Goal: Task Accomplishment & Management: Manage account settings

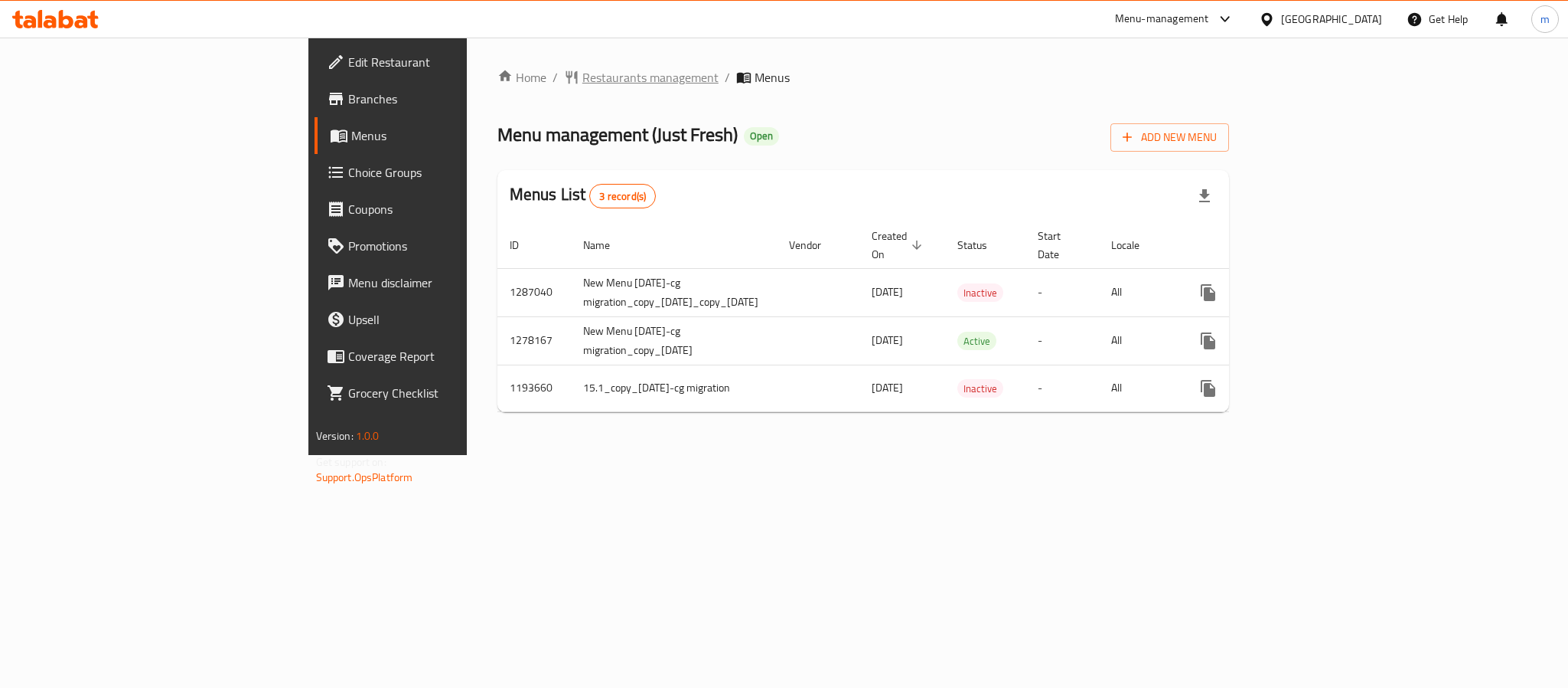
click at [582, 76] on span "Restaurants management" at bounding box center [650, 77] width 136 height 18
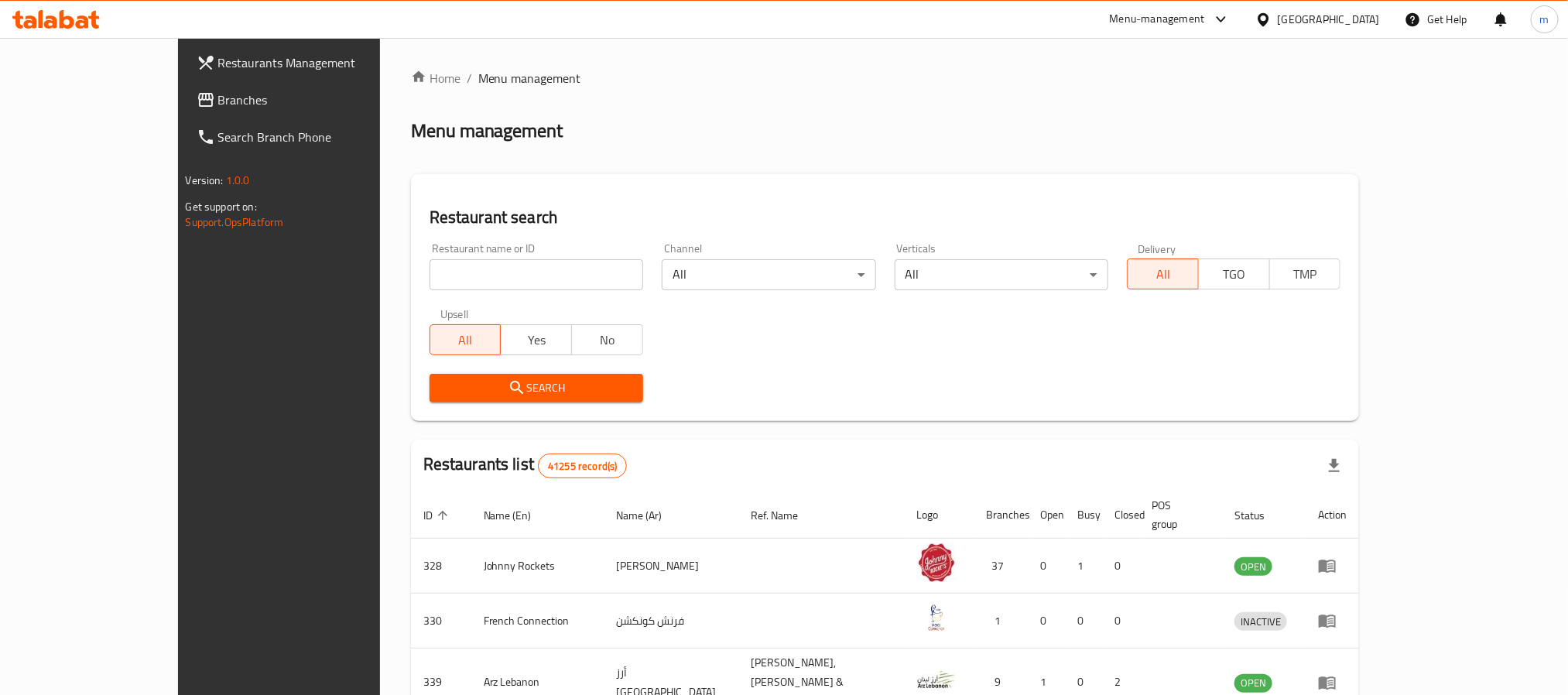
click at [429, 274] on input "search" at bounding box center [535, 274] width 214 height 30
paste input "8742"
type input "8742"
click at [442, 381] on span "Search" at bounding box center [536, 387] width 189 height 19
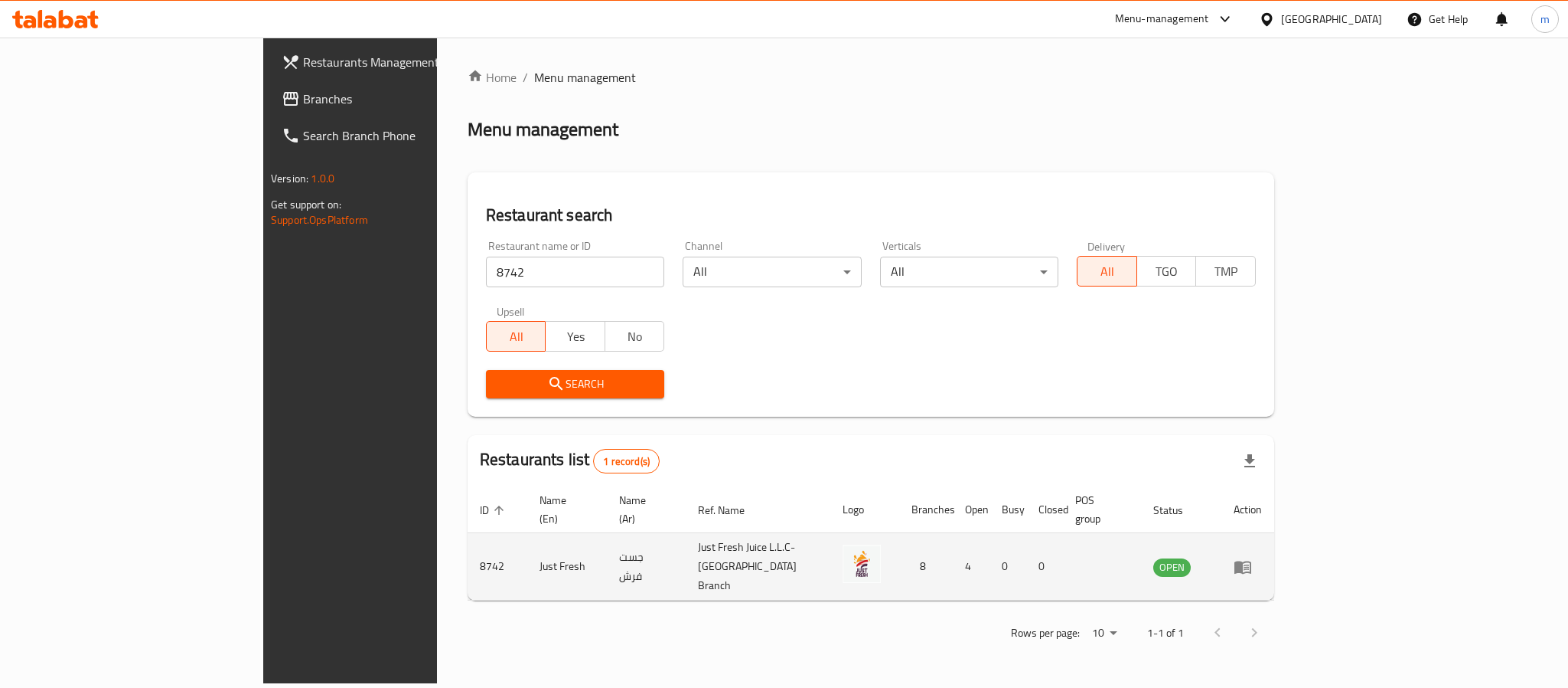
click at [1251, 561] on icon "enhanced table" at bounding box center [1243, 567] width 16 height 13
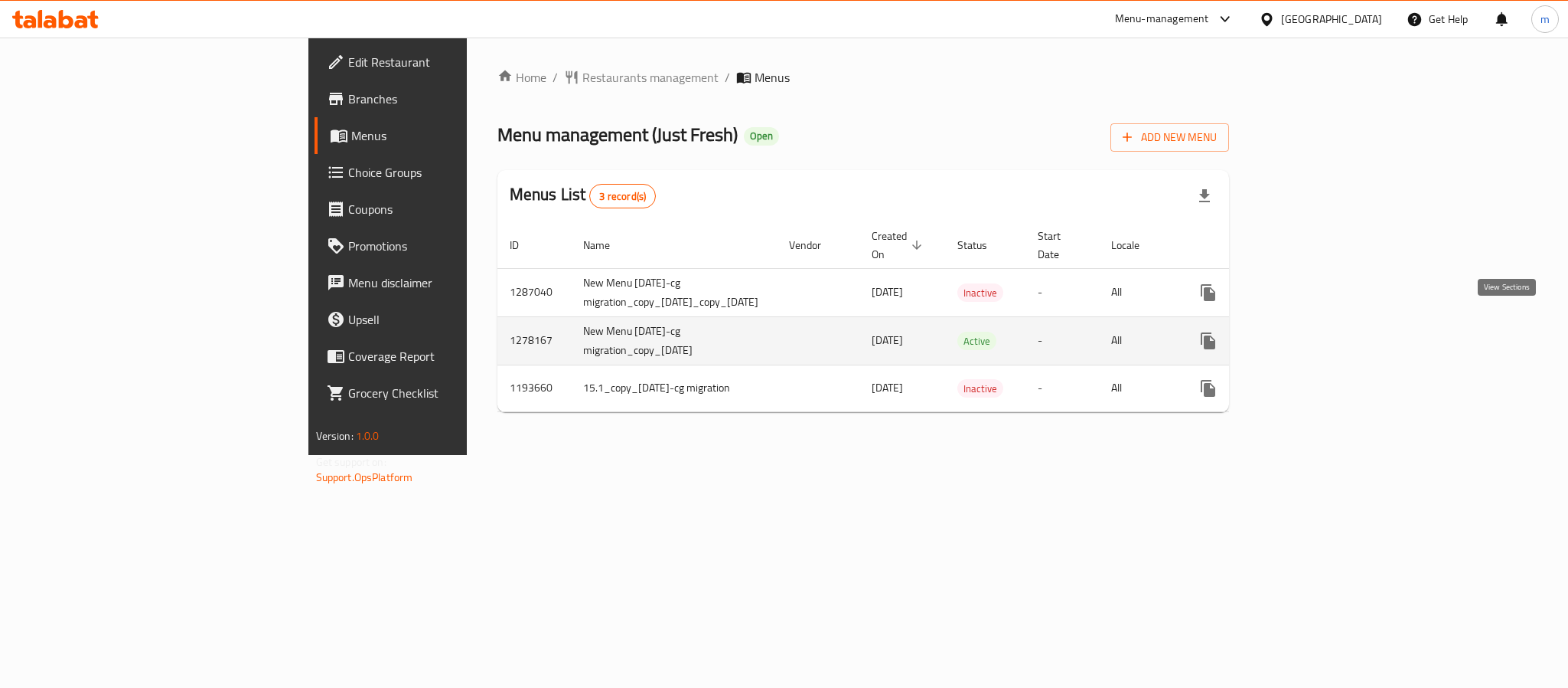
click at [1326, 334] on icon "enhanced table" at bounding box center [1317, 340] width 14 height 14
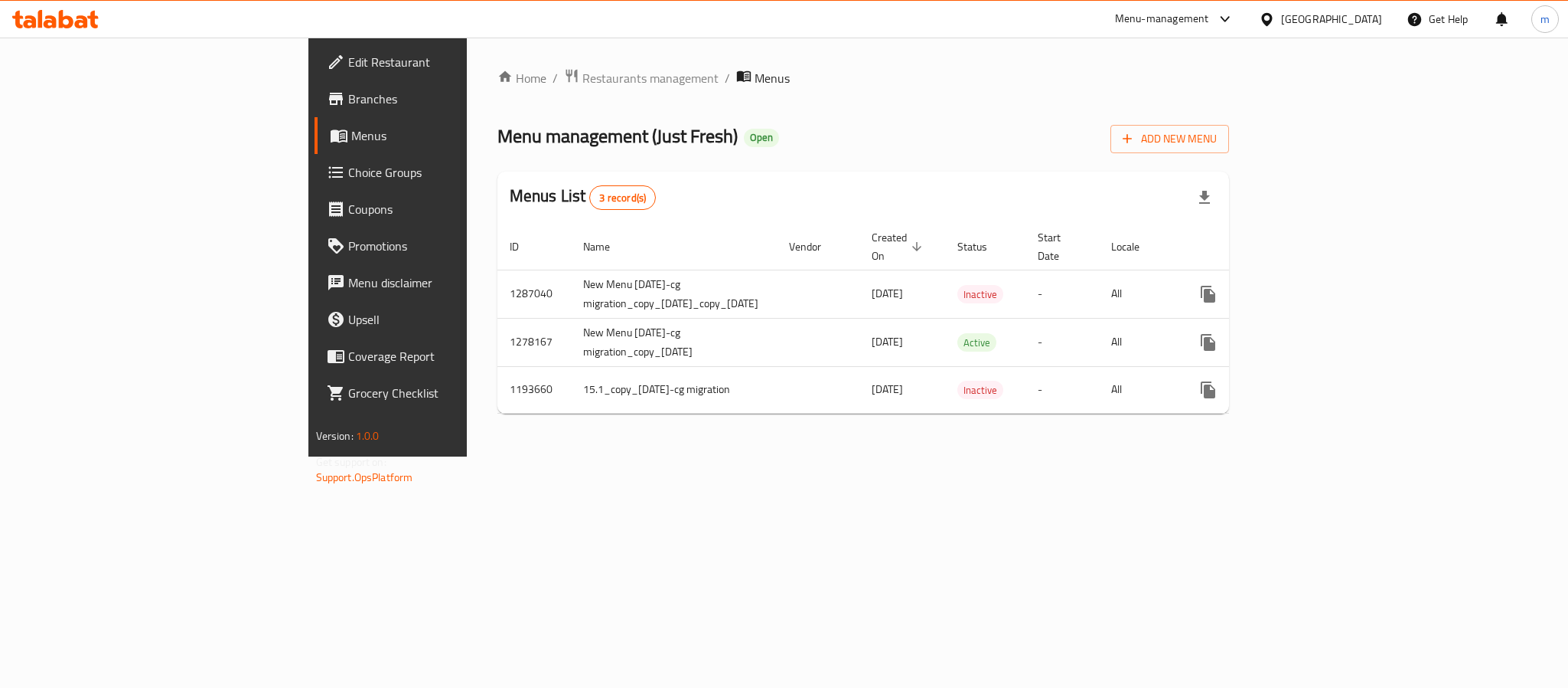
click at [348, 172] on span "Choice Groups" at bounding box center [453, 172] width 209 height 18
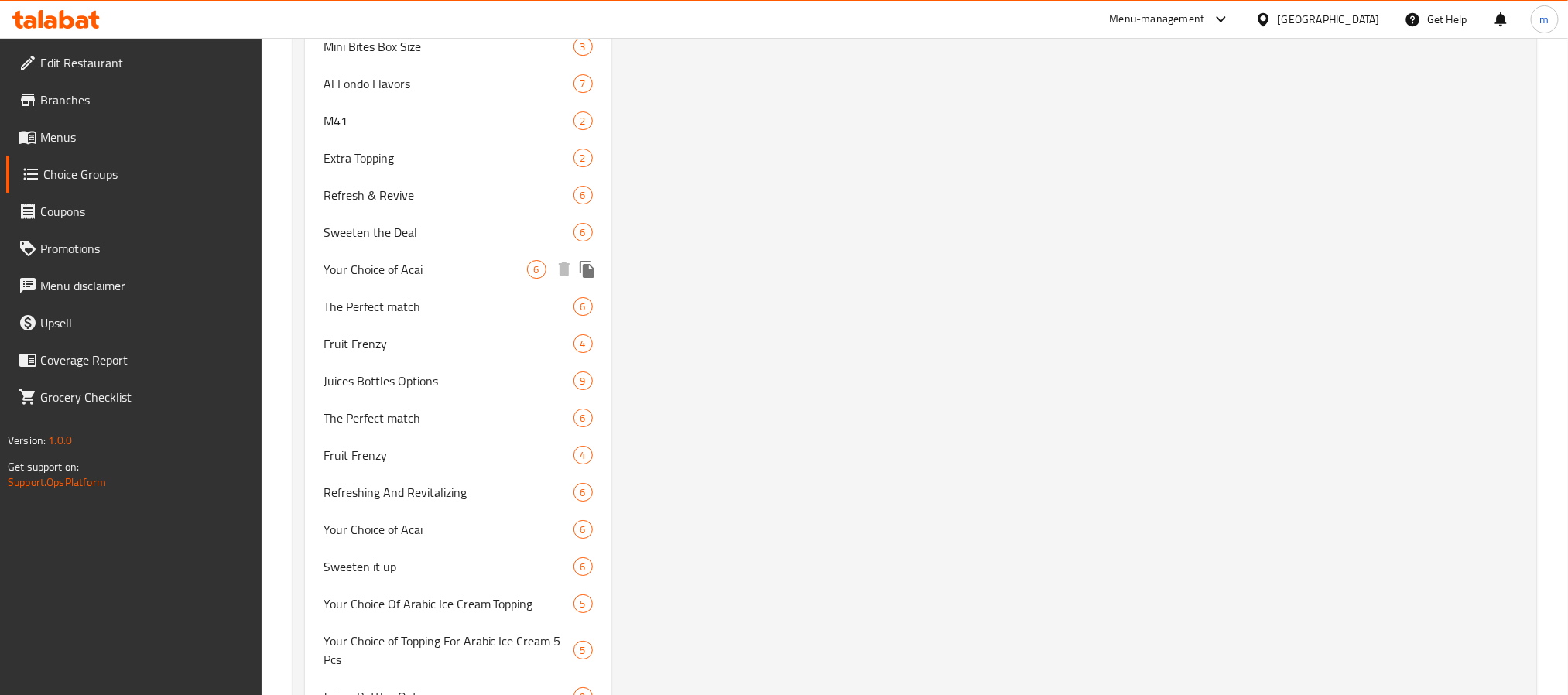
scroll to position [2711, 0]
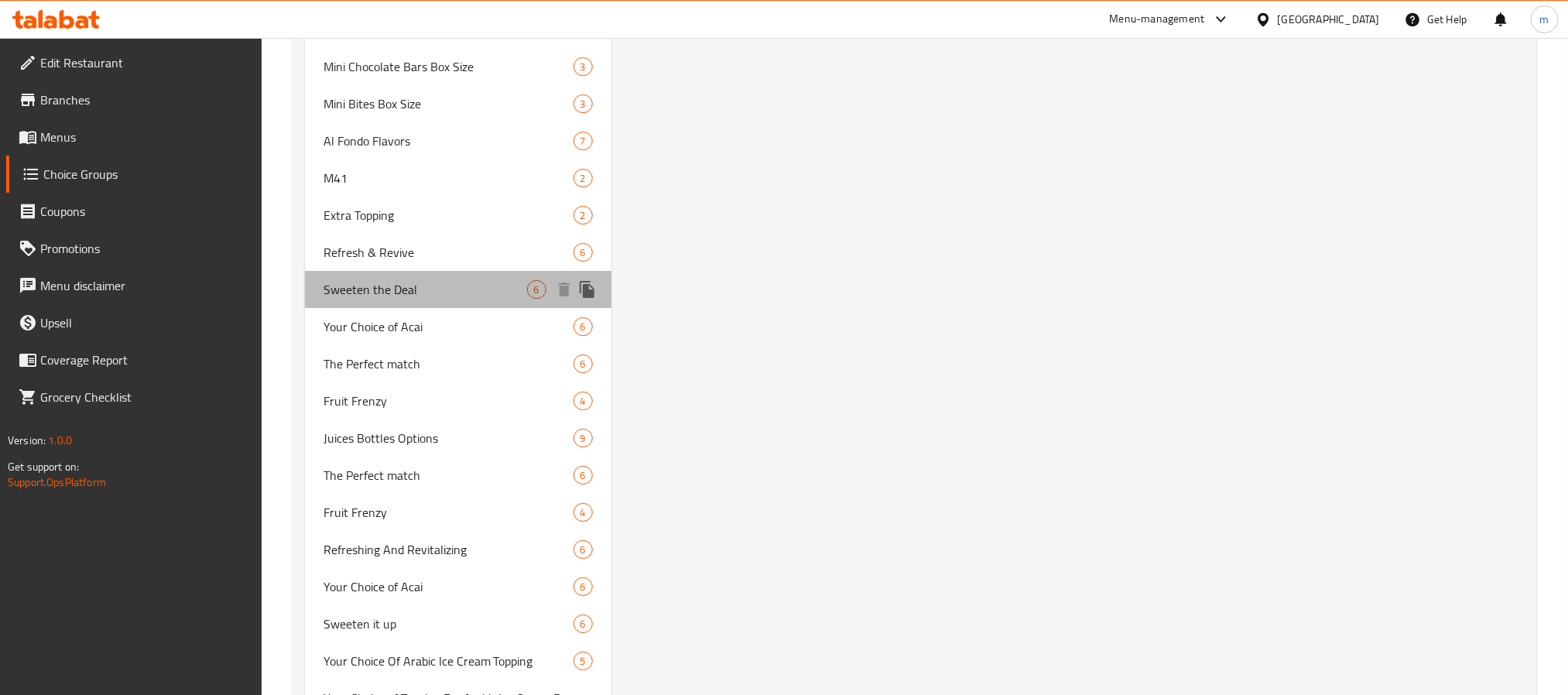
click at [386, 291] on span "Sweeten the Deal" at bounding box center [425, 289] width 203 height 18
type input "Sweeten the Deal"
type input "تحلية صفقة"
type input "6"
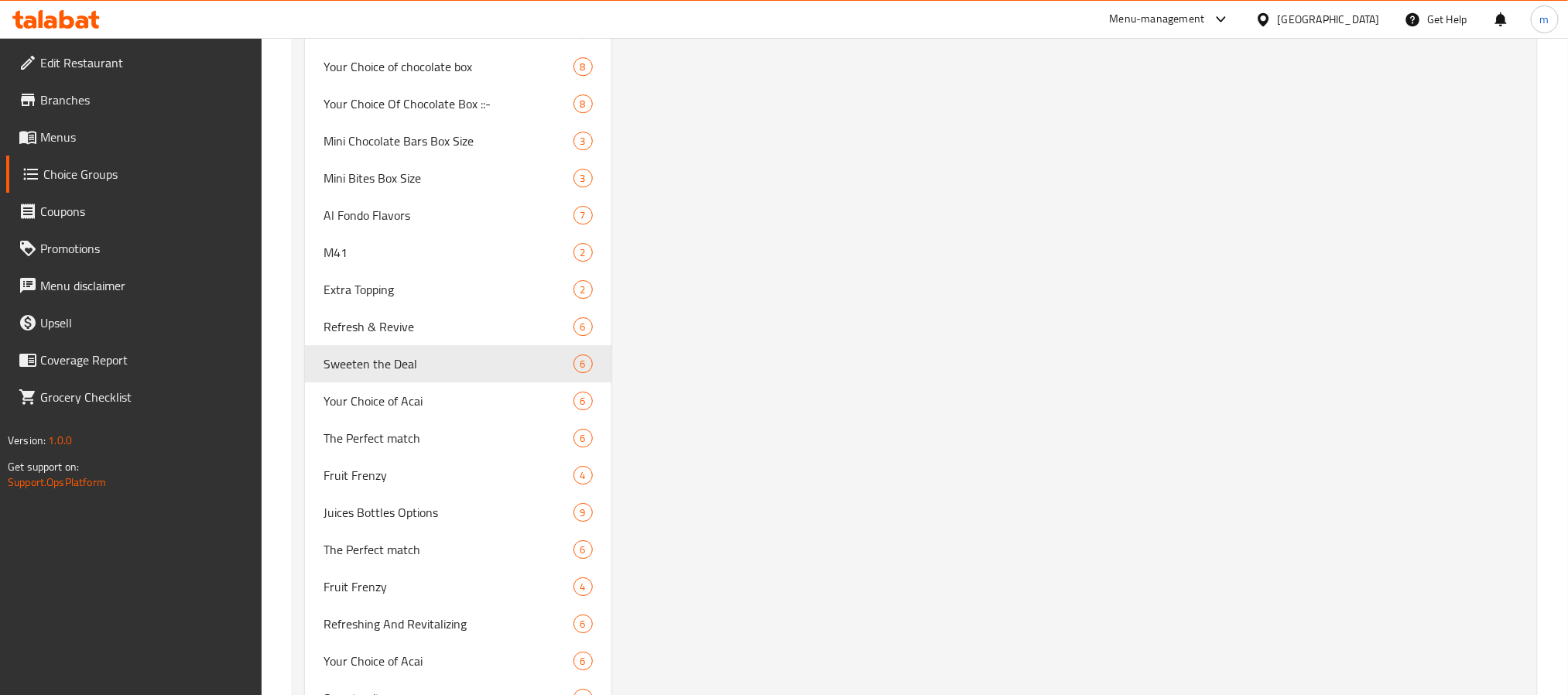
scroll to position [2553, 0]
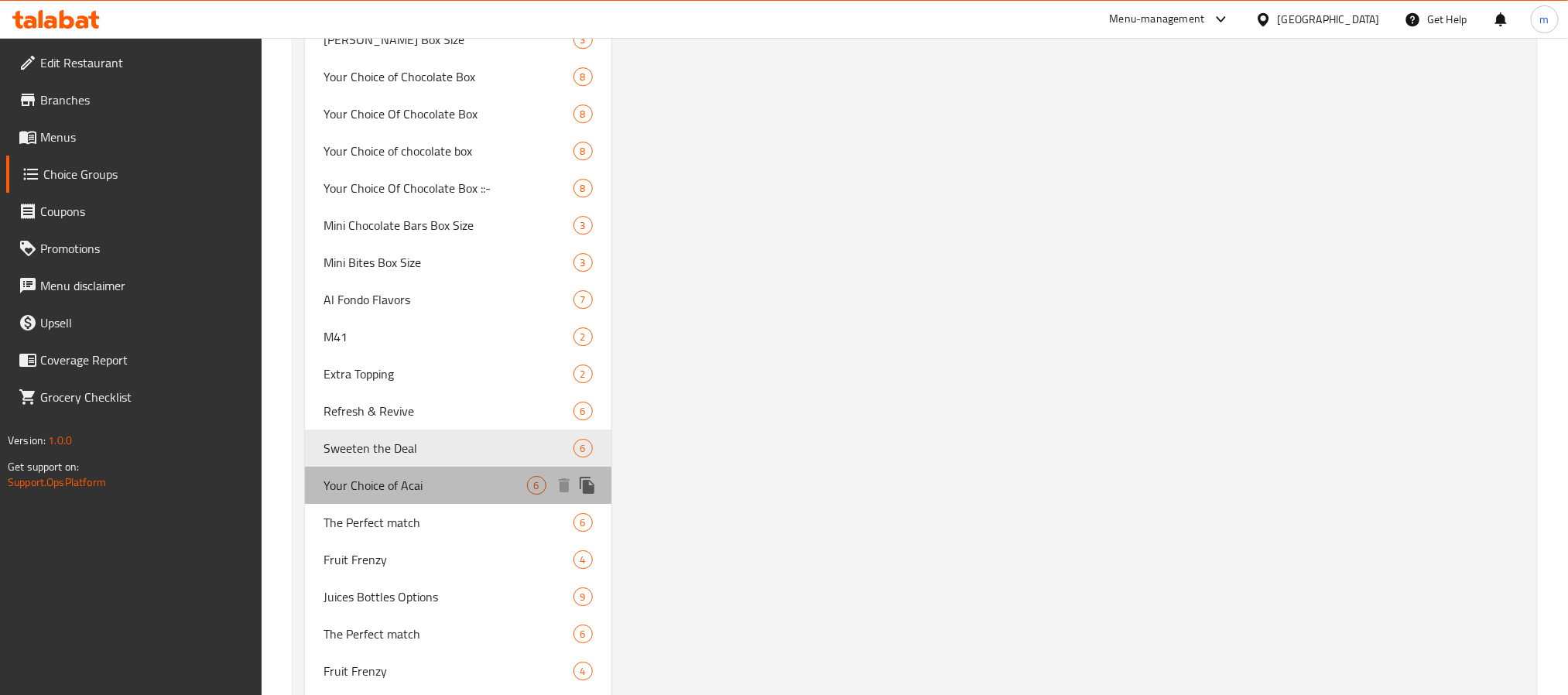
click at [398, 485] on span "Your Choice of Acai" at bounding box center [425, 485] width 203 height 18
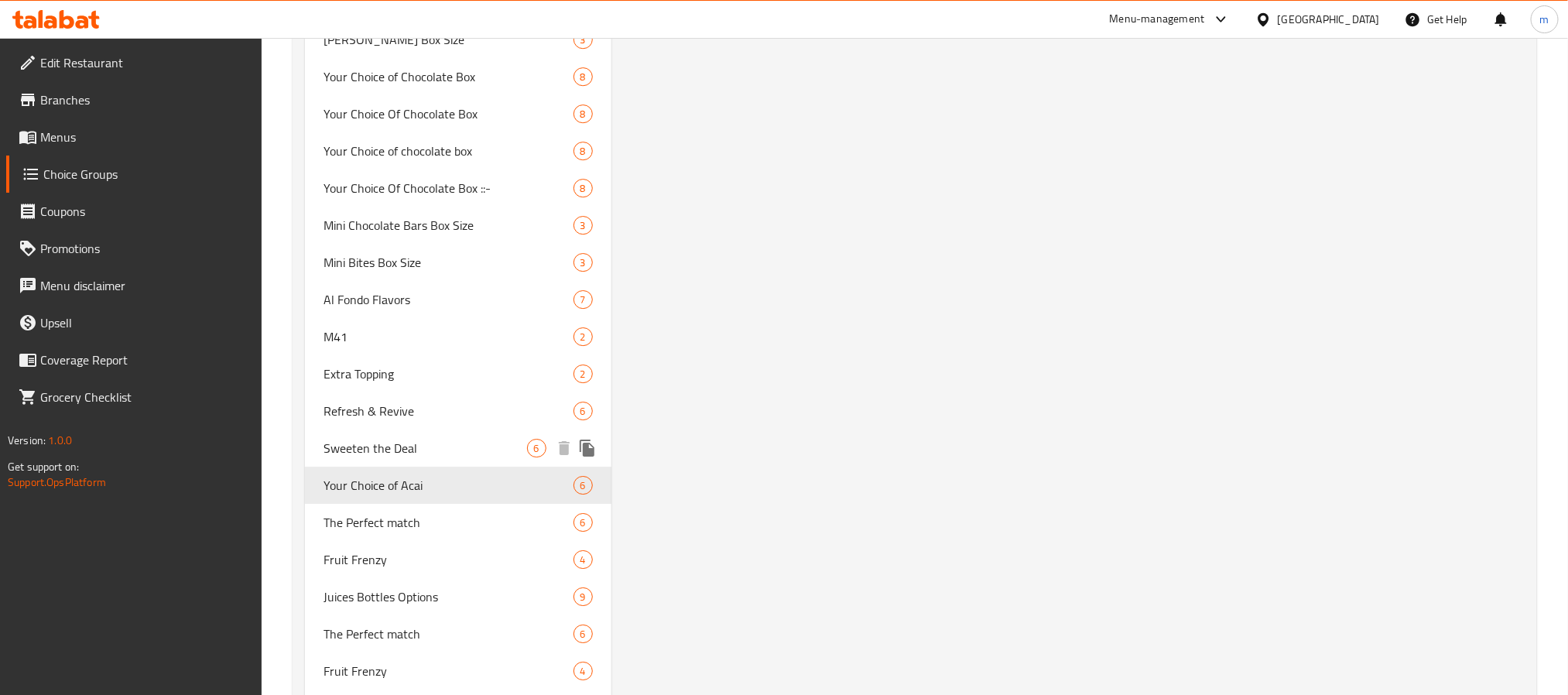
type input "Your Choice of Acai"
type input "اختيارك من اساي"
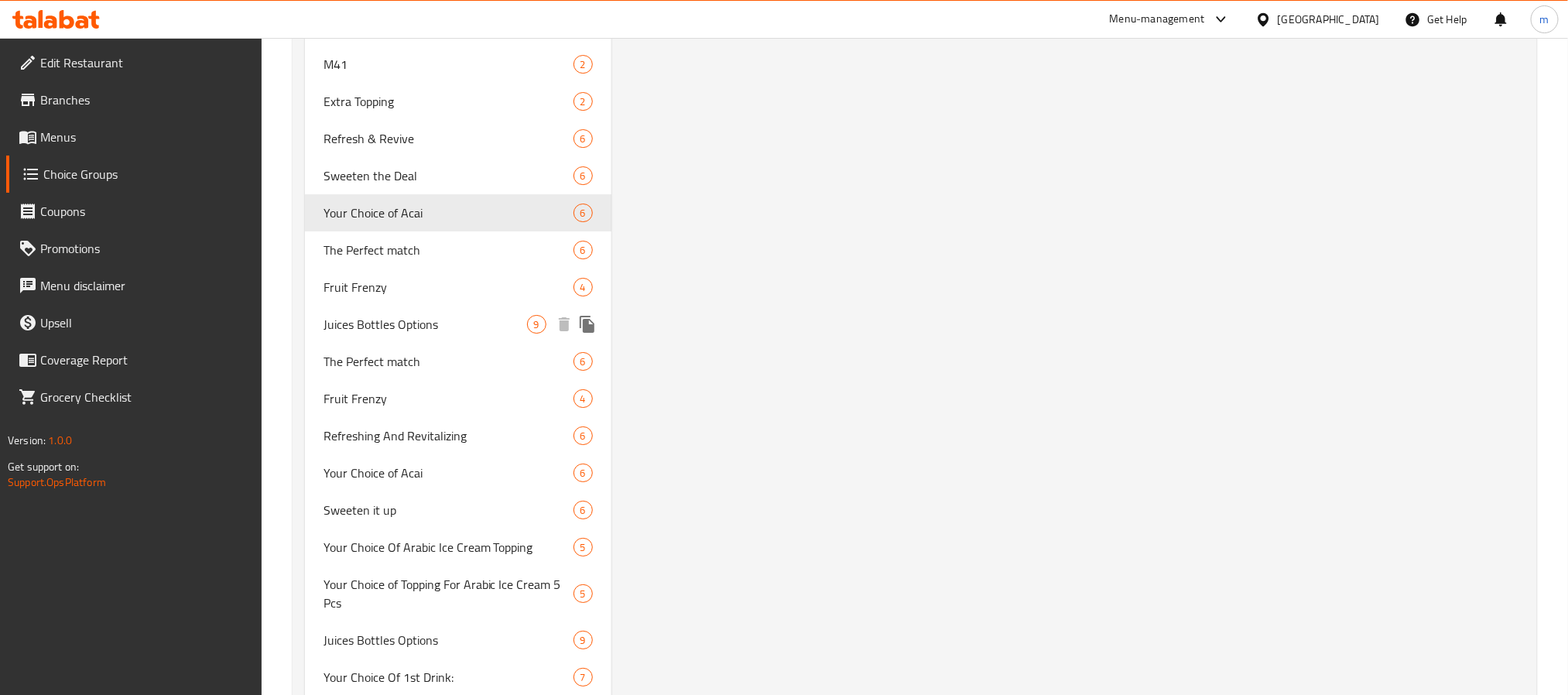
scroll to position [2785, 0]
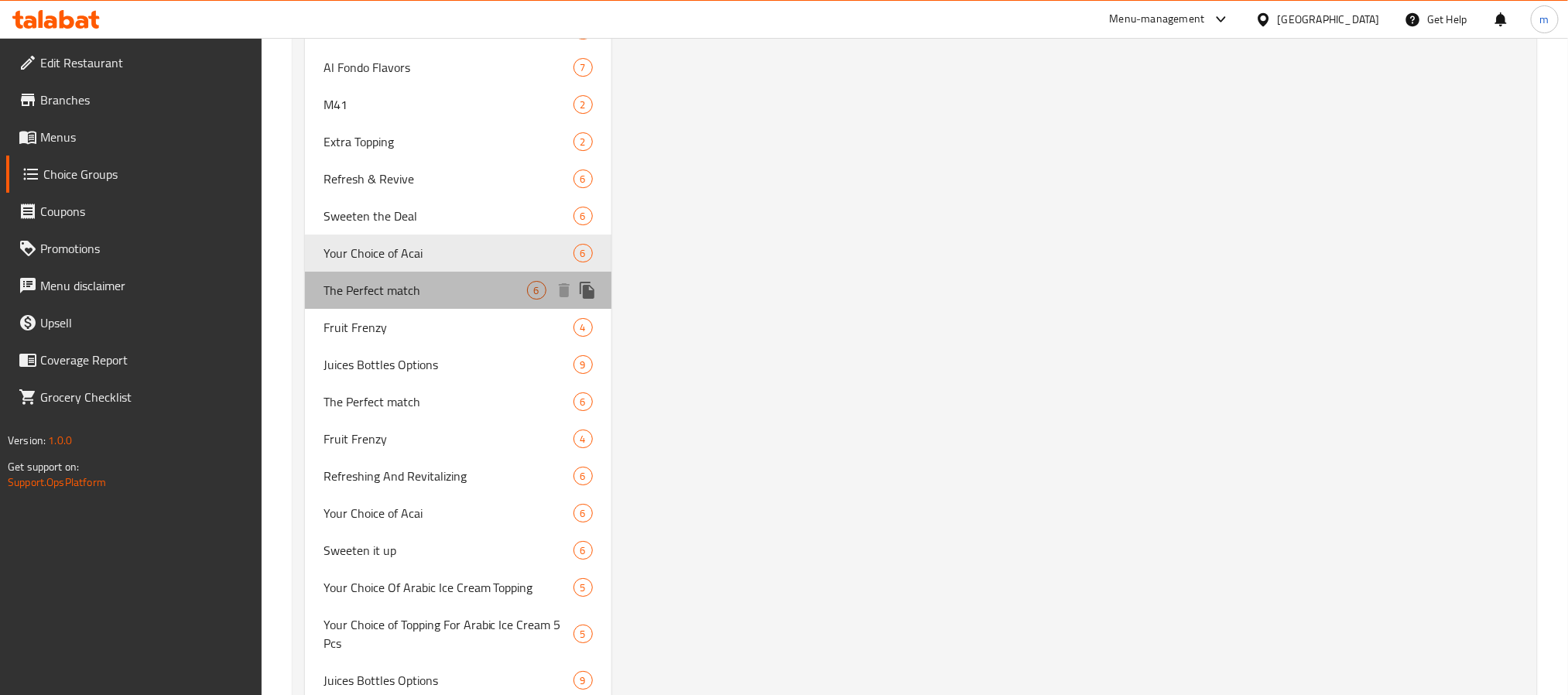
click at [425, 287] on span "The Perfect match" at bounding box center [425, 290] width 203 height 18
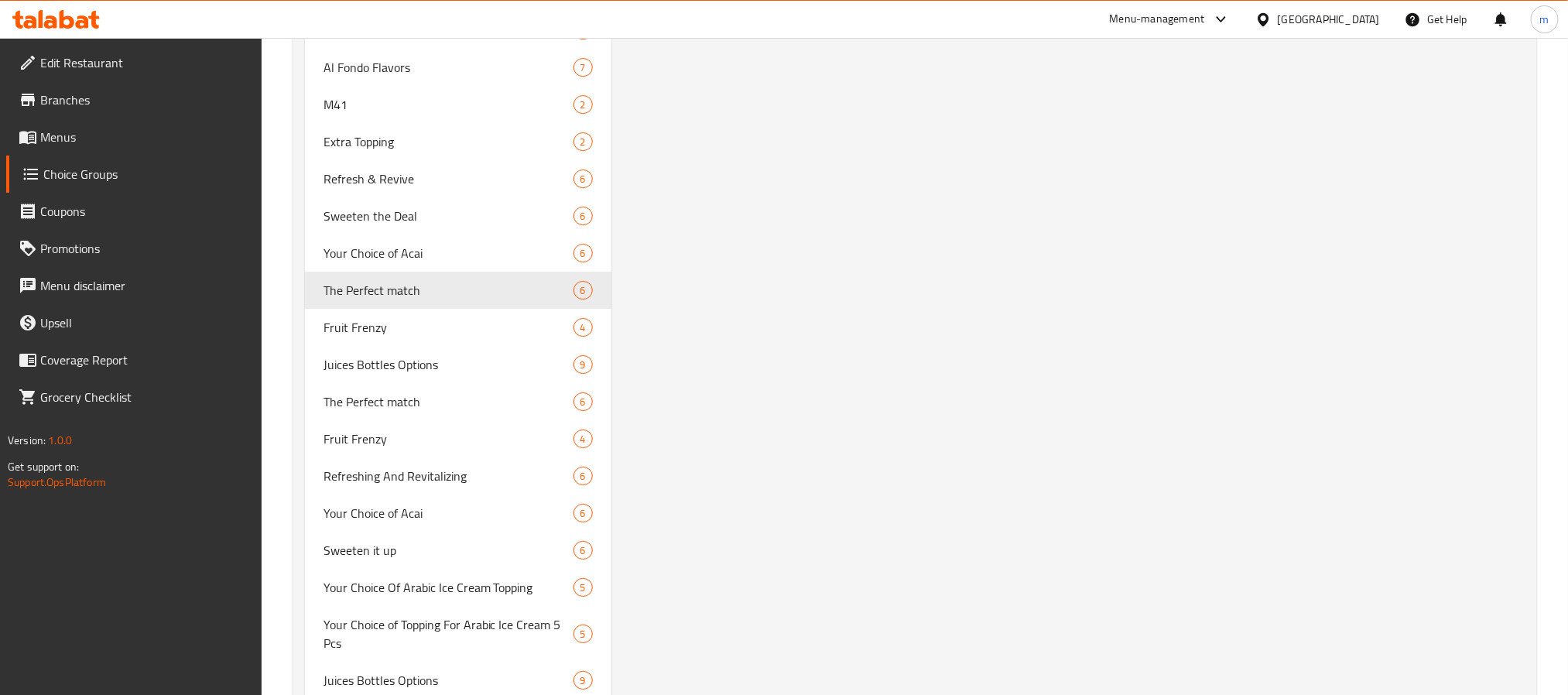
type input "The Perfect match"
type input "مباراة كاملة"
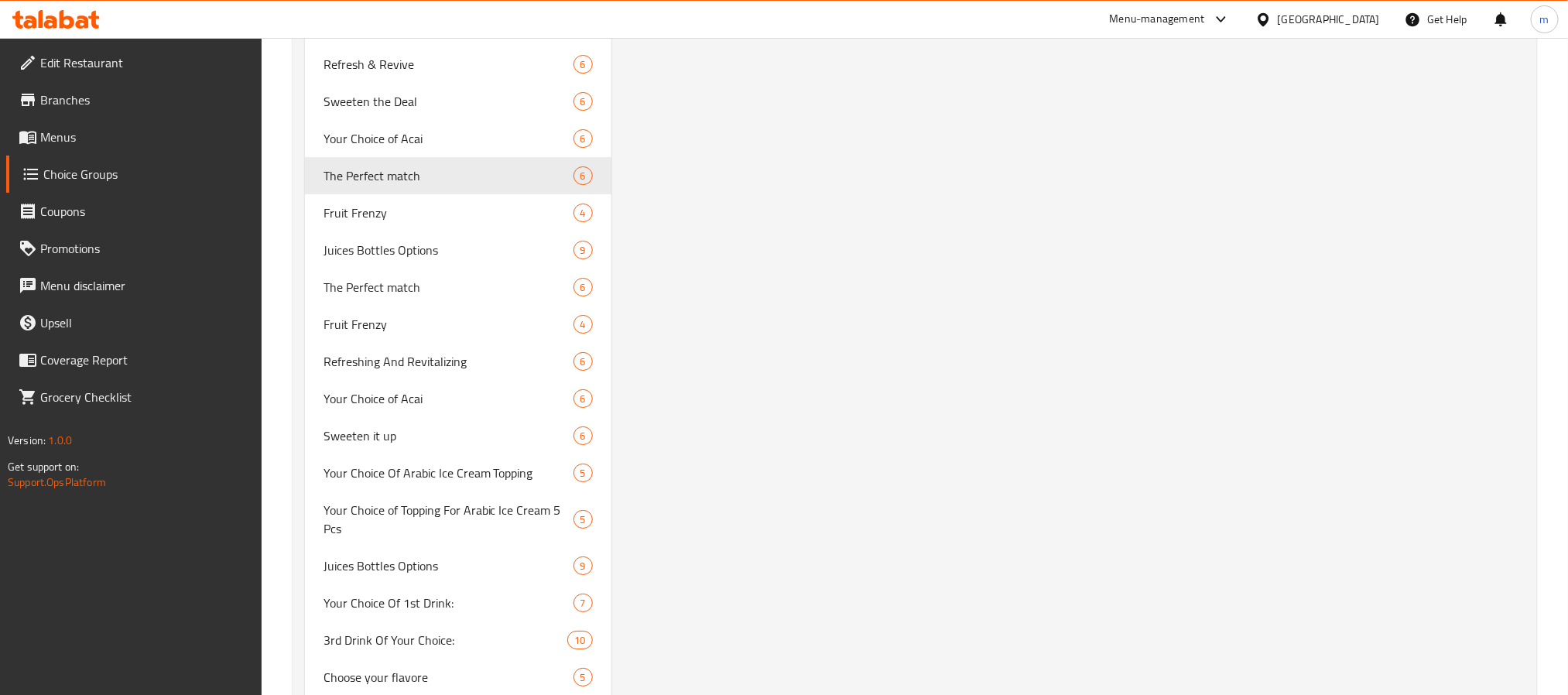
scroll to position [2900, 0]
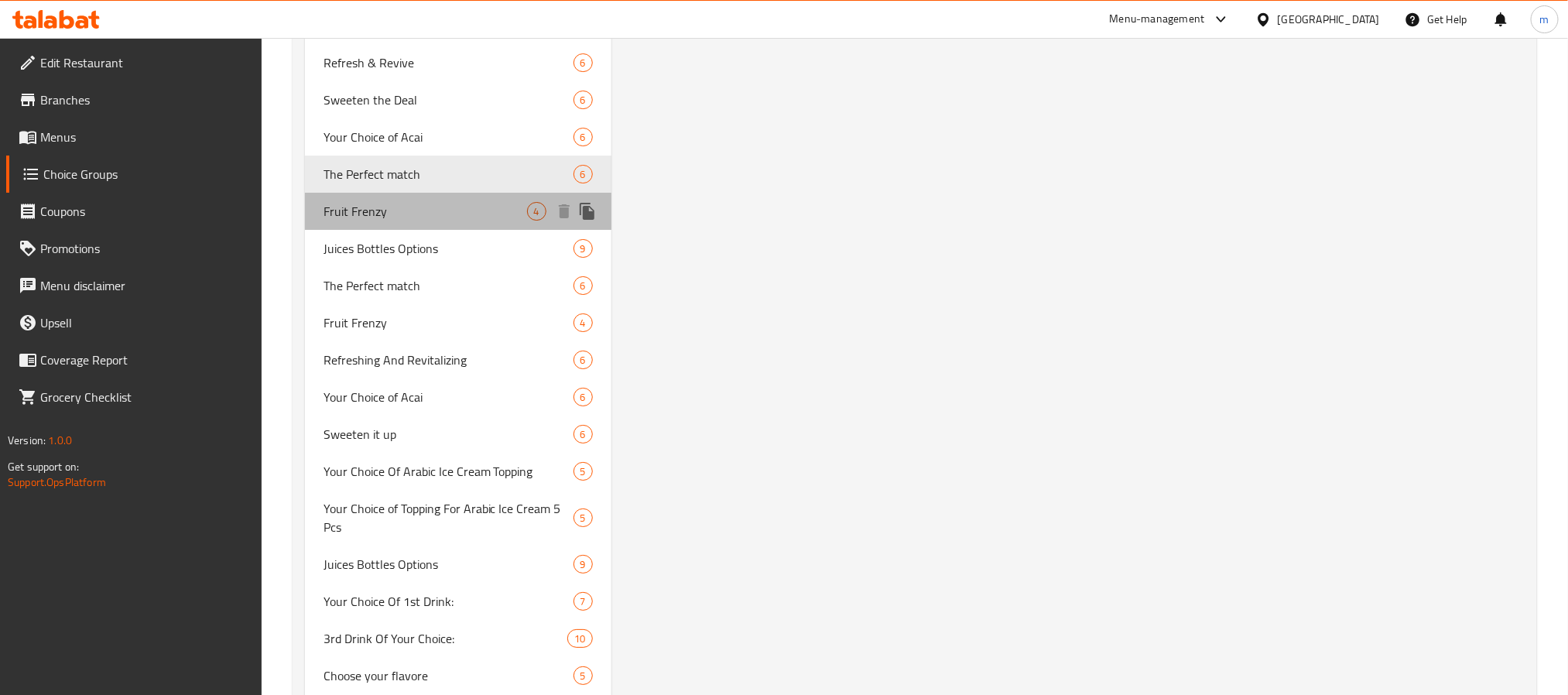
click at [401, 202] on span "Fruit Frenzy" at bounding box center [425, 211] width 203 height 18
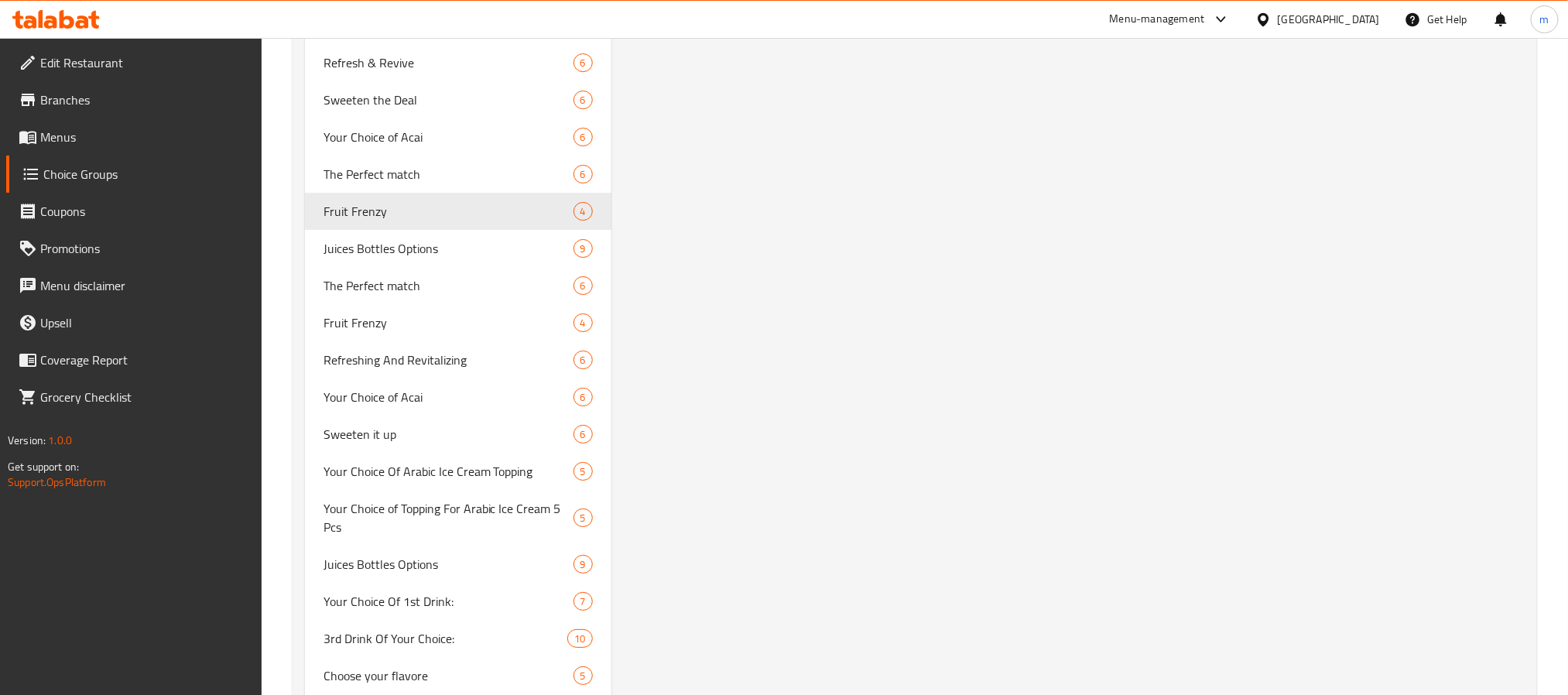
type input "Fruit Frenzy"
type input "جنون الفاكهة"
type input "4"
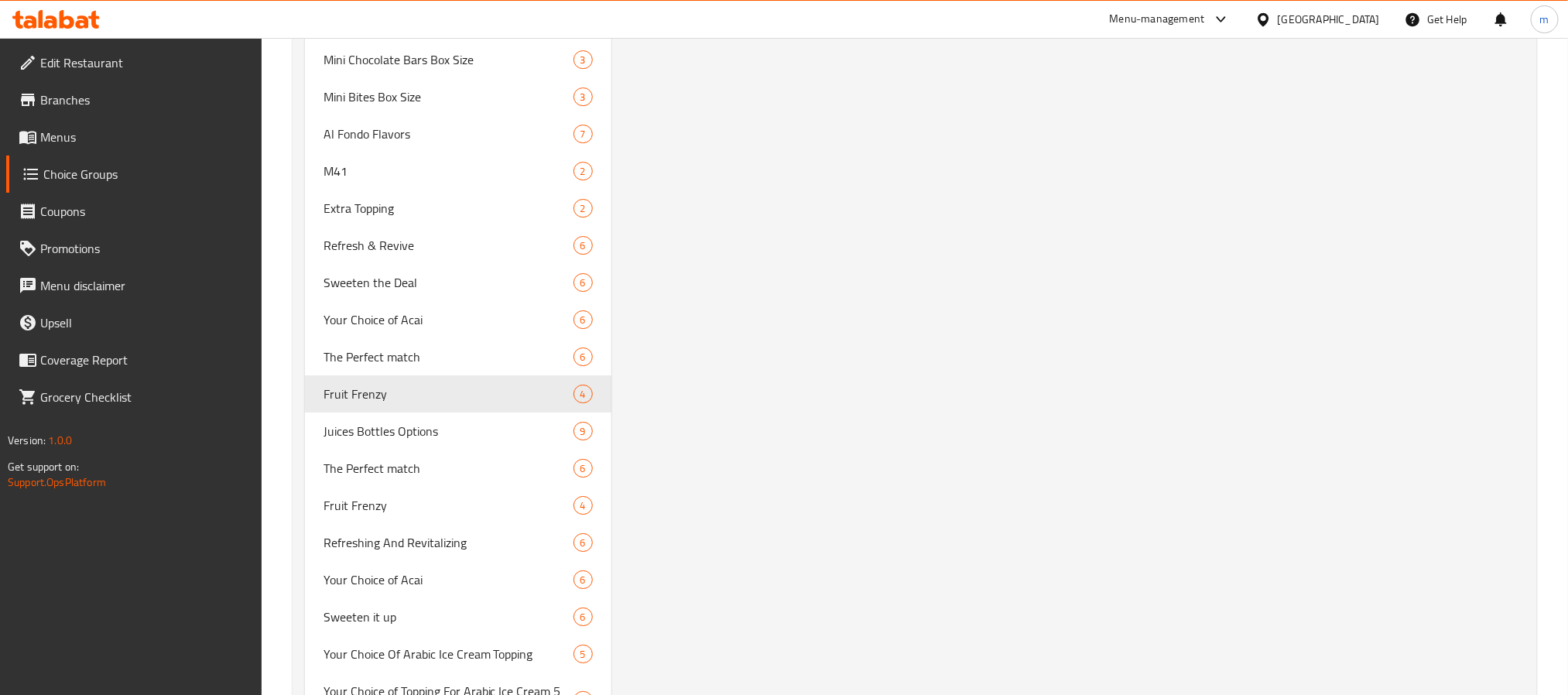
scroll to position [2785, 0]
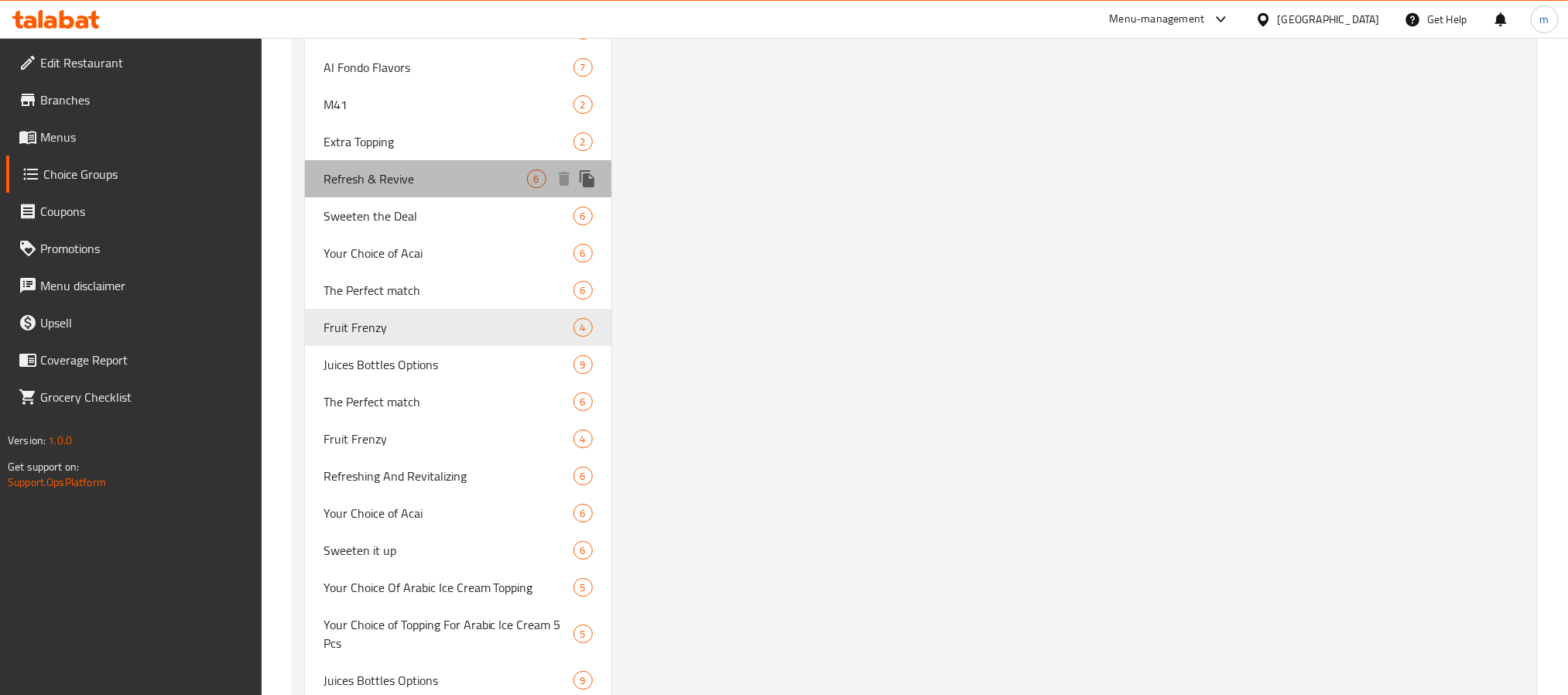
click at [391, 170] on span "Refresh & Revive" at bounding box center [425, 178] width 203 height 18
type input "Refresh & Revive"
type input "تحديث و تعاش"
type input "6"
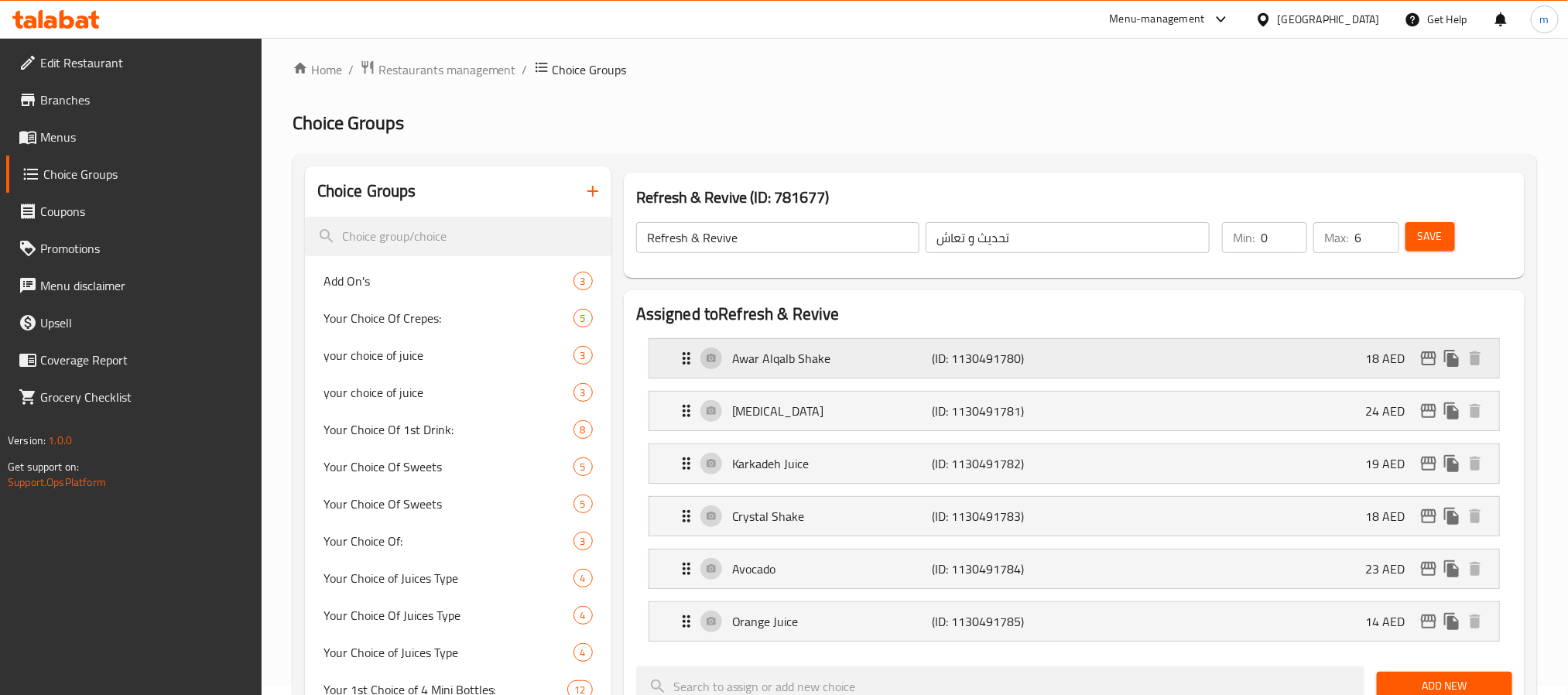
scroll to position [0, 0]
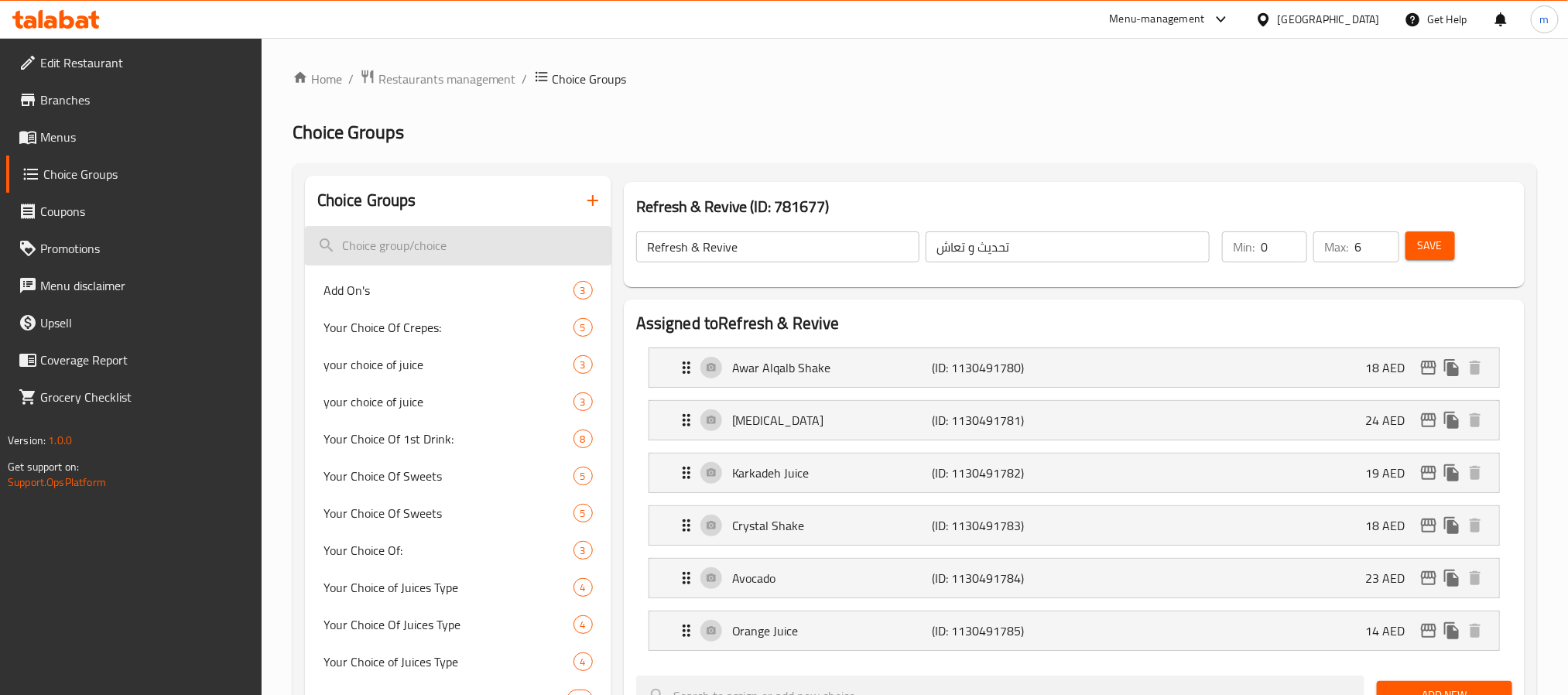
click at [402, 247] on input "search" at bounding box center [458, 245] width 306 height 40
click at [420, 254] on input "search" at bounding box center [458, 245] width 306 height 40
paste input "Your choice of crepe roll sauce"
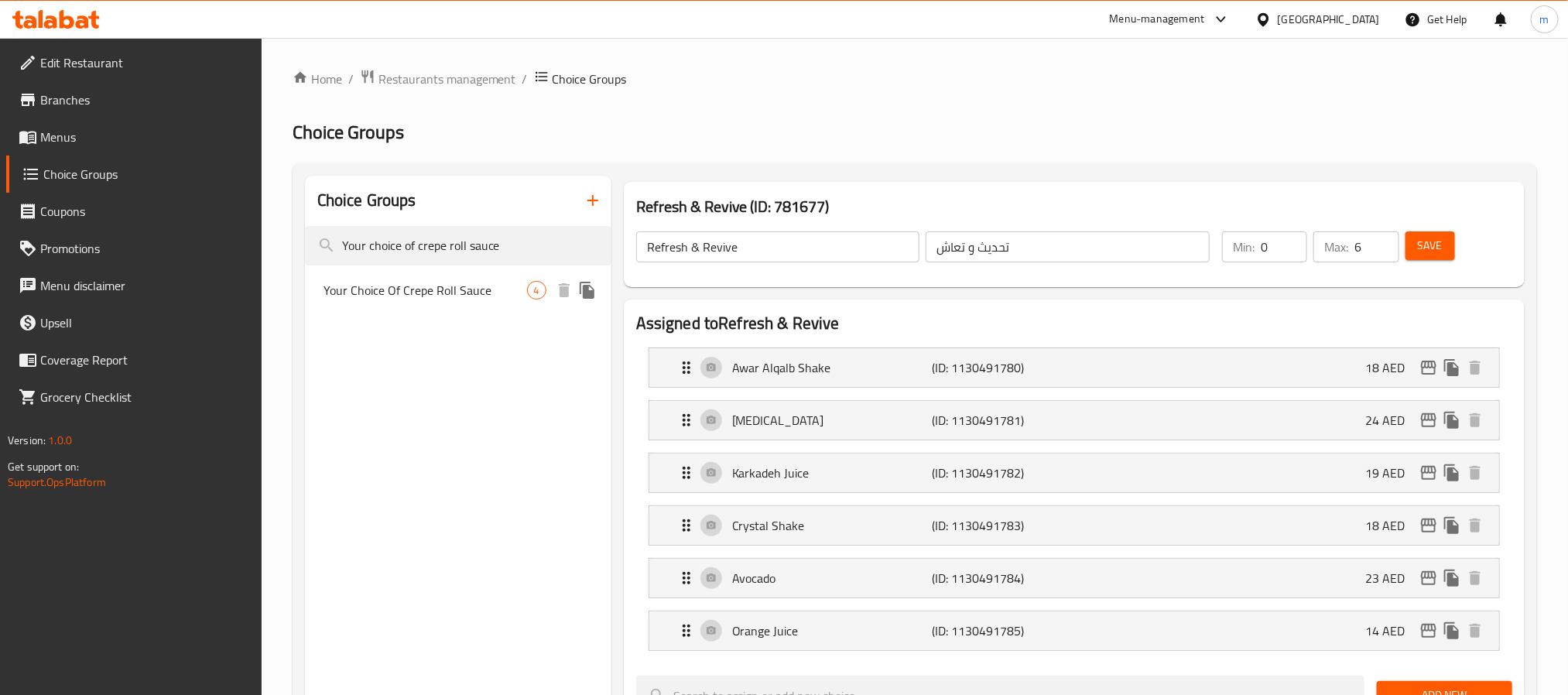
type input "Your choice of crepe roll sauce"
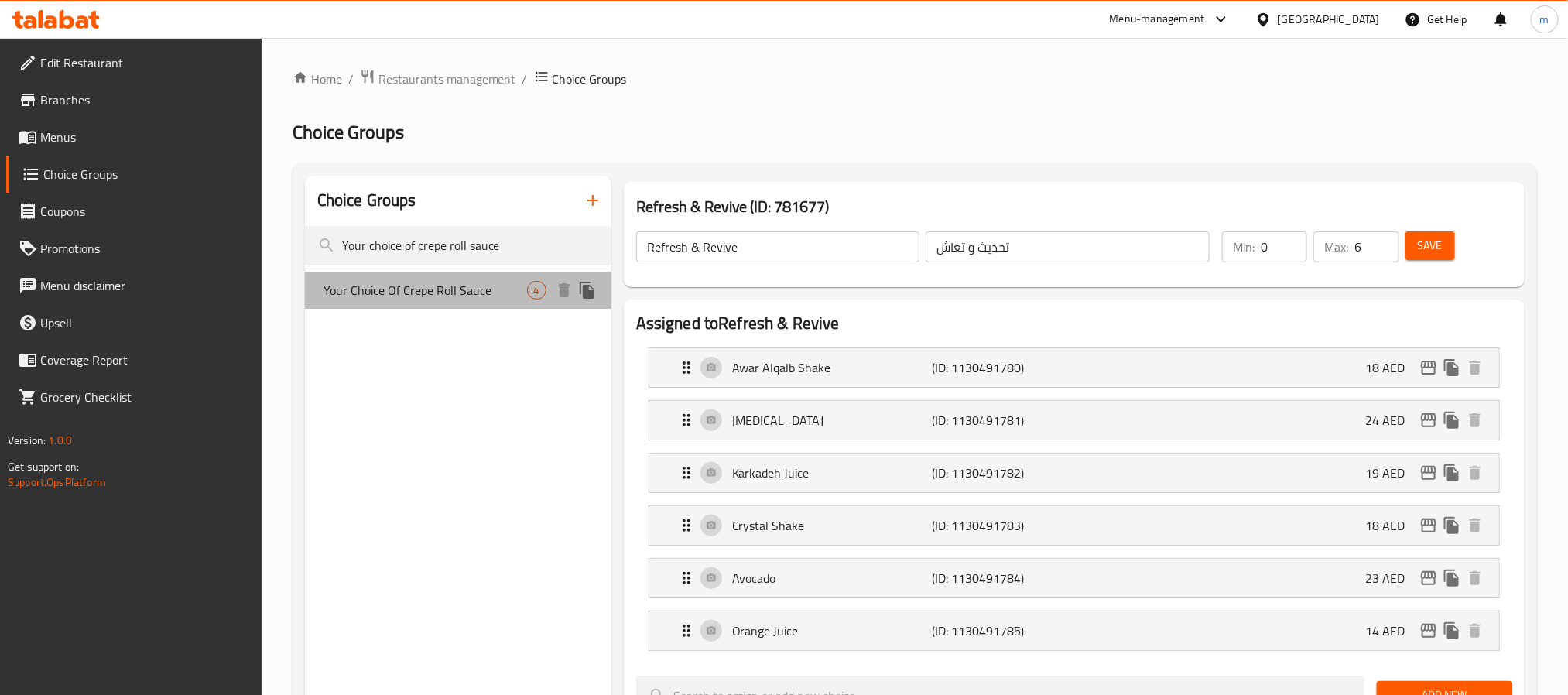
click at [420, 281] on span "Your Choice Of Crepe Roll Sauce" at bounding box center [425, 290] width 203 height 18
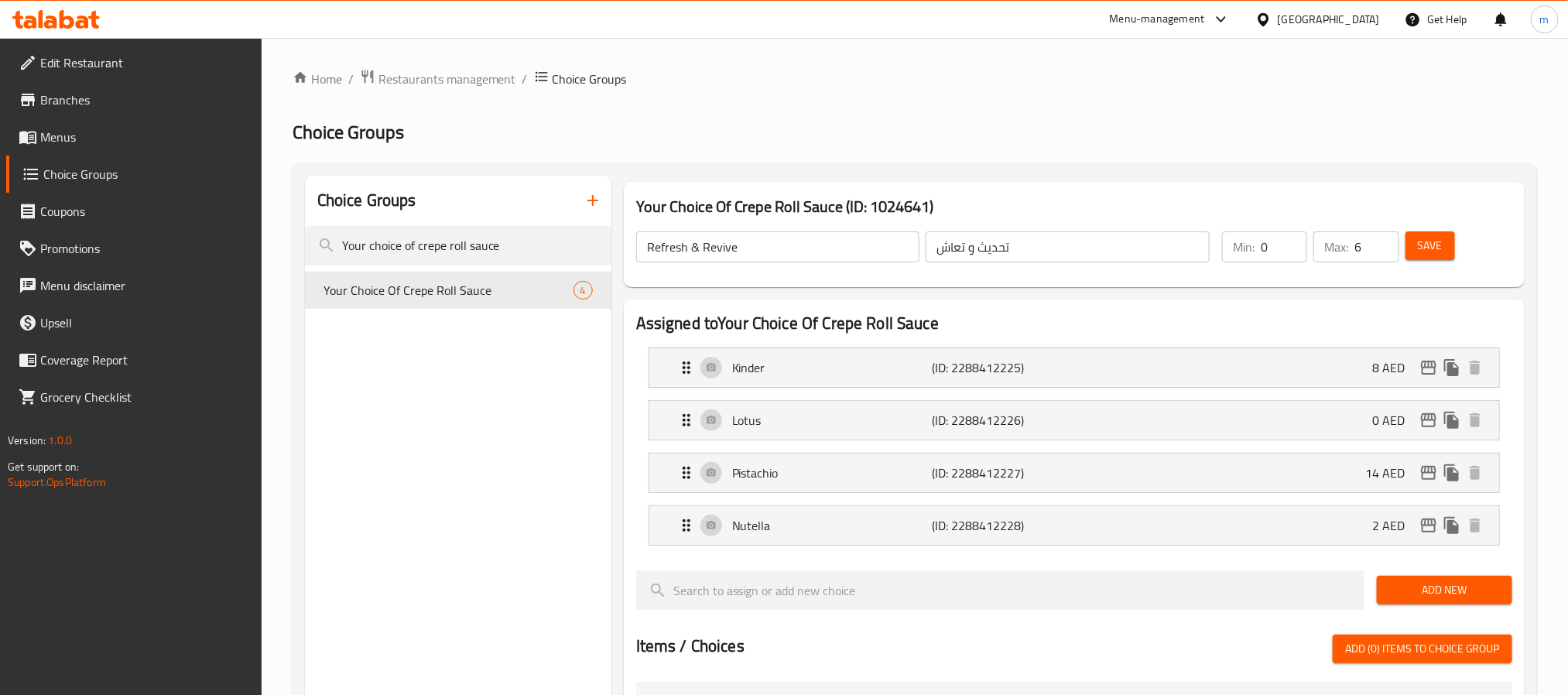
type input "Your Choice Of Crepe Roll Sauce"
type input "اختيارك من صلصة كريب رول"
type input "1"
click at [78, 95] on span "Branches" at bounding box center [145, 100] width 209 height 18
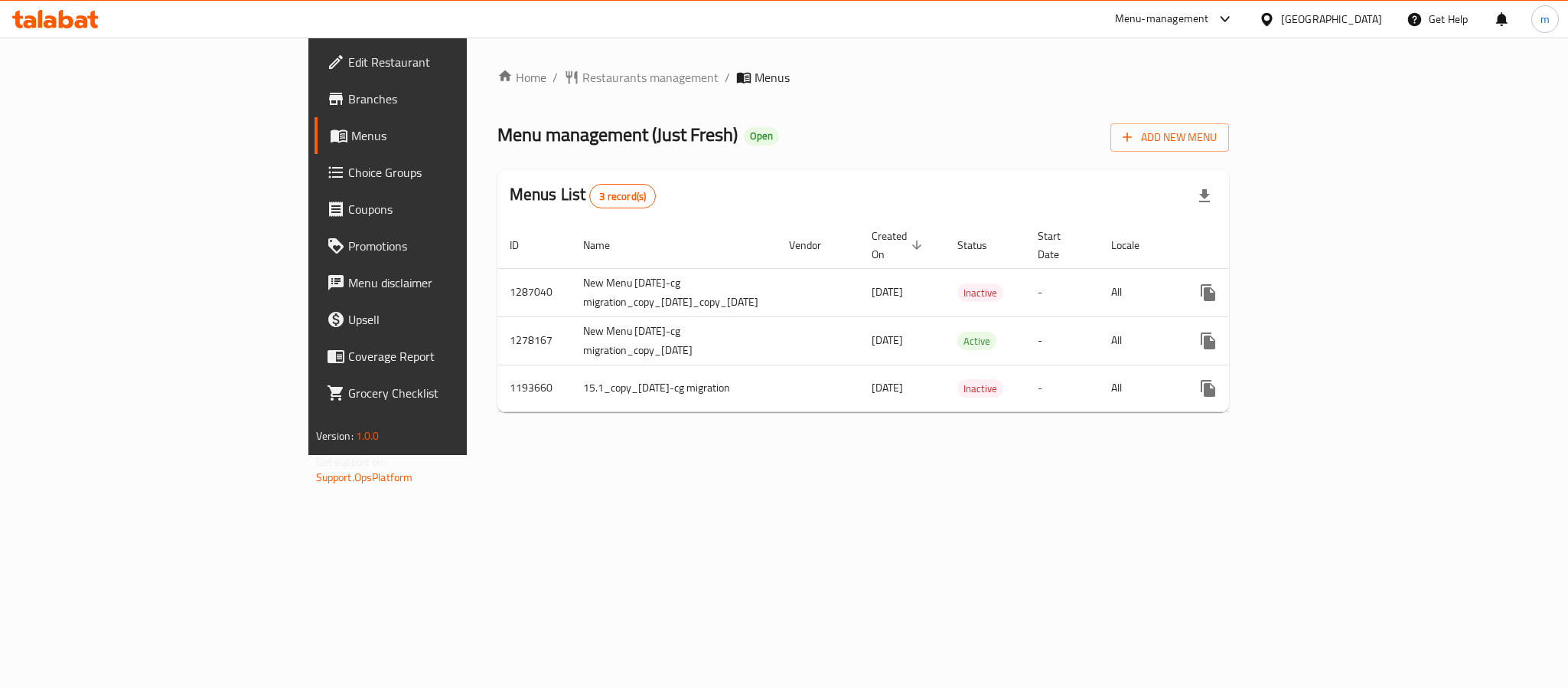
click at [348, 166] on span "Choice Groups" at bounding box center [453, 172] width 209 height 18
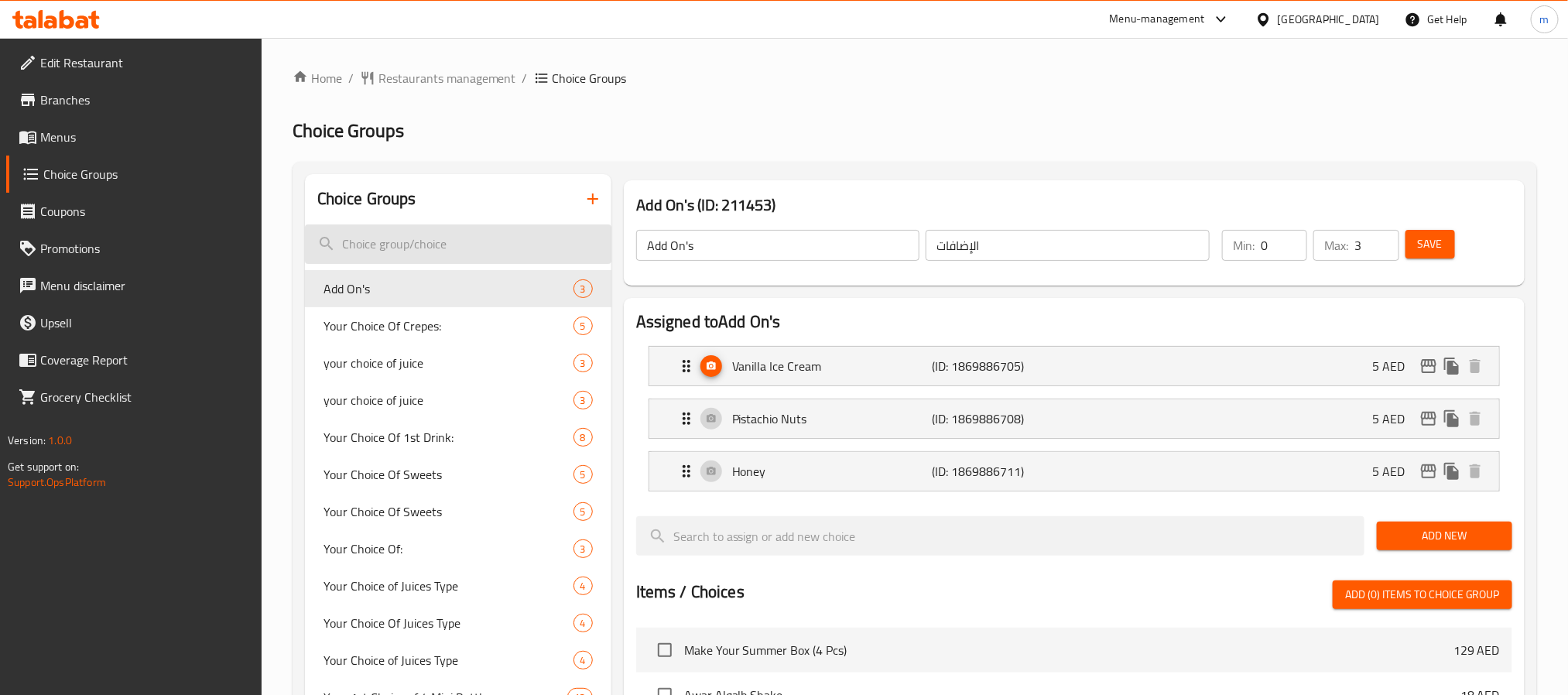
click at [404, 244] on input "search" at bounding box center [458, 244] width 306 height 40
click at [397, 242] on input "search" at bounding box center [458, 244] width 306 height 40
paste input "The perfect match"
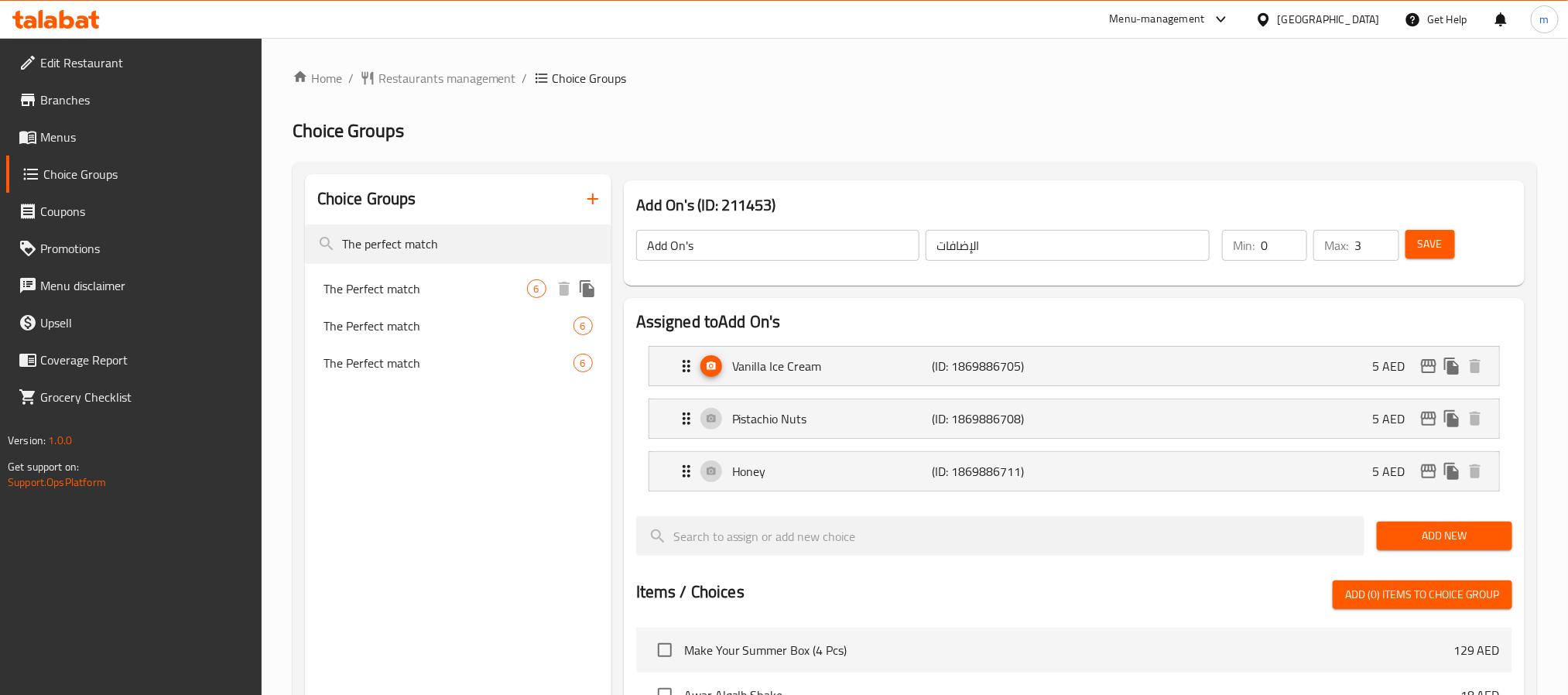
type input "The perfect match"
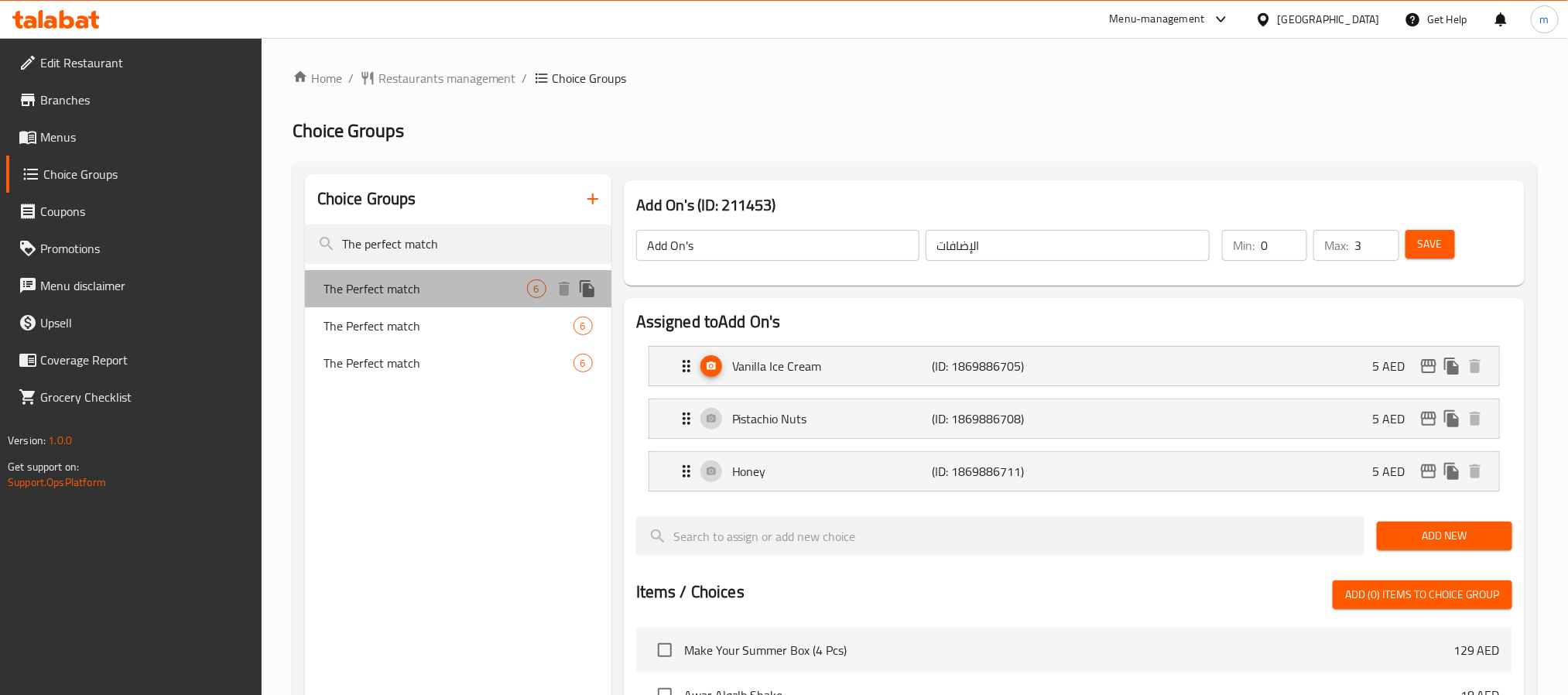
click at [397, 283] on span "The Perfect match" at bounding box center [425, 288] width 203 height 18
type input "The Perfect match"
type input "مباراة كاملة"
type input "6"
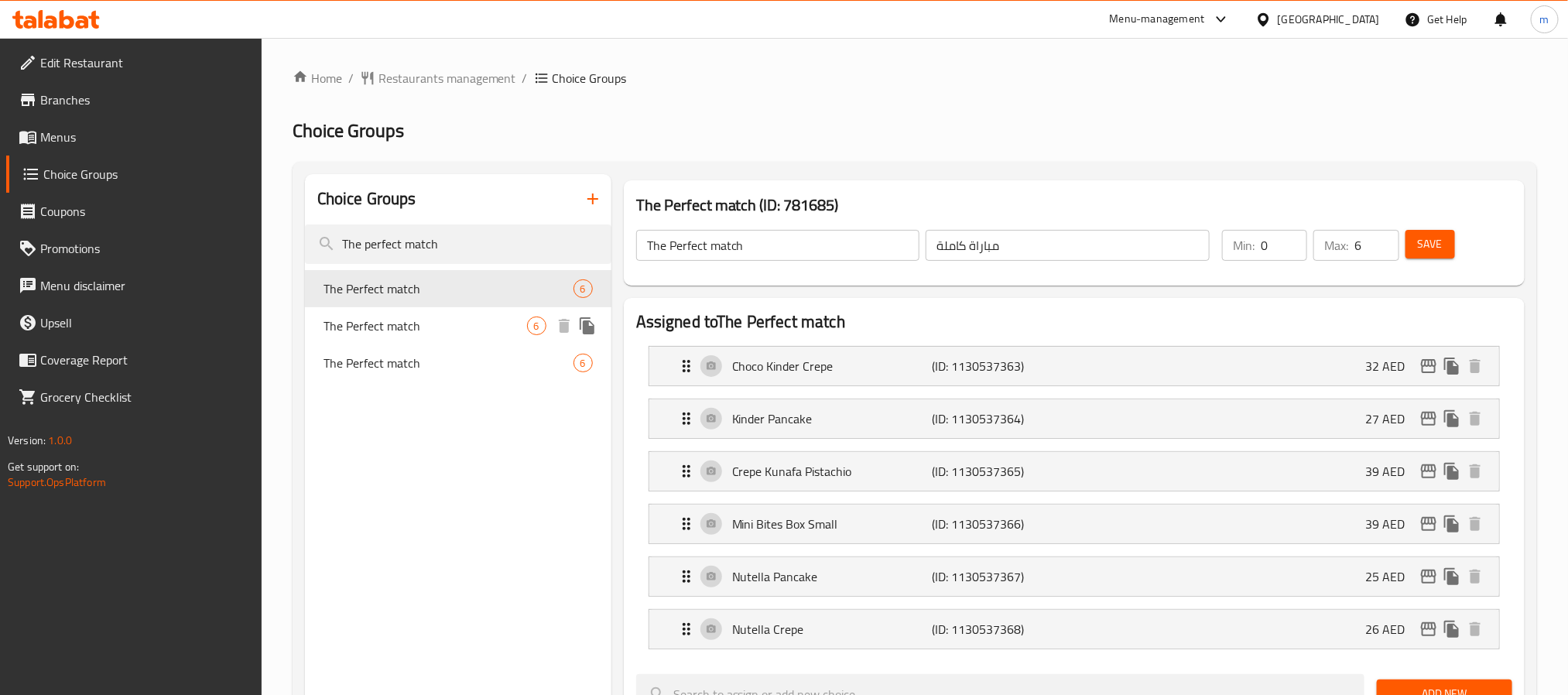
click at [406, 321] on span "The Perfect match" at bounding box center [425, 325] width 203 height 18
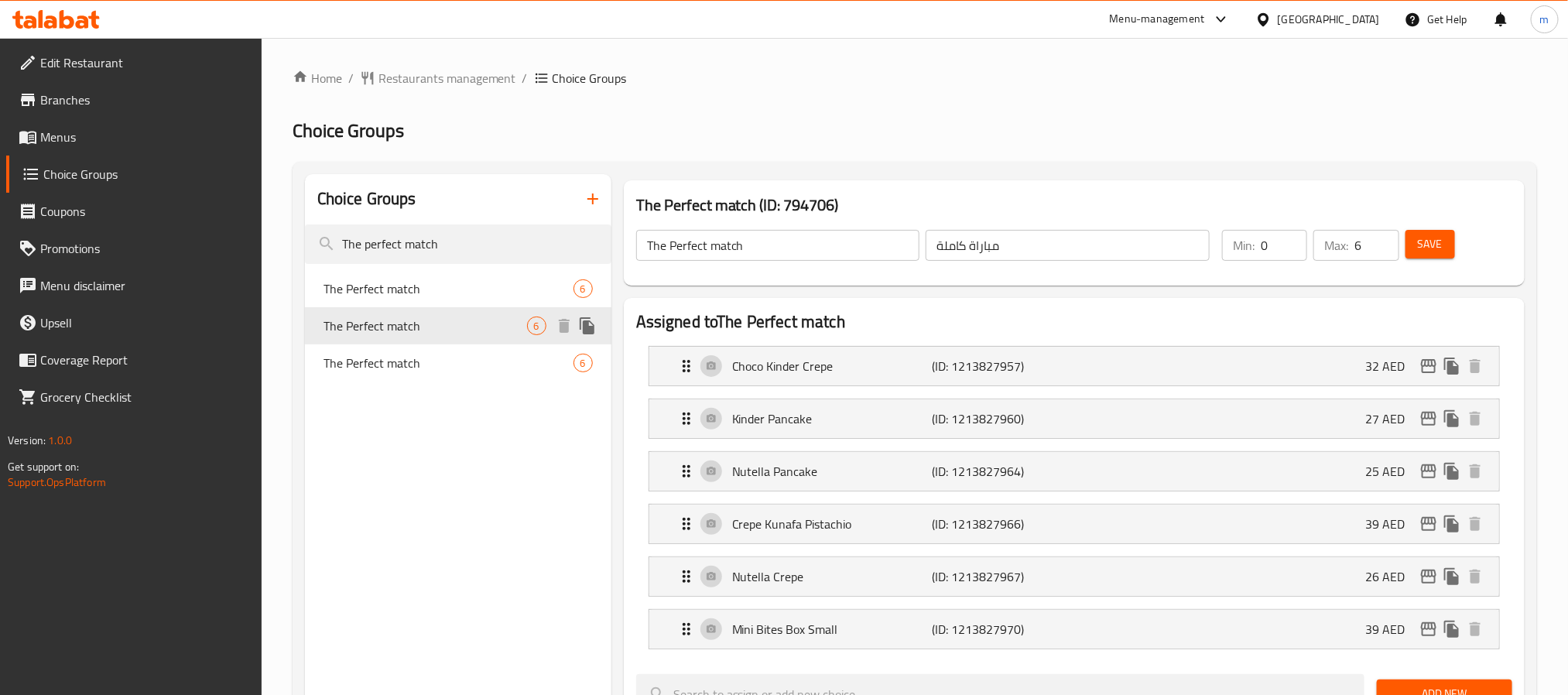
type input "تطابق مثالي"
type input "1"
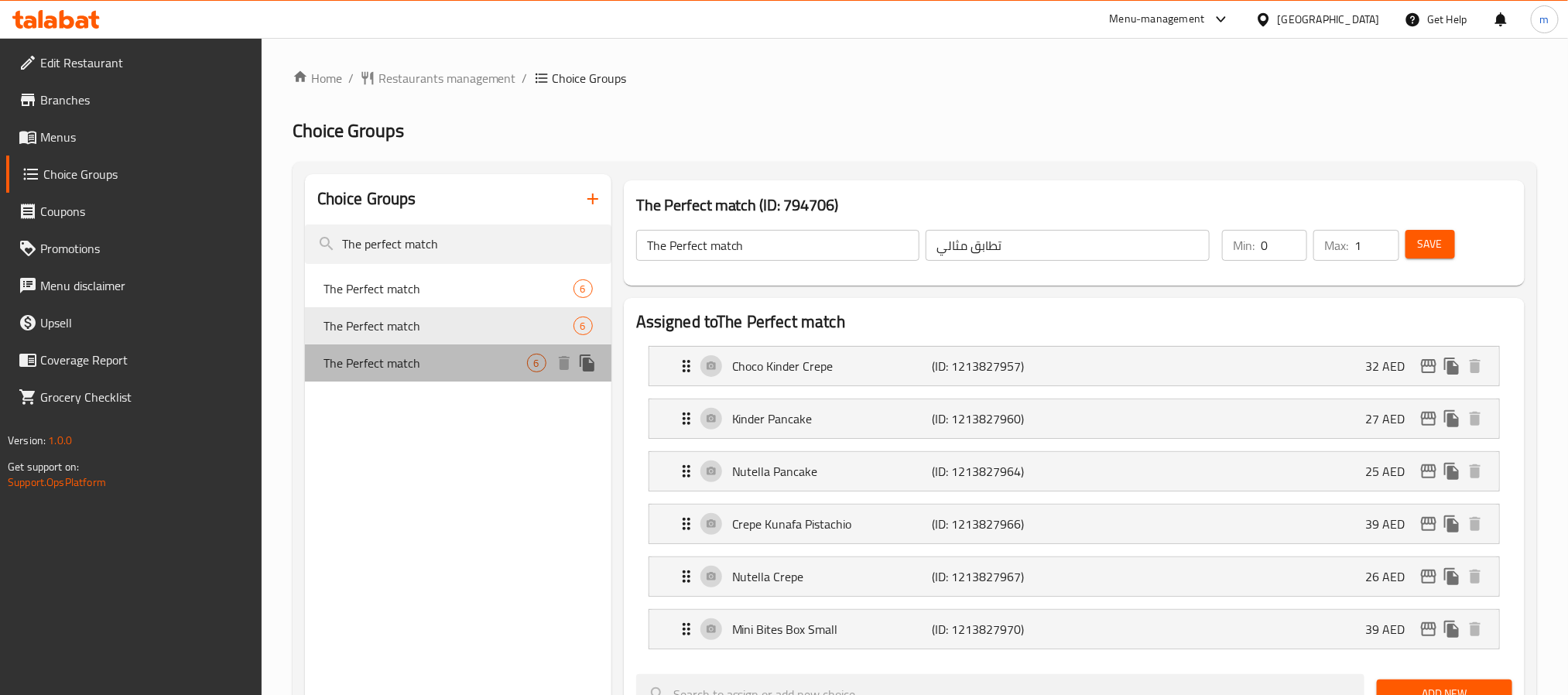
click at [428, 353] on span "The Perfect match" at bounding box center [425, 362] width 203 height 18
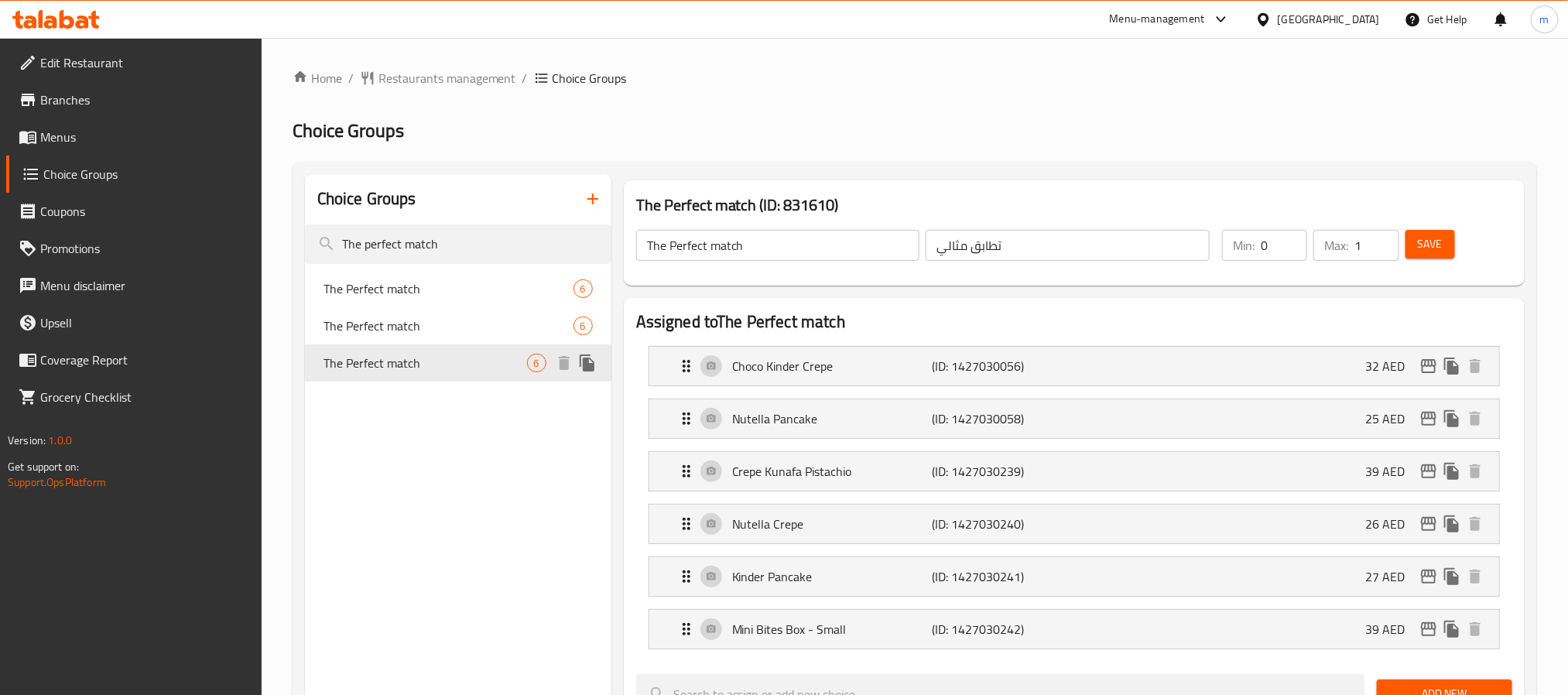
type input "خيار اضافي مميز"
type input "6"
click at [404, 244] on input "The perfect match" at bounding box center [458, 244] width 306 height 40
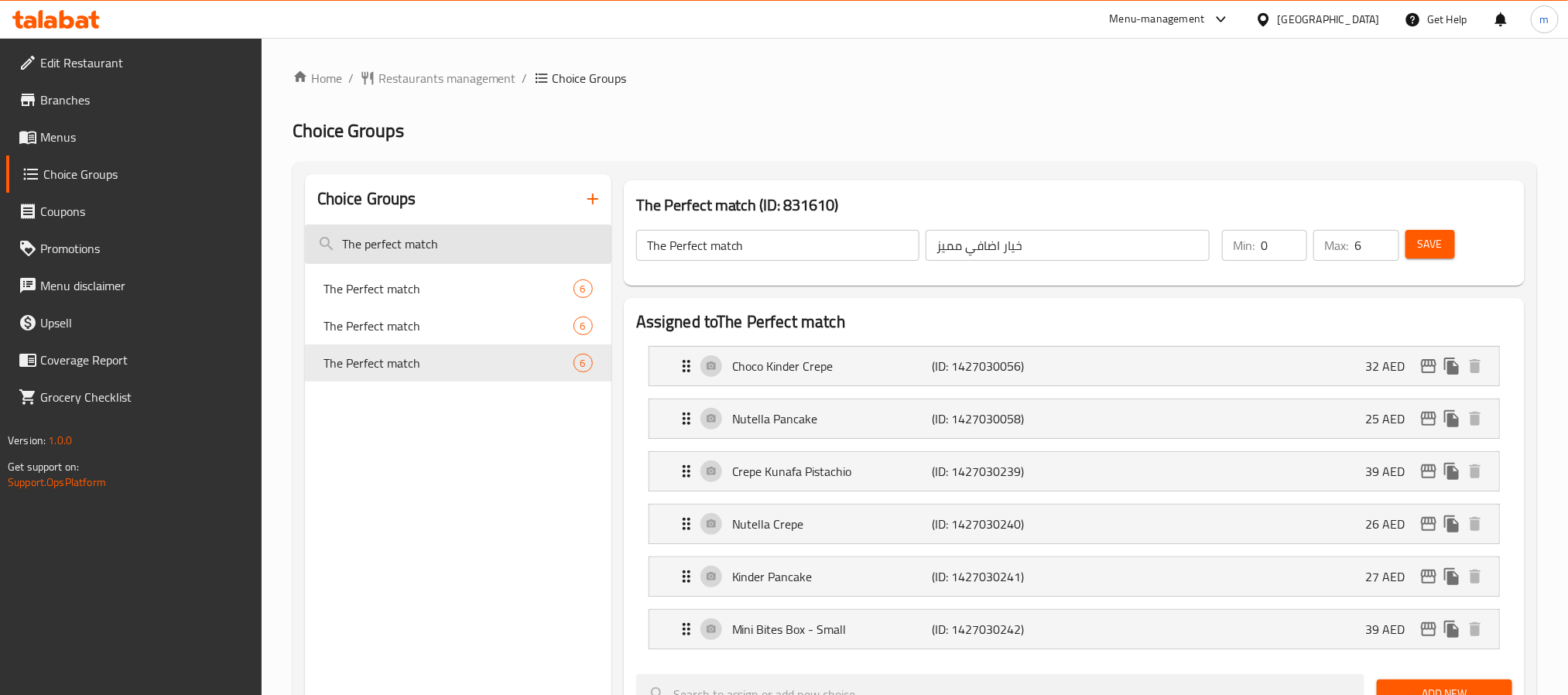
paste input "Your choice of acai"
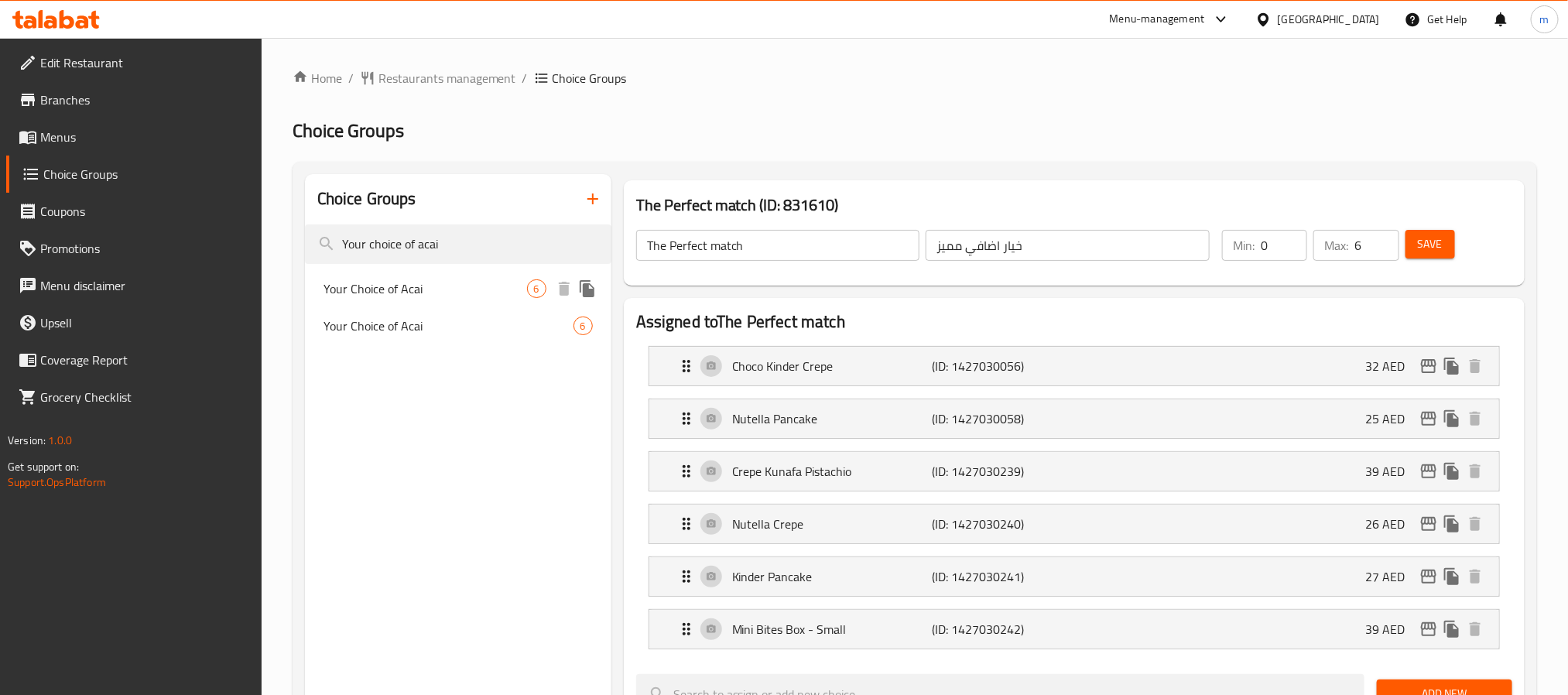
type input "Your choice of acai"
click at [391, 287] on span "Your Choice of Acai" at bounding box center [425, 288] width 203 height 18
type input "Your Choice of Acai"
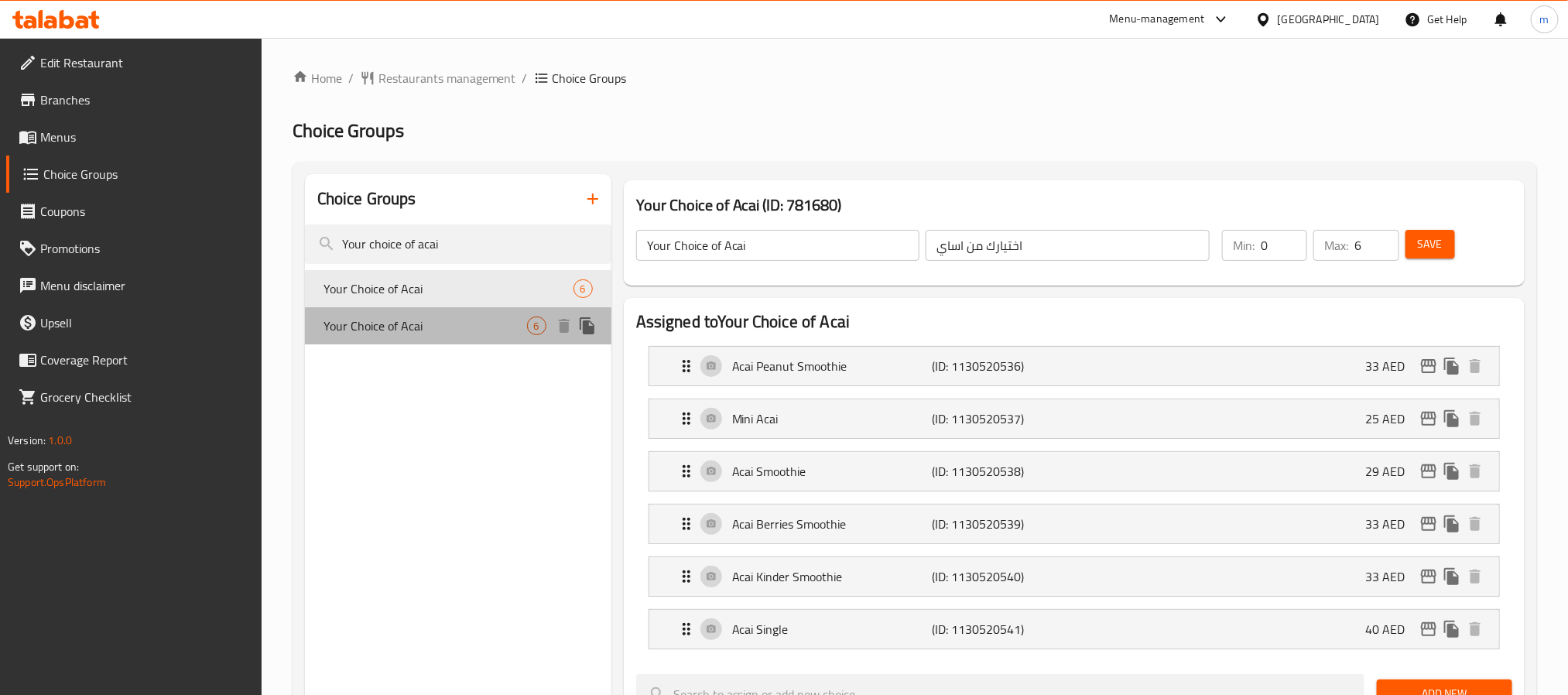
click at [386, 321] on span "Your Choice of Acai" at bounding box center [425, 325] width 203 height 18
type input "اختيارك من الاساي"
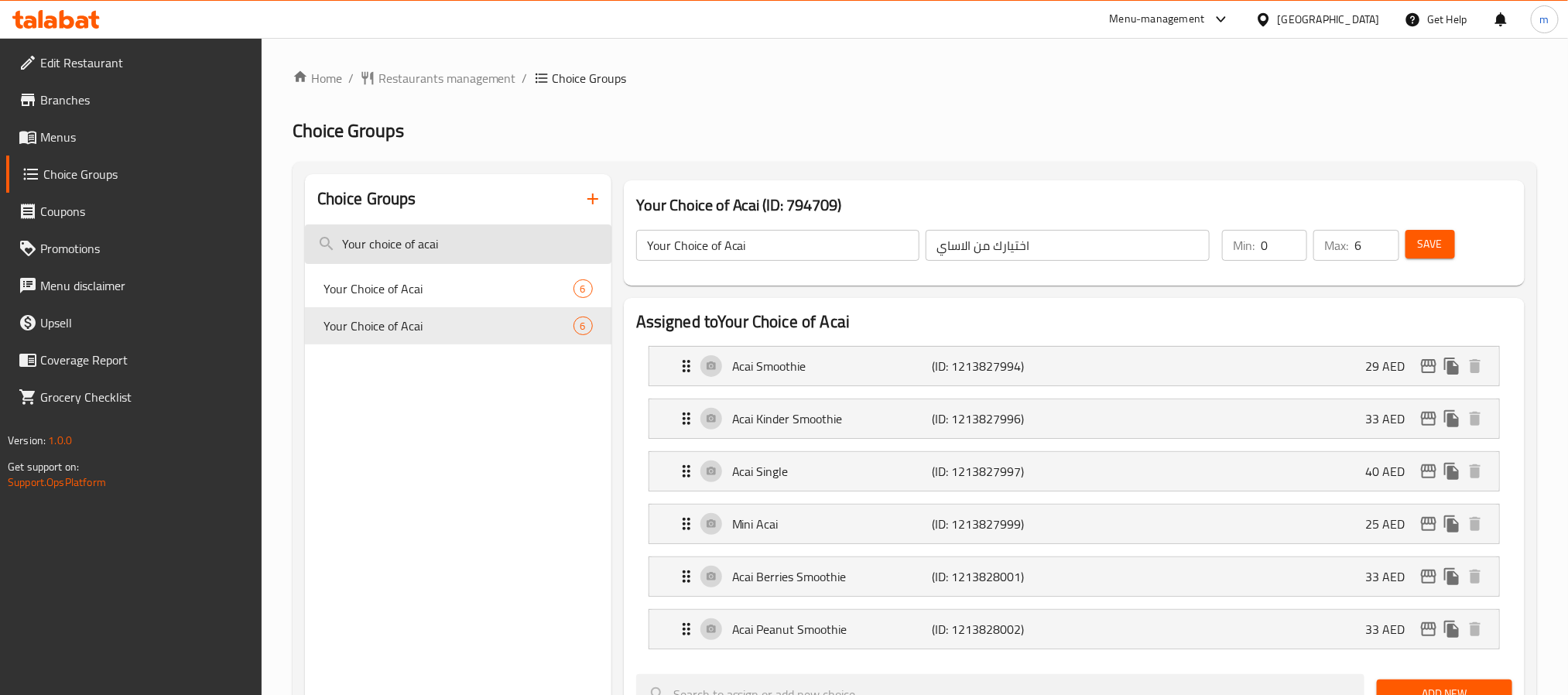
click at [362, 255] on input "Your choice of acai" at bounding box center [458, 244] width 306 height 40
paste input "Add sweetness to it"
type input "A"
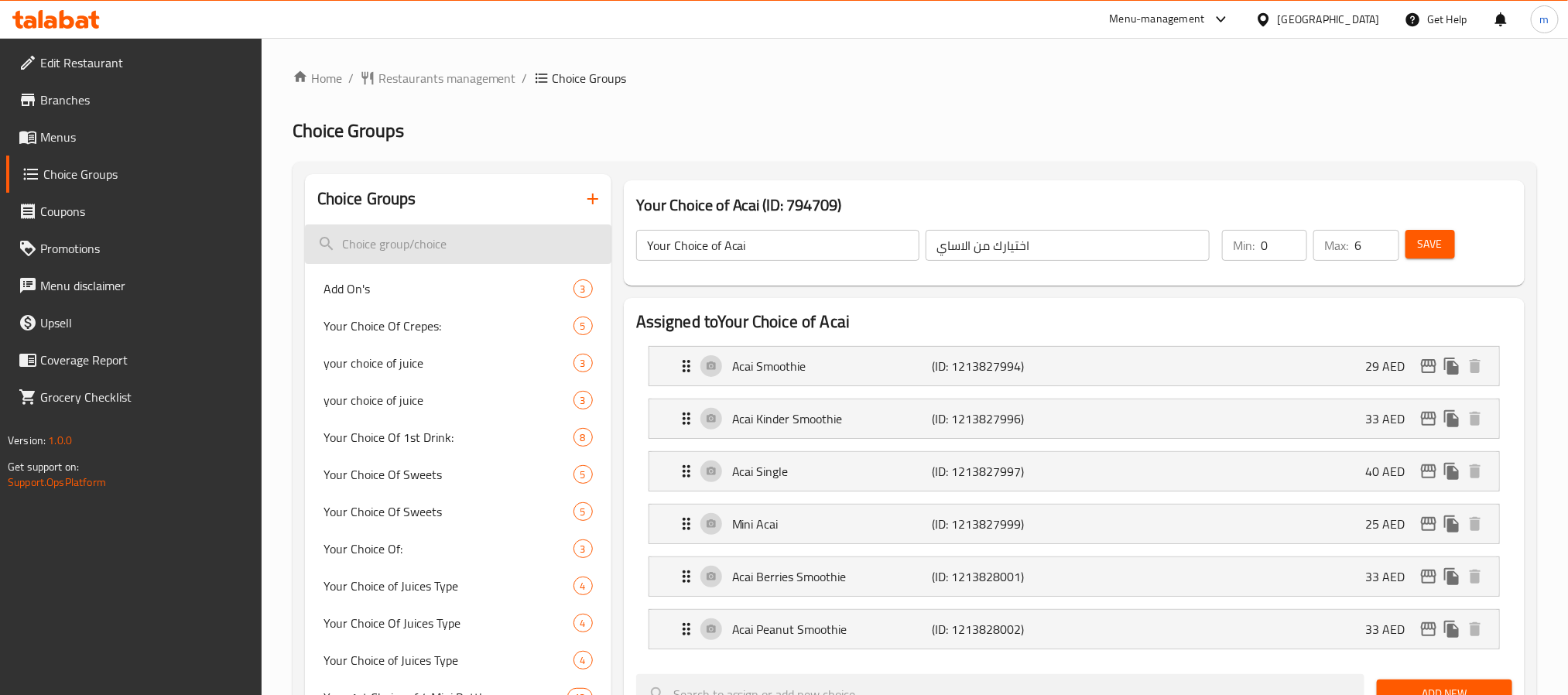
paste input "Add sweetness to it"
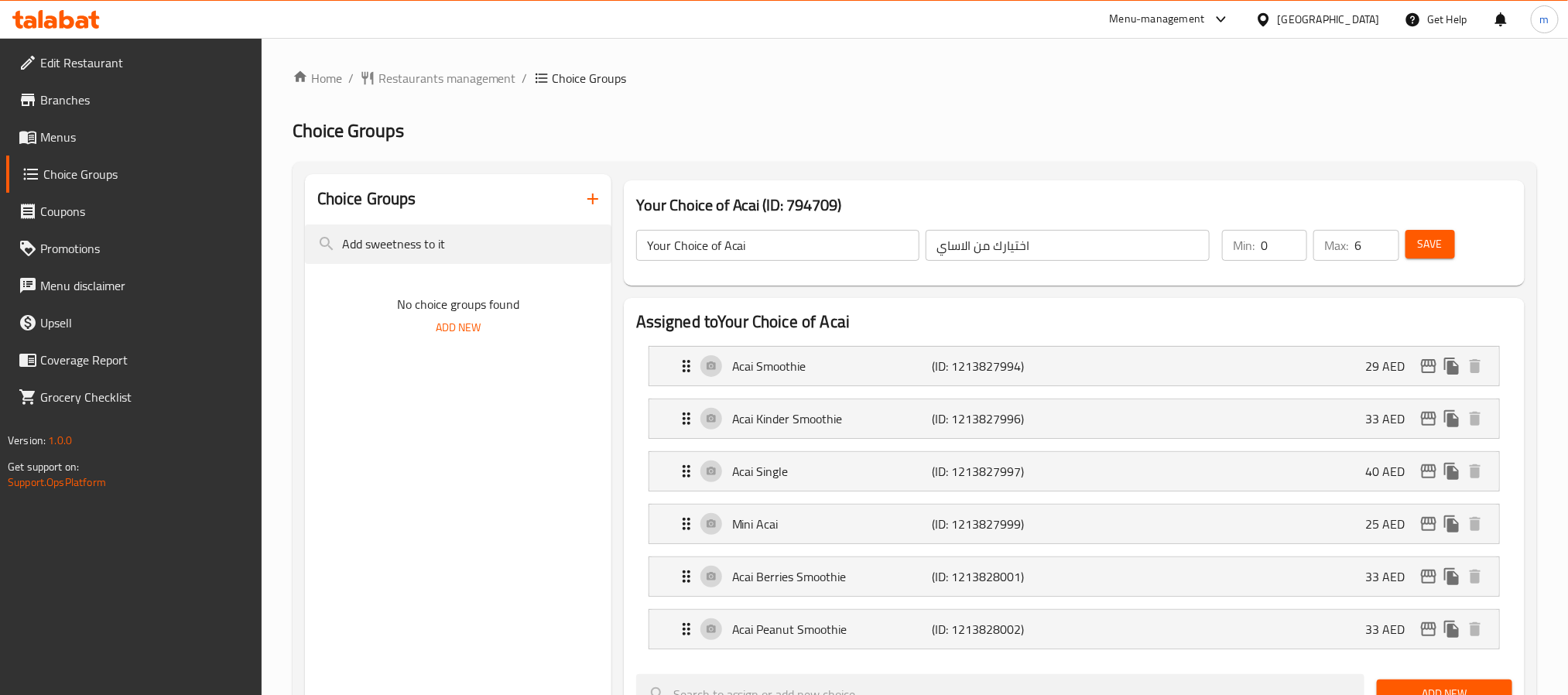
drag, startPoint x: 364, startPoint y: 244, endPoint x: 292, endPoint y: 247, distance: 72.1
click at [436, 244] on input "sweetness to it" at bounding box center [458, 244] width 306 height 40
type input "sweetness"
click at [379, 247] on input "sweetness" at bounding box center [458, 244] width 306 height 40
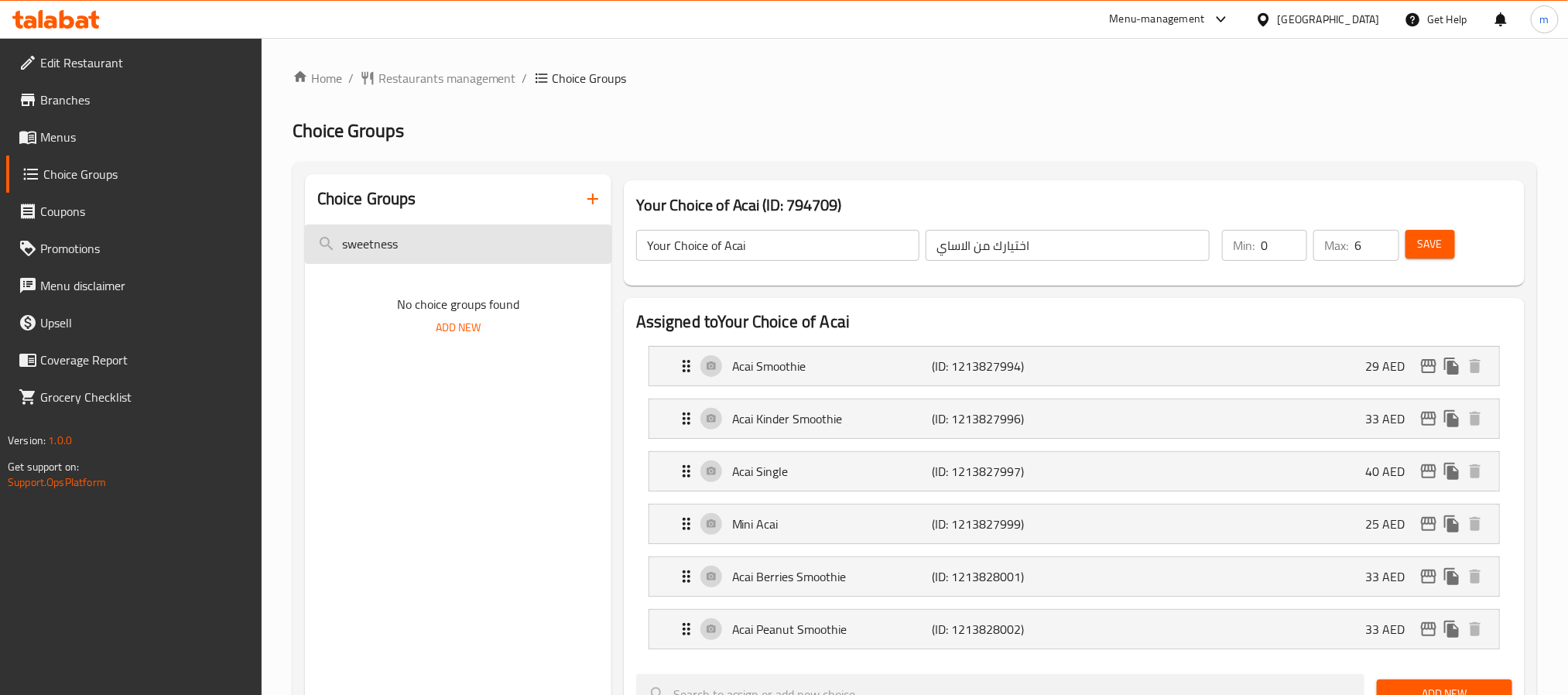
click at [379, 247] on input "sweetness" at bounding box center [458, 244] width 306 height 40
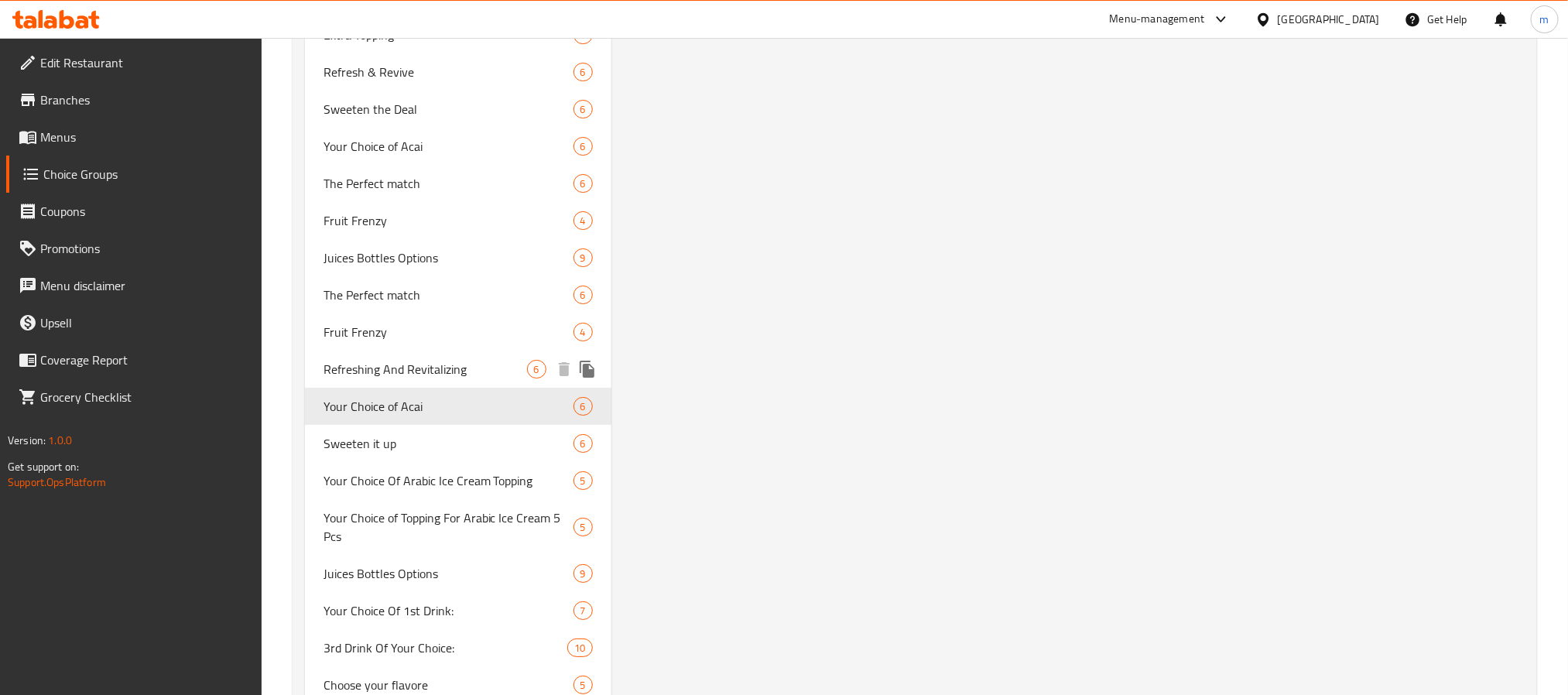
scroll to position [2900, 0]
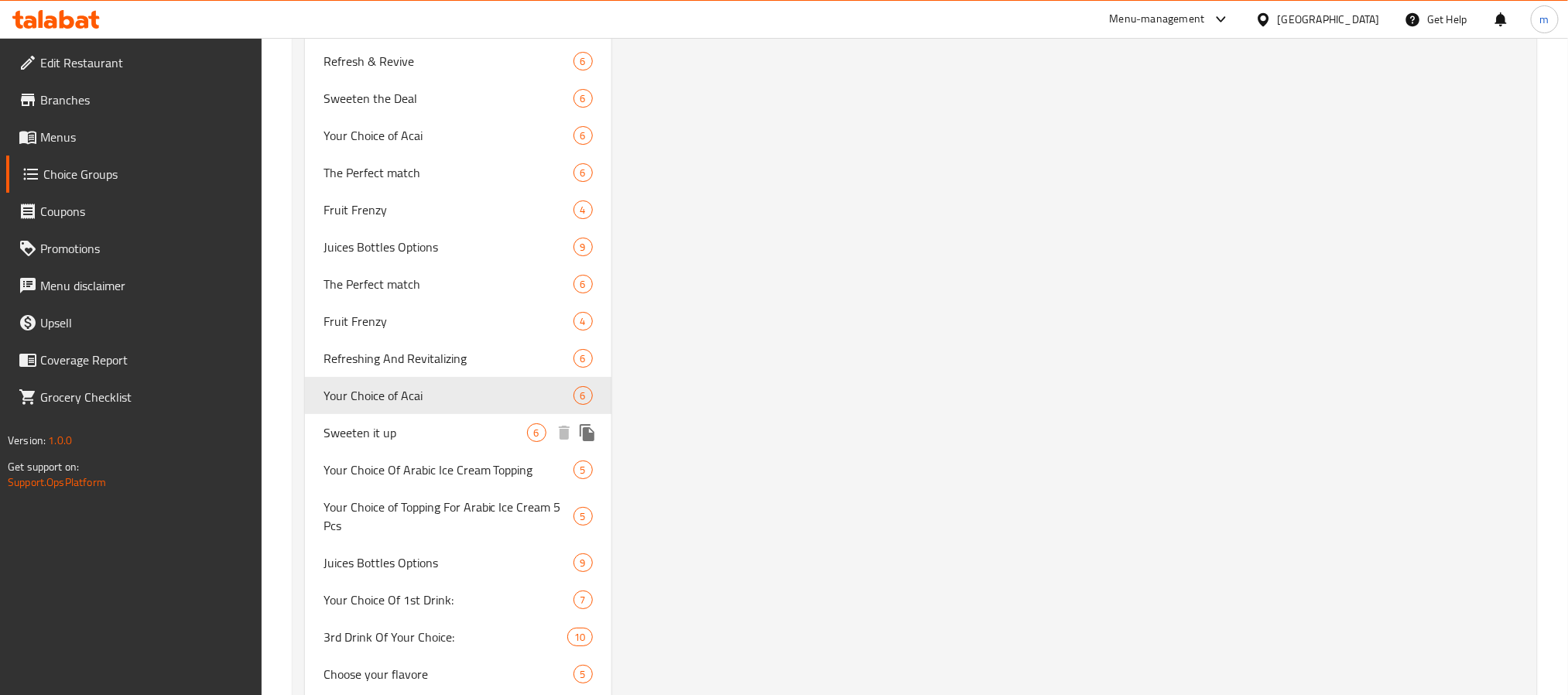
click at [381, 433] on span "Sweeten it up" at bounding box center [425, 433] width 203 height 18
type input "Sweeten it up"
type input "زيدها حلا"
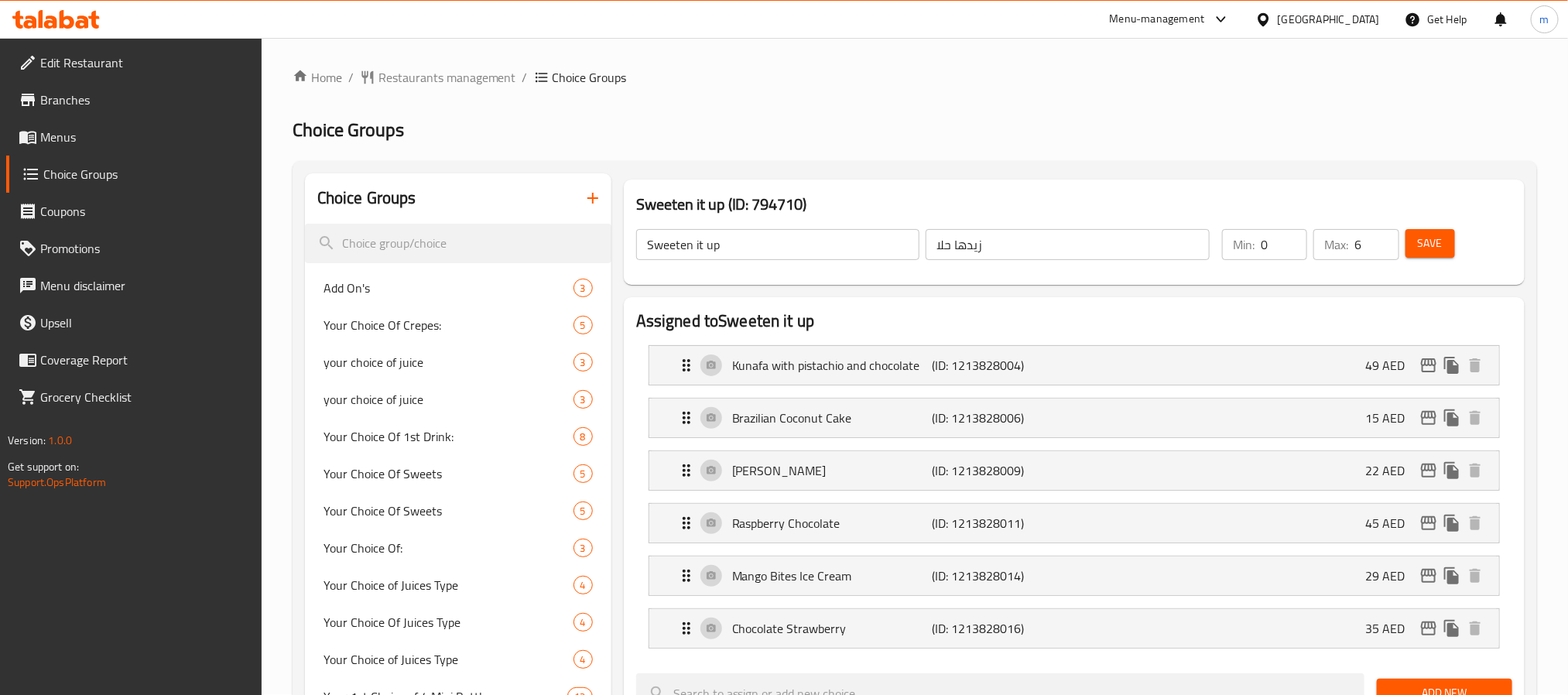
scroll to position [0, 0]
click at [410, 242] on input "search" at bounding box center [458, 244] width 306 height 40
paste input "Fruit Refreshment"
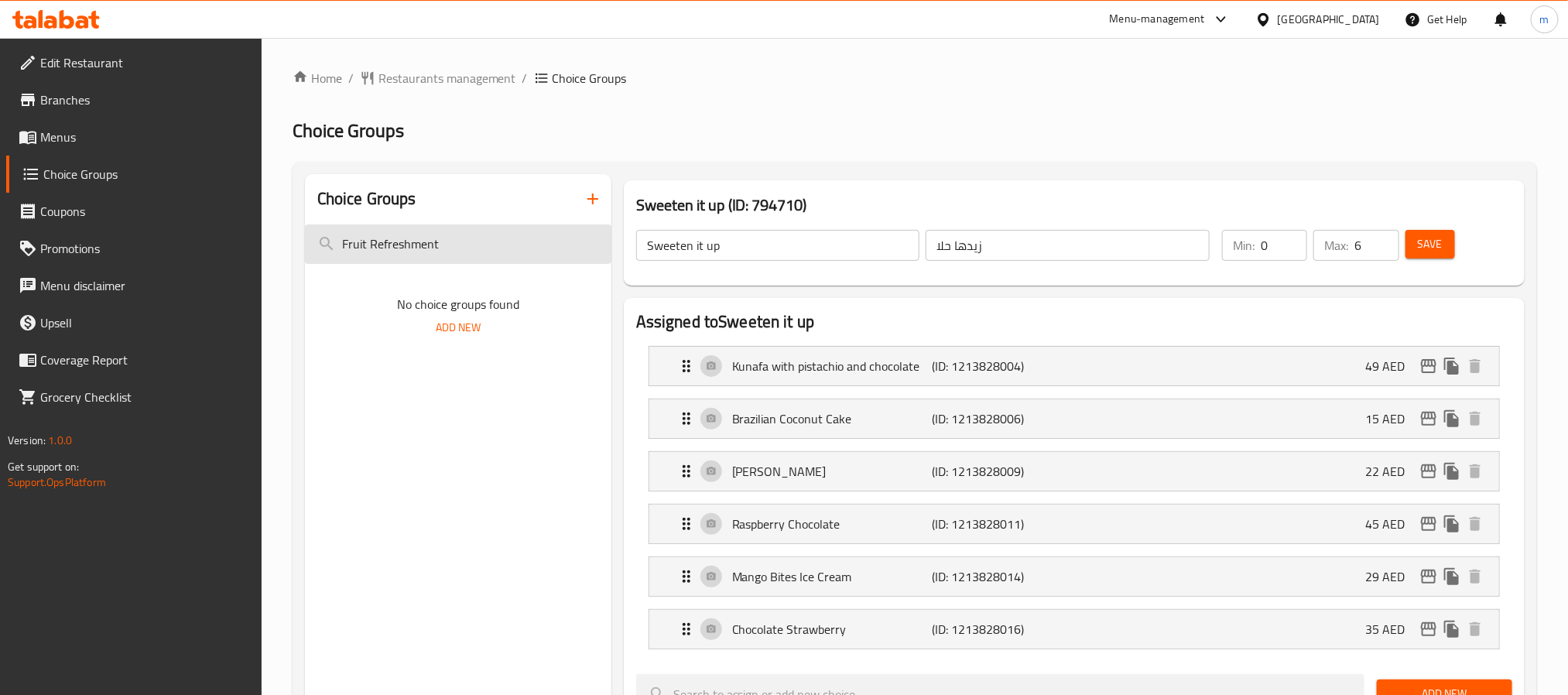
click at [458, 250] on input "Fruit Refreshment" at bounding box center [458, 244] width 306 height 40
type input "F"
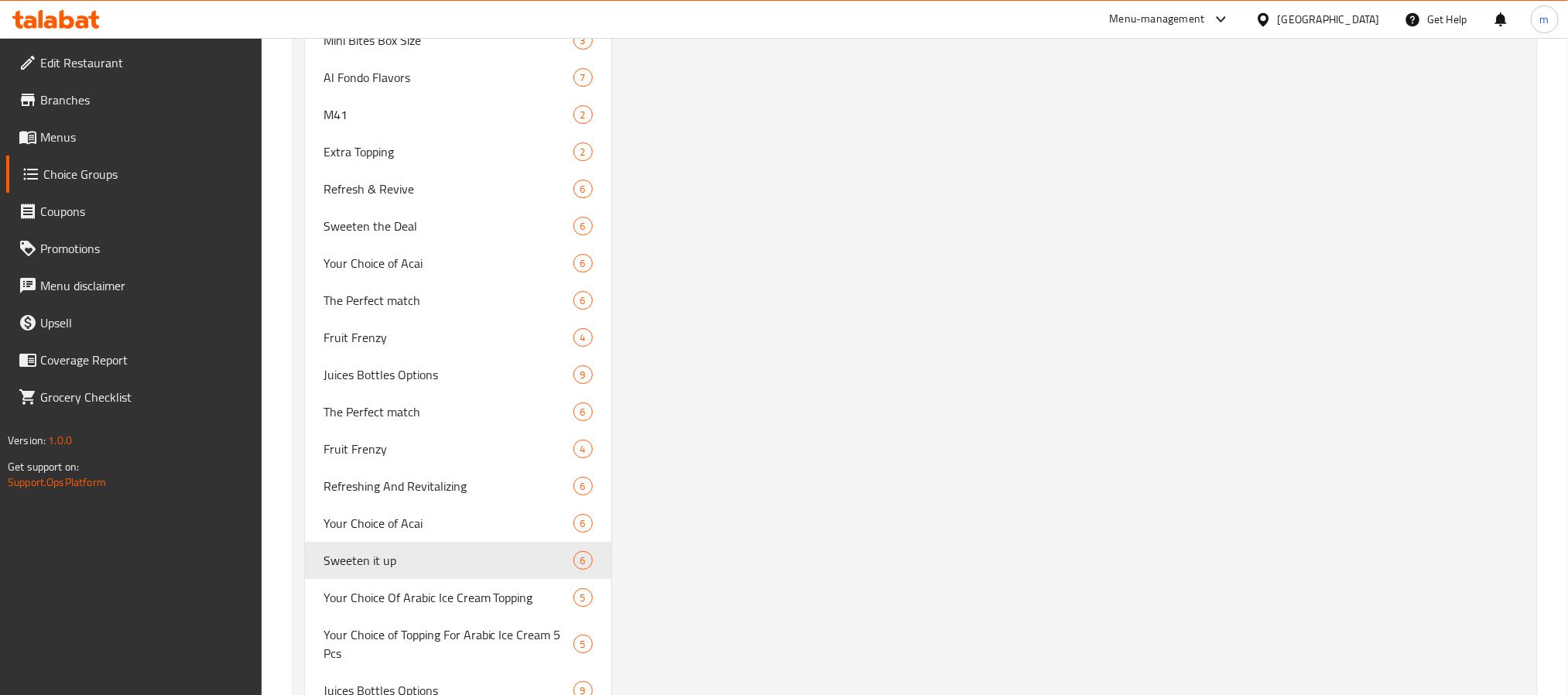
scroll to position [2900, 0]
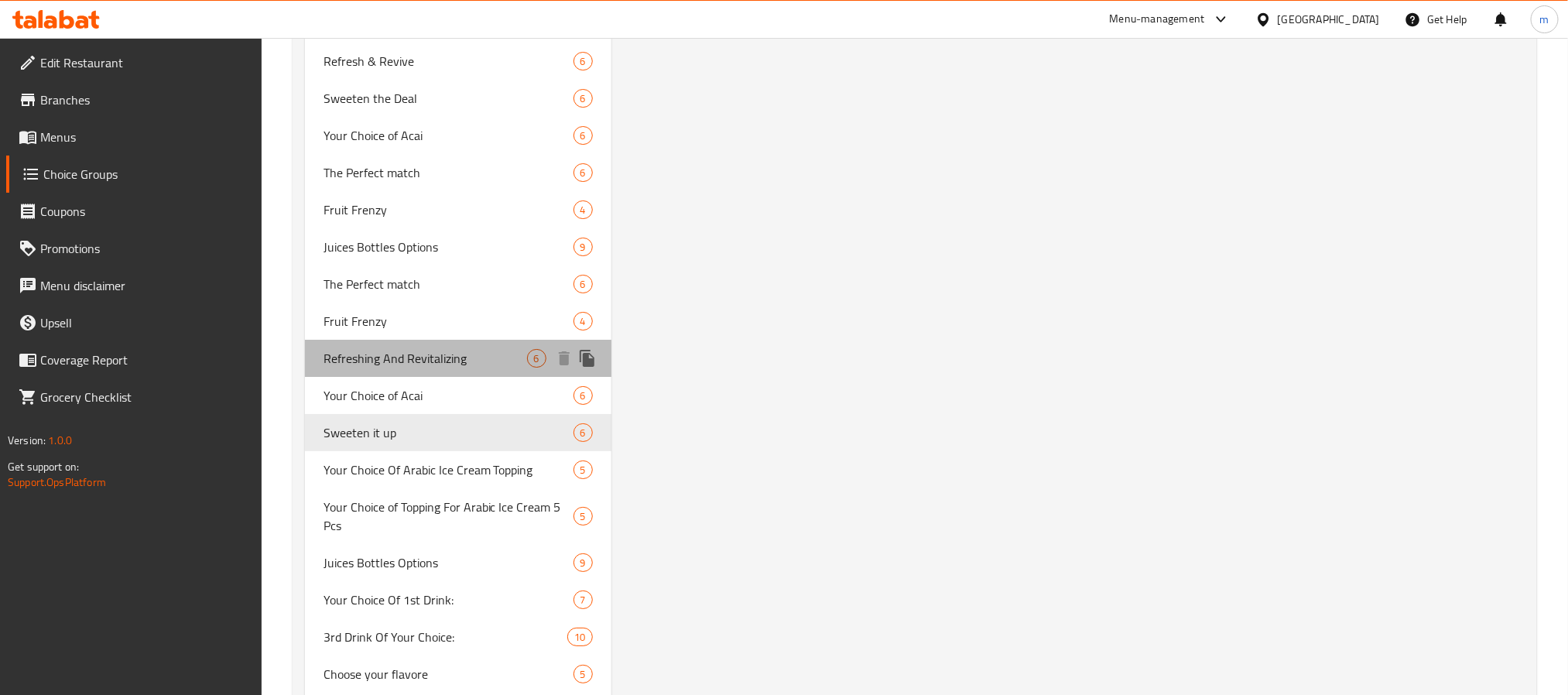
click at [427, 356] on span "Refreshing And Revitalizing" at bounding box center [425, 358] width 203 height 18
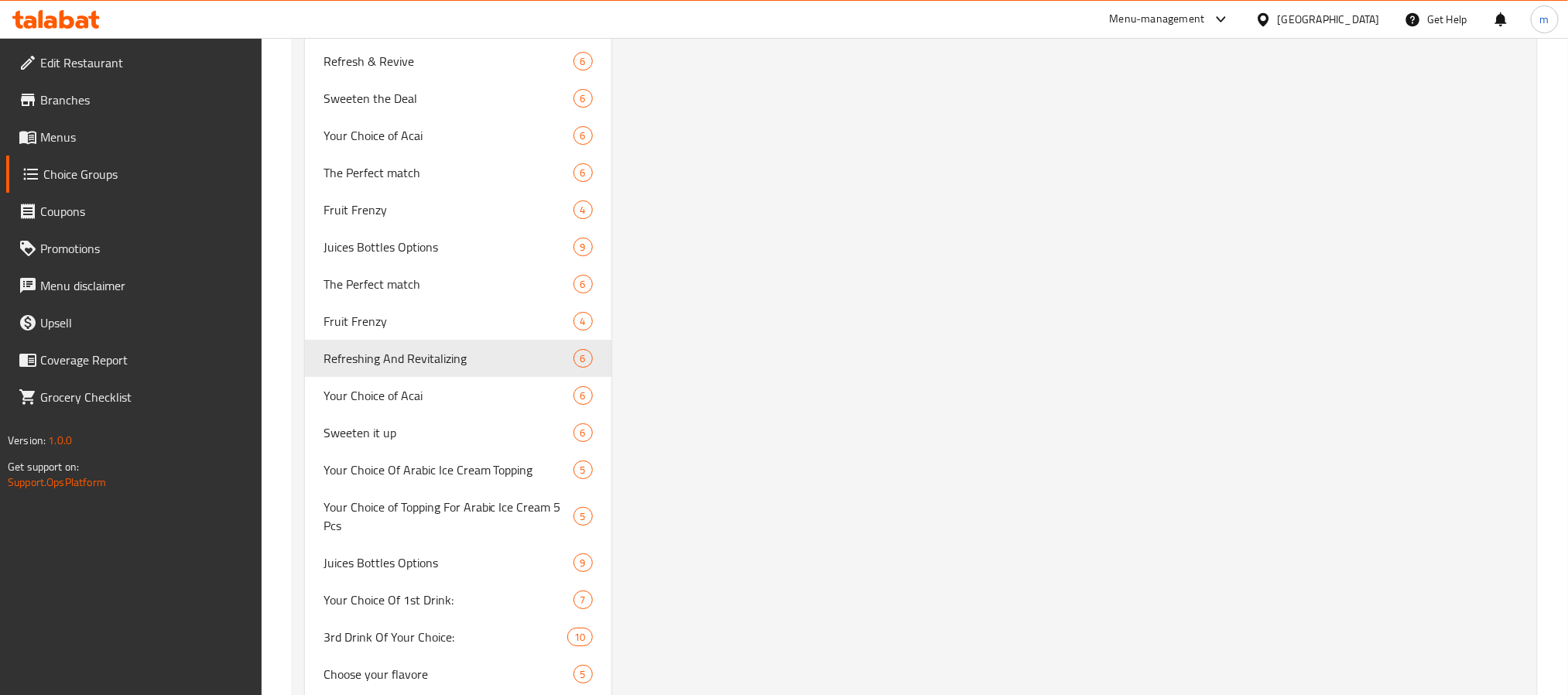
type input "Refreshing And Revitalizing"
type input "منعش وإحياء"
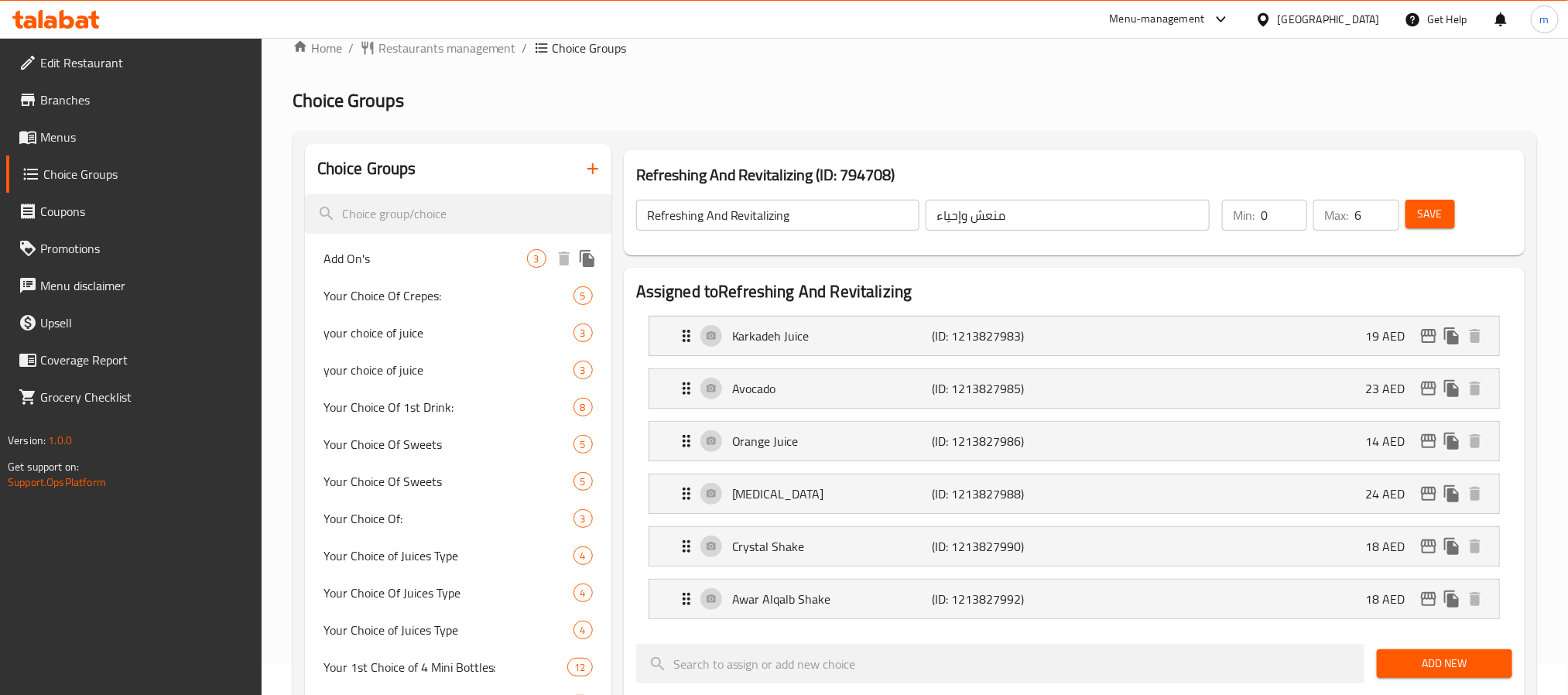
scroll to position [0, 0]
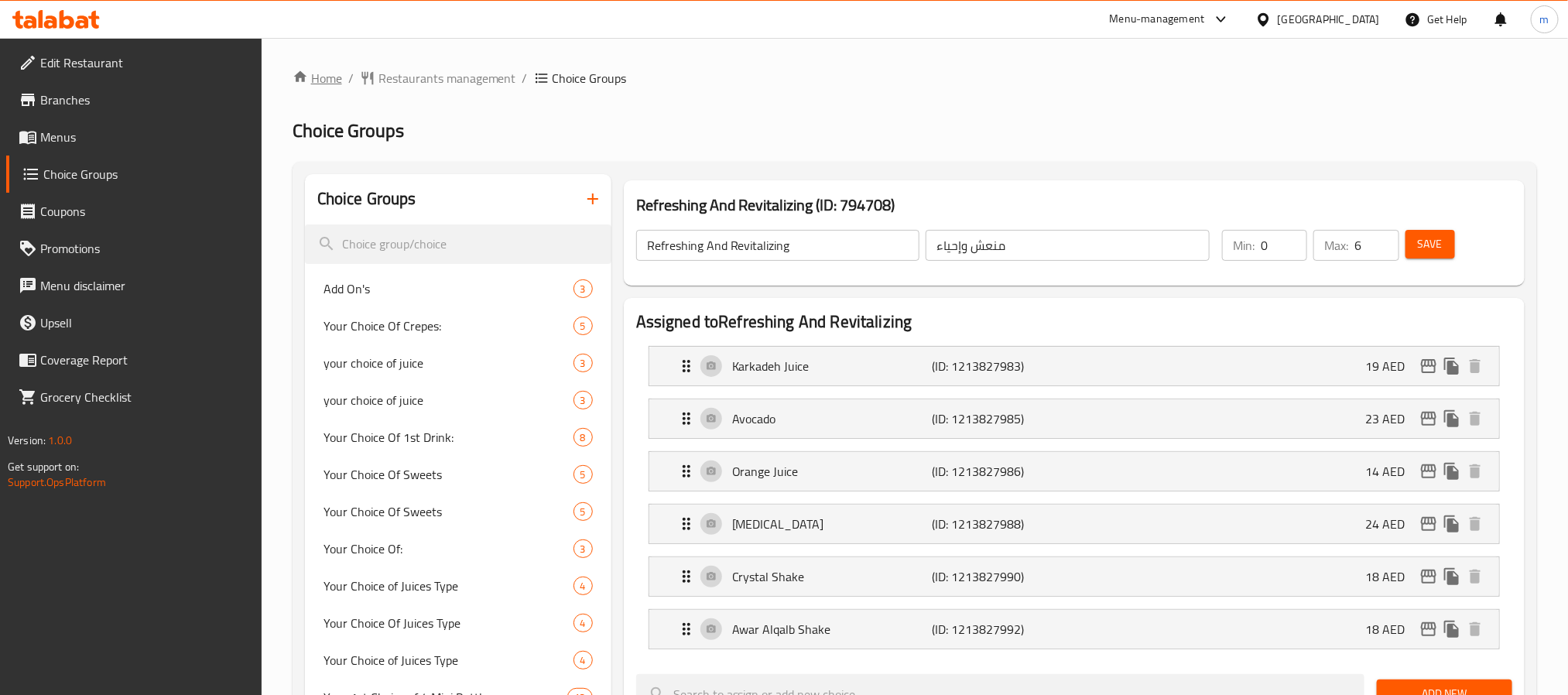
click at [330, 79] on link "Home" at bounding box center [317, 78] width 50 height 18
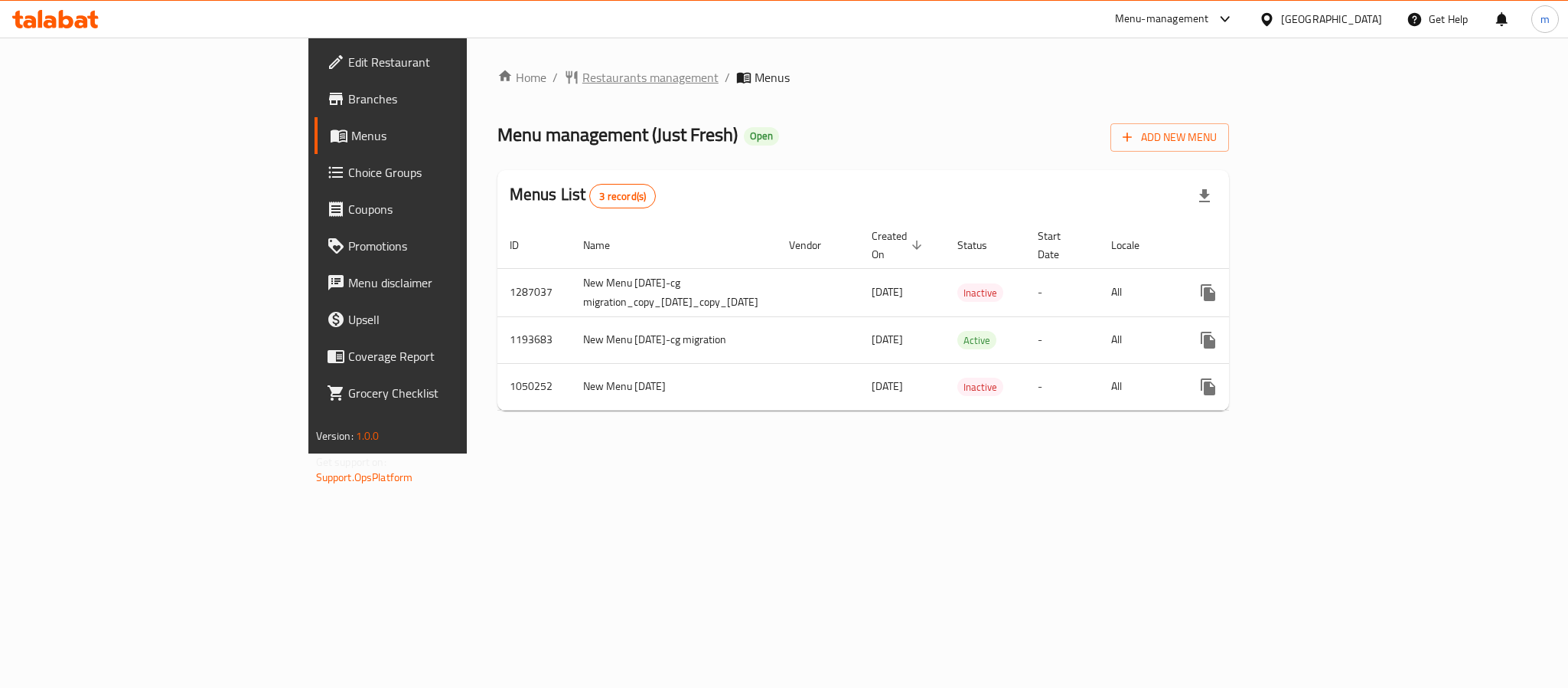
click at [582, 79] on span "Restaurants management" at bounding box center [650, 77] width 136 height 18
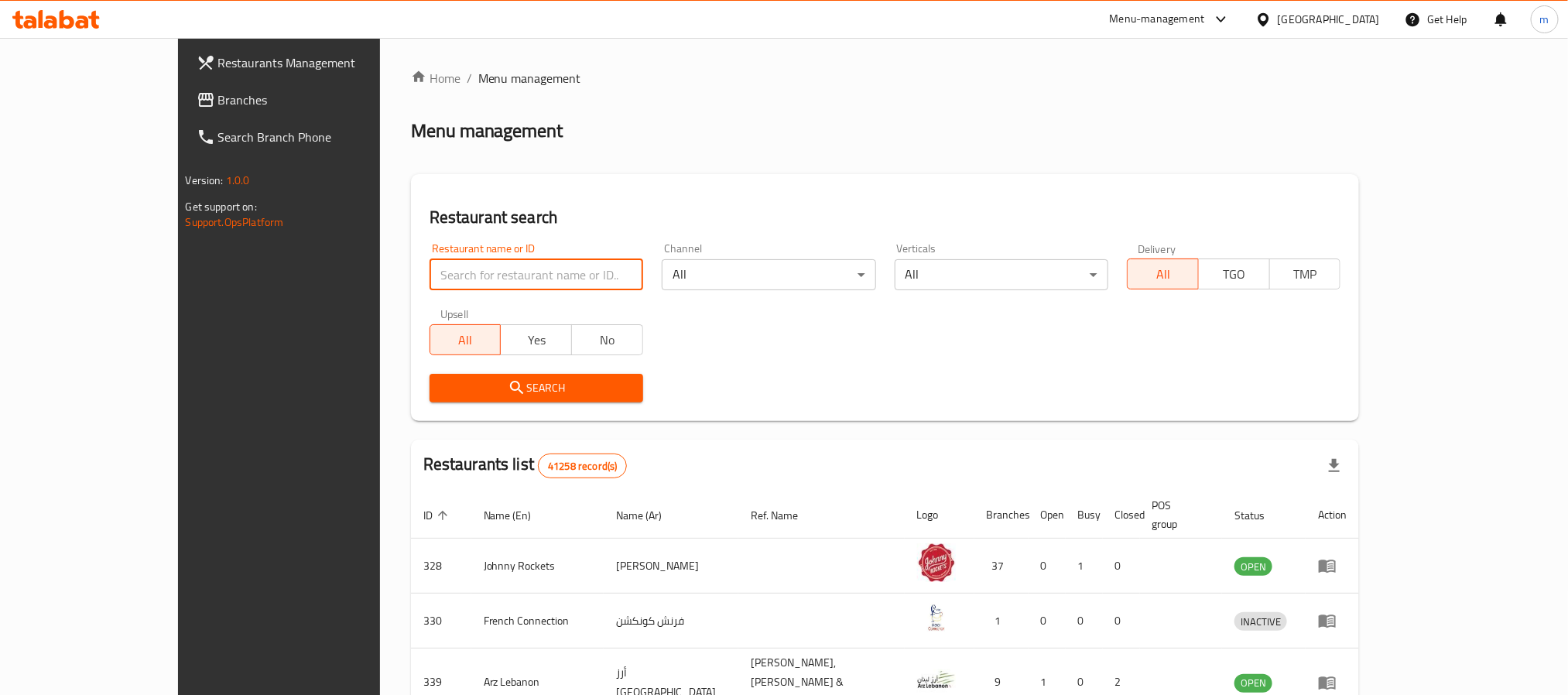
click at [442, 272] on input "search" at bounding box center [535, 274] width 214 height 30
paste input "11013"
type input "11013"
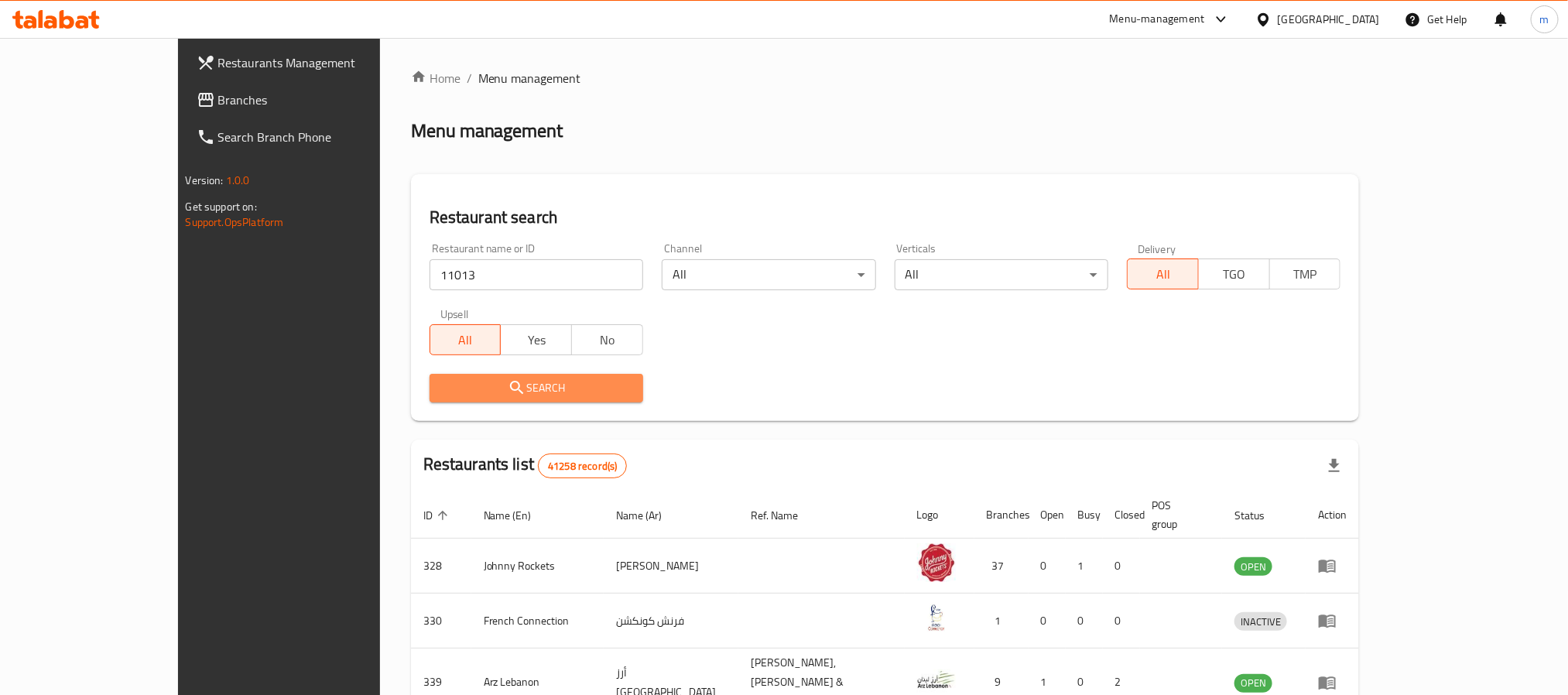
click at [446, 382] on span "Search" at bounding box center [536, 387] width 189 height 19
click at [446, 382] on div at bounding box center [784, 348] width 1568 height 695
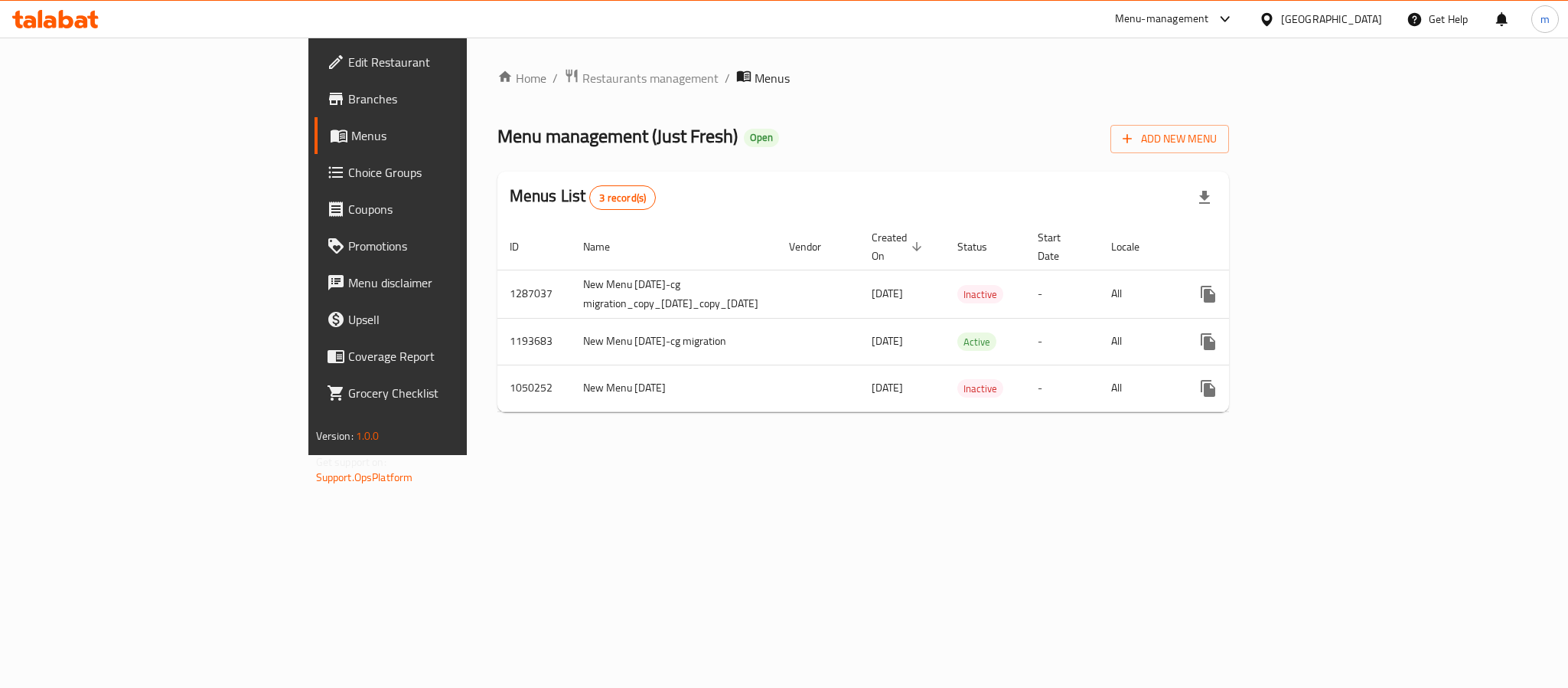
click at [348, 177] on span "Choice Groups" at bounding box center [453, 172] width 209 height 18
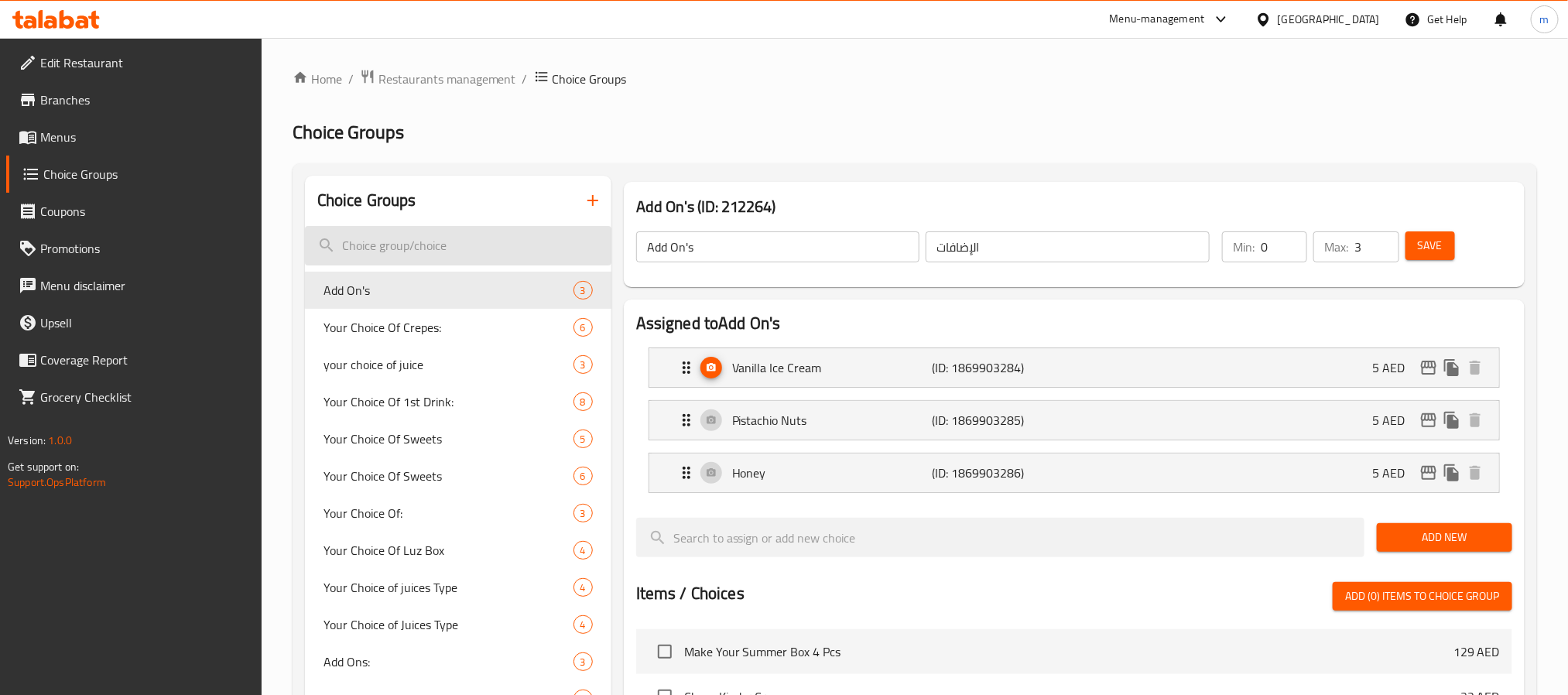
click at [370, 239] on input "search" at bounding box center [458, 245] width 306 height 40
paste input "perfect match"
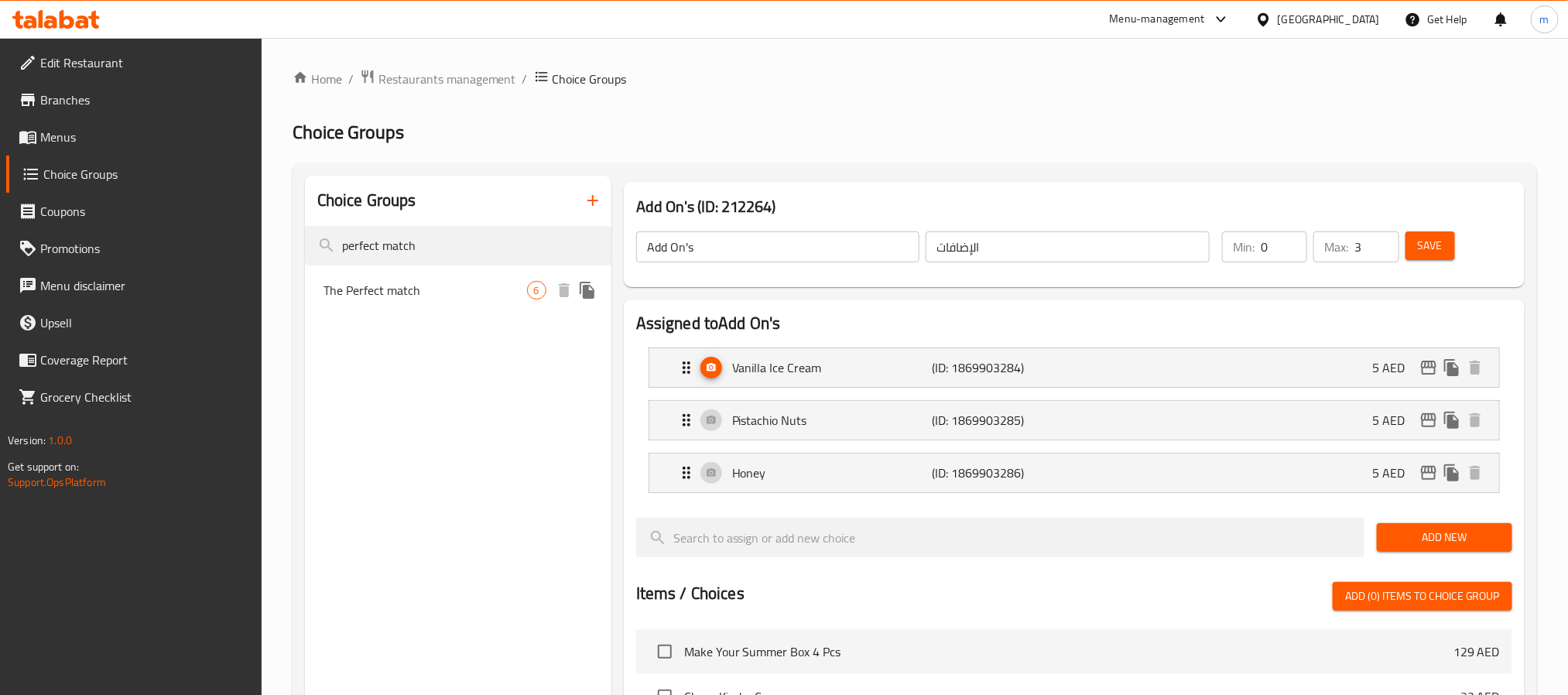
type input "perfect match"
click at [400, 283] on span "The Perfect match" at bounding box center [425, 290] width 203 height 18
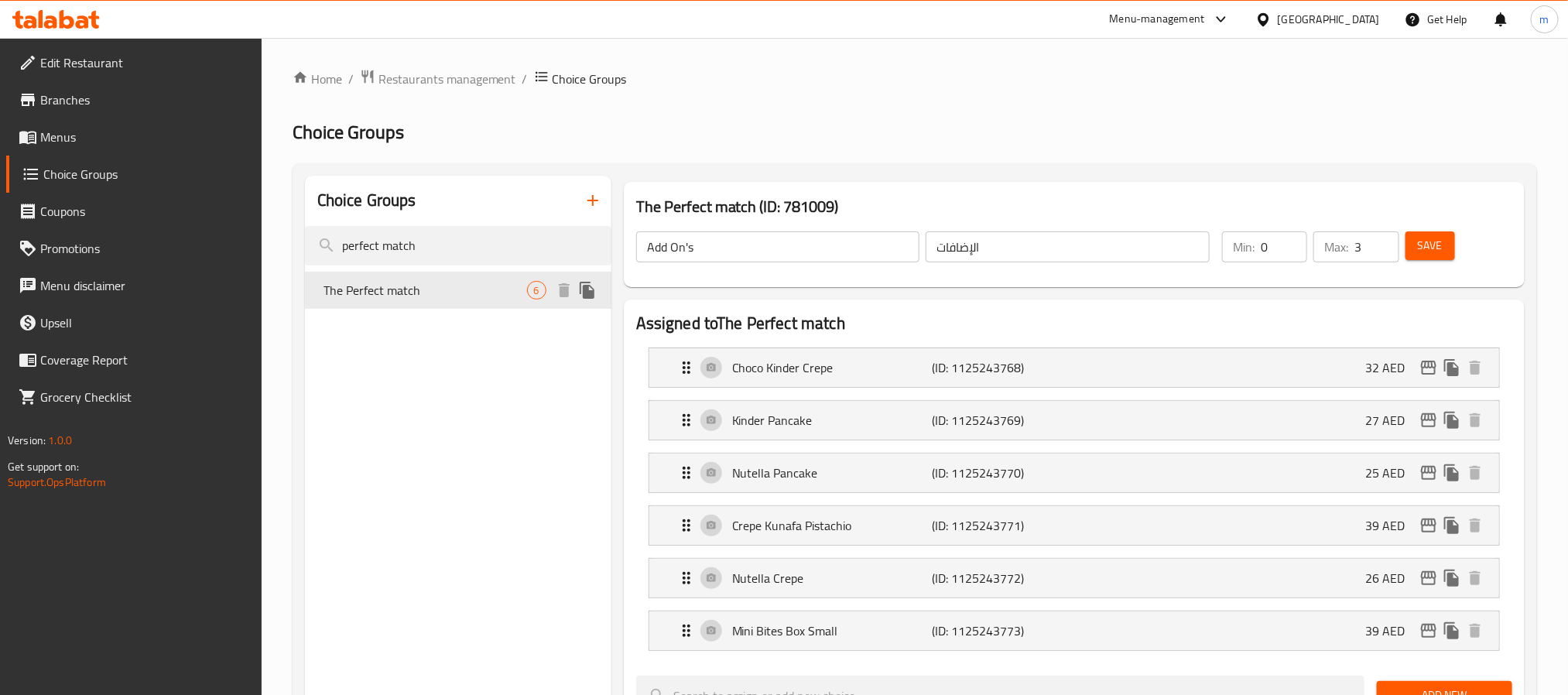
type input "The Perfect match"
type input "تطابق مثالي"
type input "1"
click at [409, 198] on h2 "Choice Groups" at bounding box center [366, 200] width 99 height 23
click at [453, 251] on input "perfect match" at bounding box center [458, 245] width 306 height 40
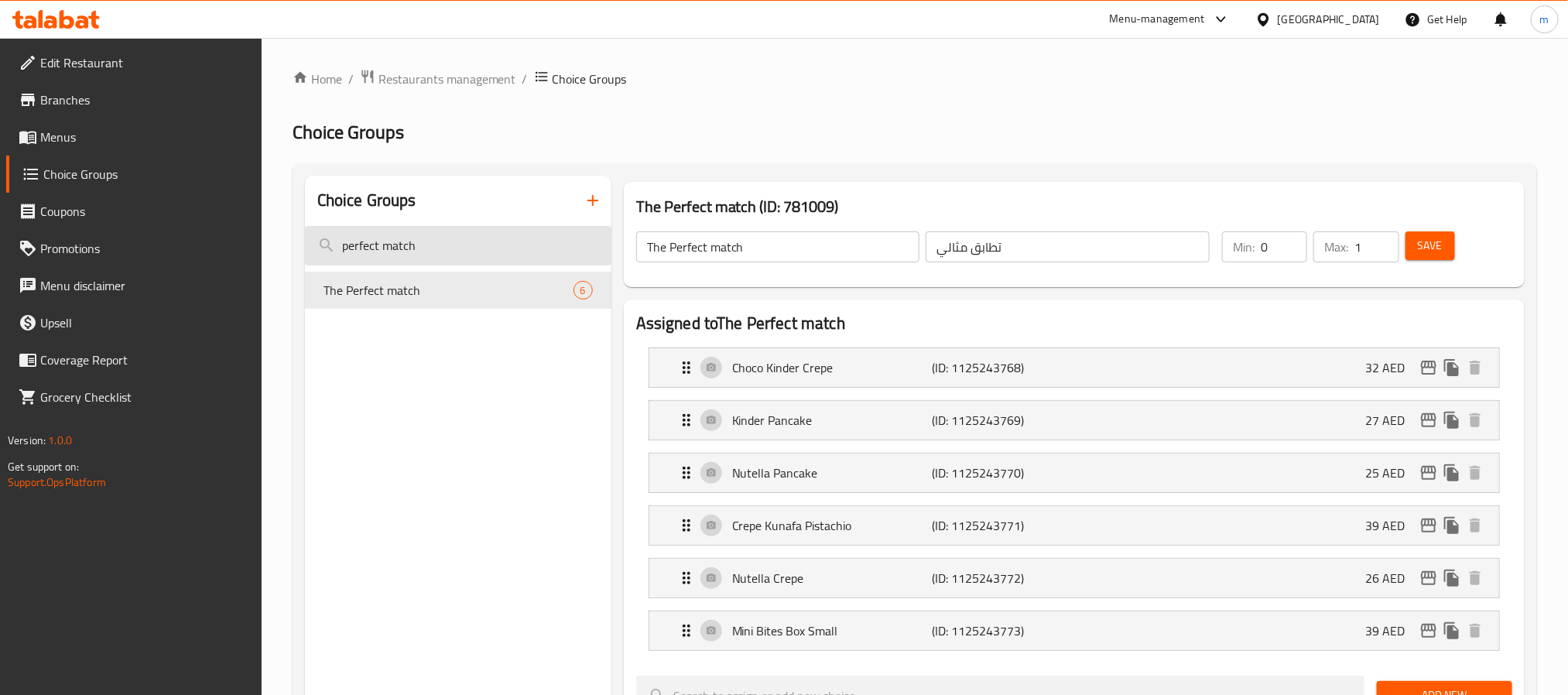
click at [384, 246] on input "perfect match" at bounding box center [458, 245] width 306 height 40
paste input "Fruit Frenzy"
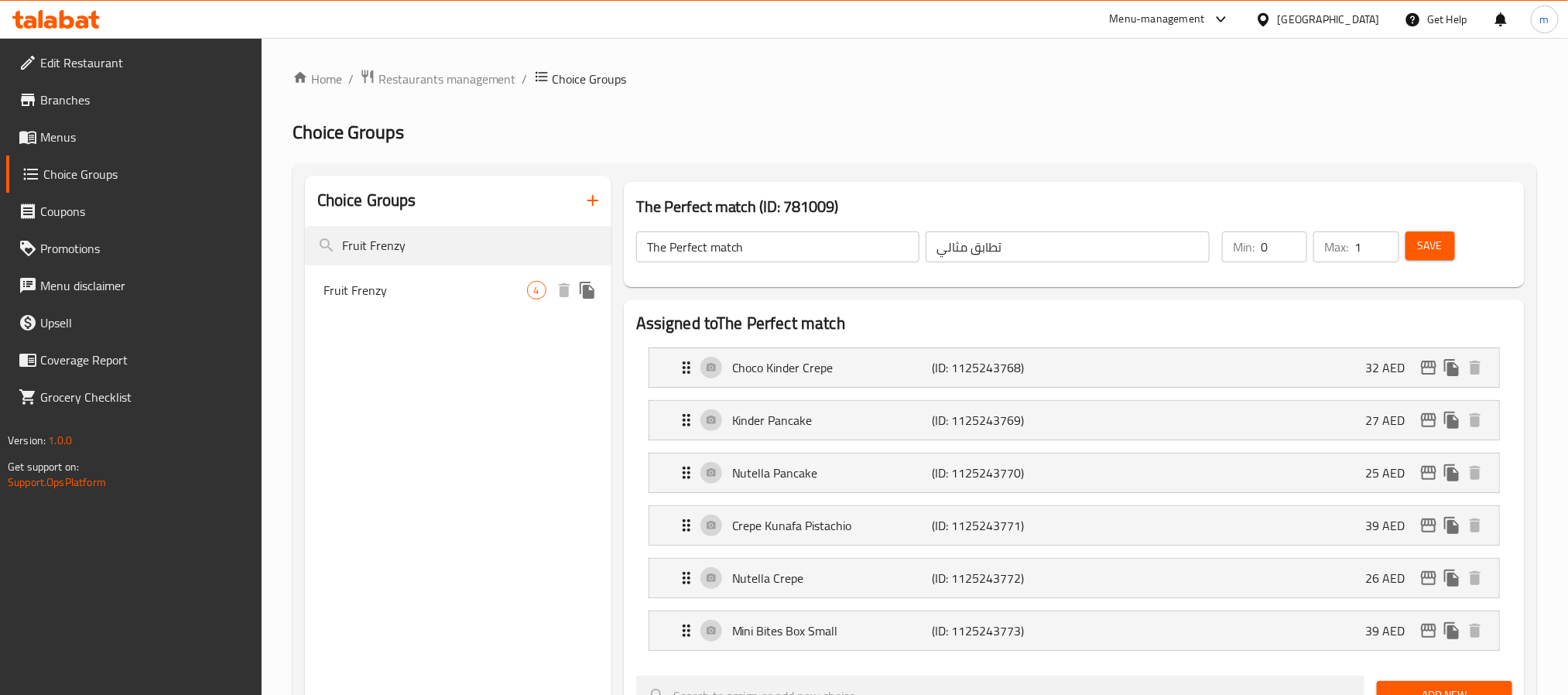
type input "Fruit Frenzy"
click at [374, 291] on span "Fruit Frenzy" at bounding box center [425, 290] width 203 height 18
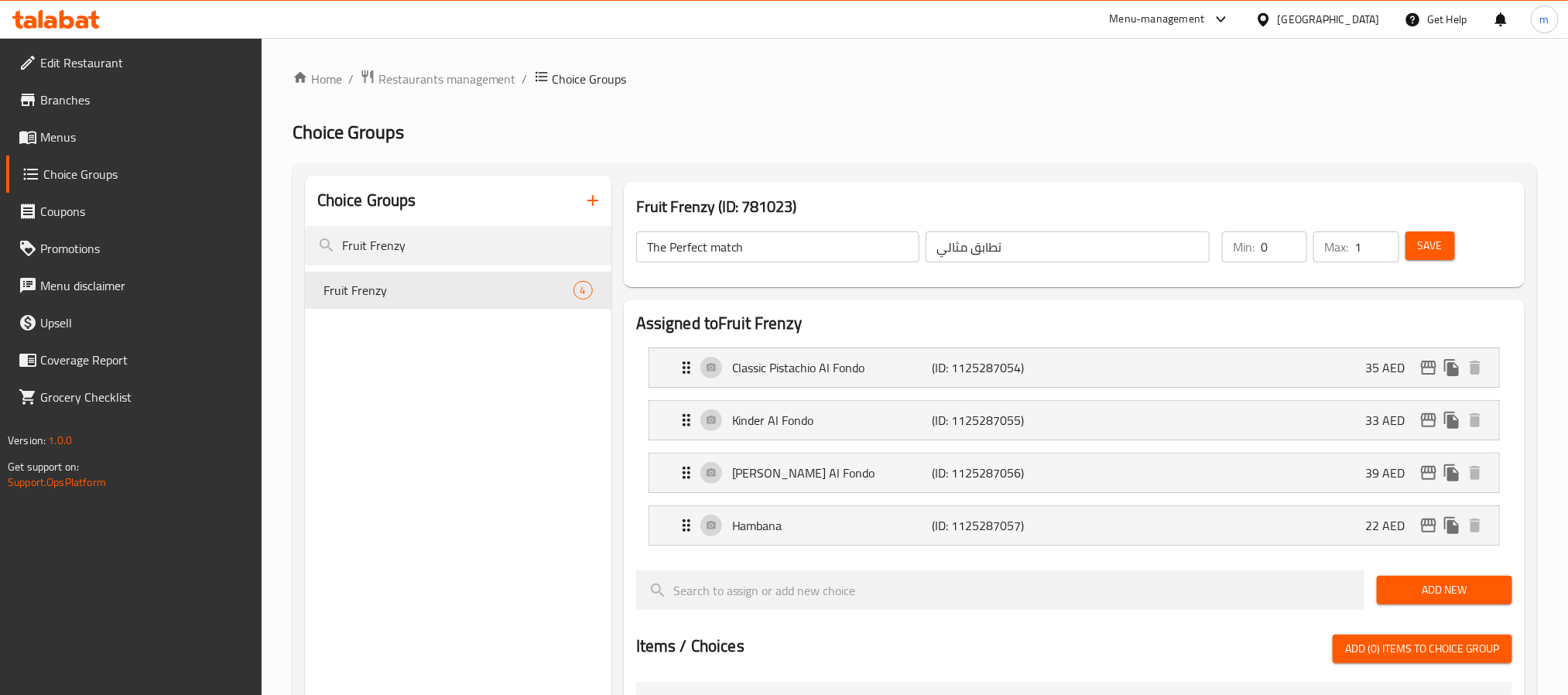
type input "Fruit Frenzy"
type input "فرنزي الفواكة"
type input "4"
click at [362, 241] on input "Fruit Frenzy" at bounding box center [458, 245] width 306 height 40
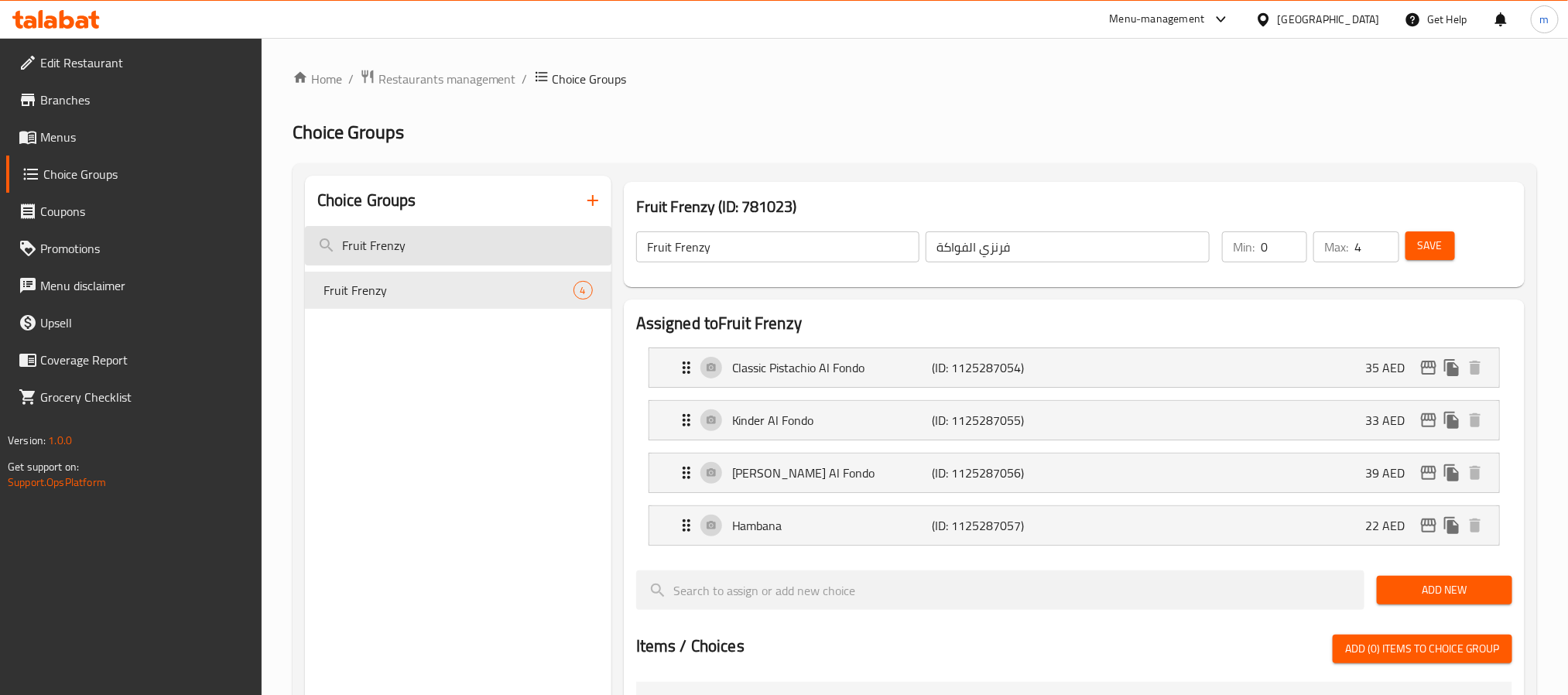
click at [362, 241] on input "Fruit Frenzy" at bounding box center [458, 245] width 306 height 40
paste input "Refreshing and revitalizing"
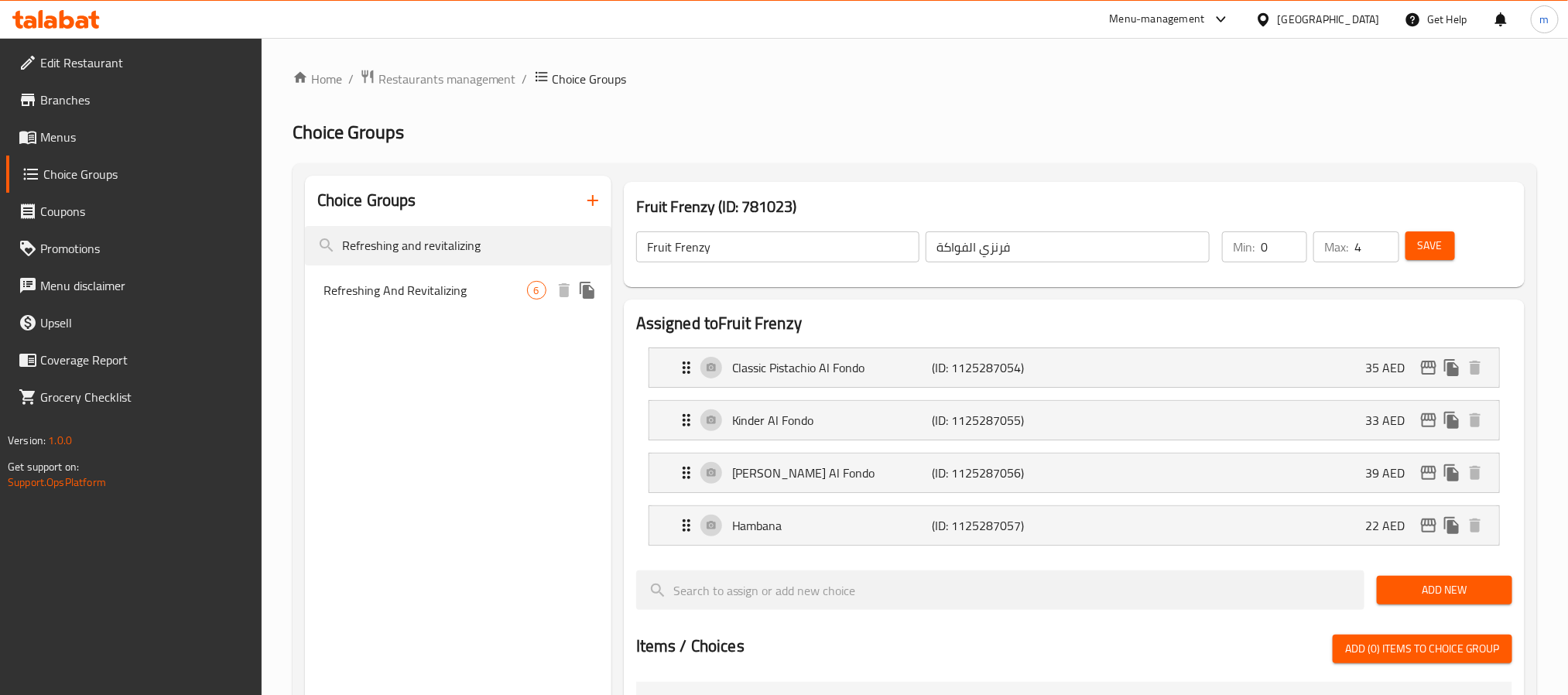
type input "Refreshing and revitalizing"
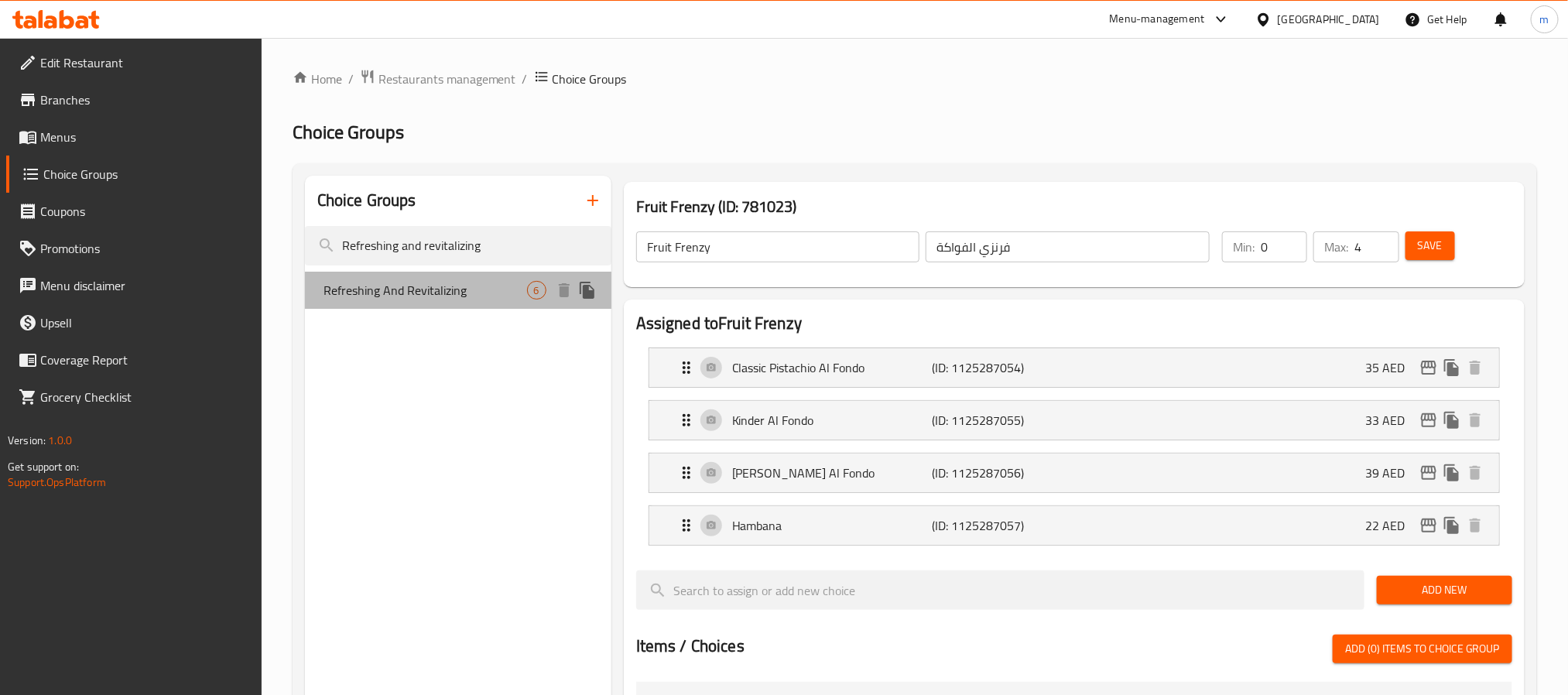
click at [365, 284] on span "Refreshing And Revitalizing" at bounding box center [425, 290] width 203 height 18
type input "Refreshing And Revitalizing"
type input "منعش وإحياء"
type input "6"
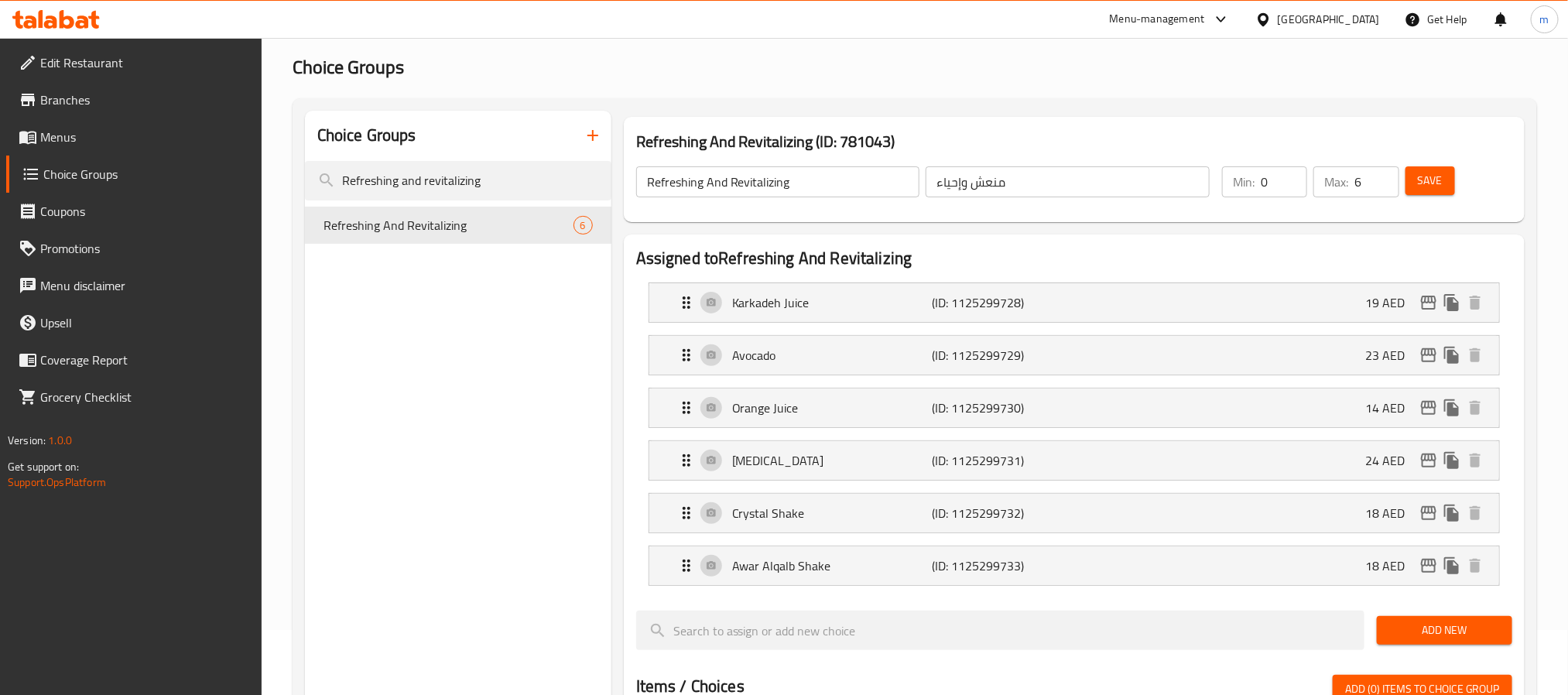
scroll to position [116, 0]
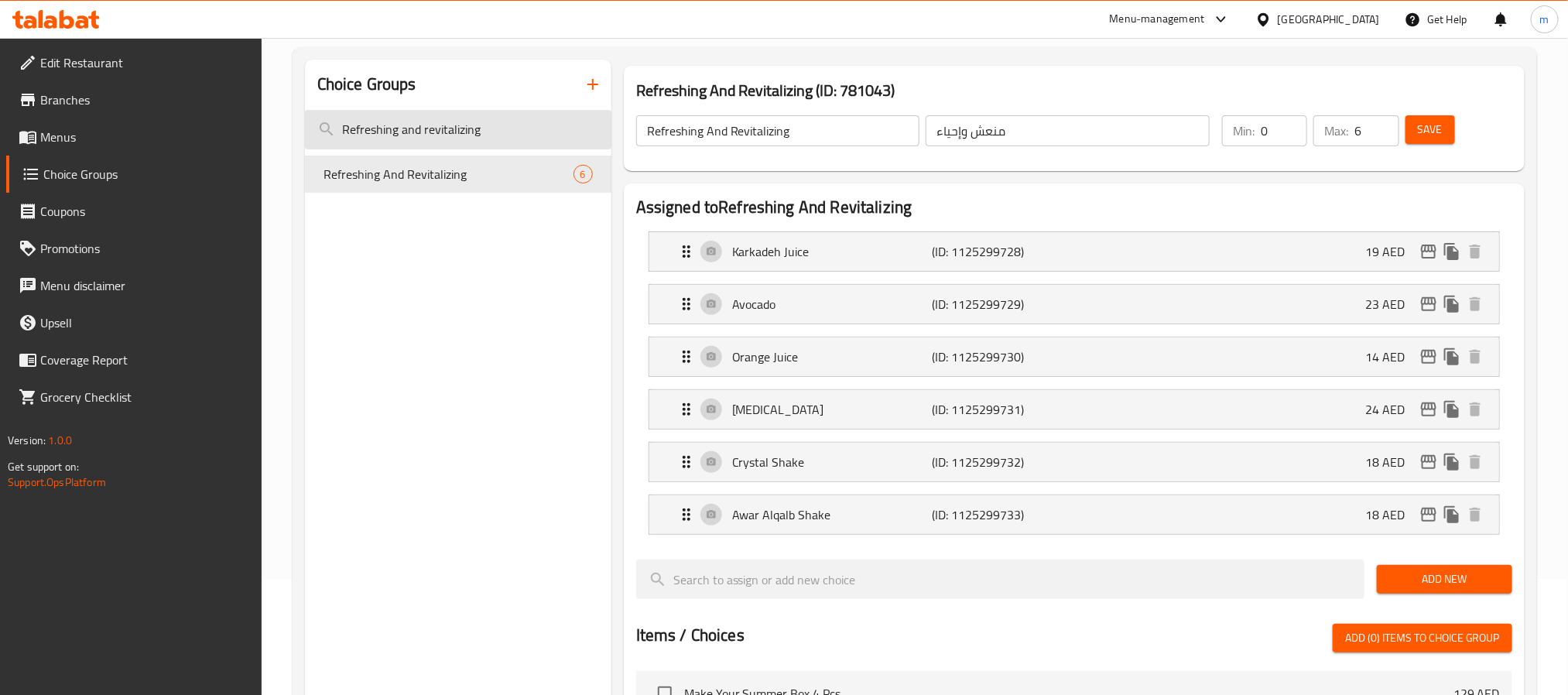
click at [386, 116] on input "Refreshing and revitalizing" at bounding box center [458, 129] width 306 height 40
paste input "Your choice of acai"
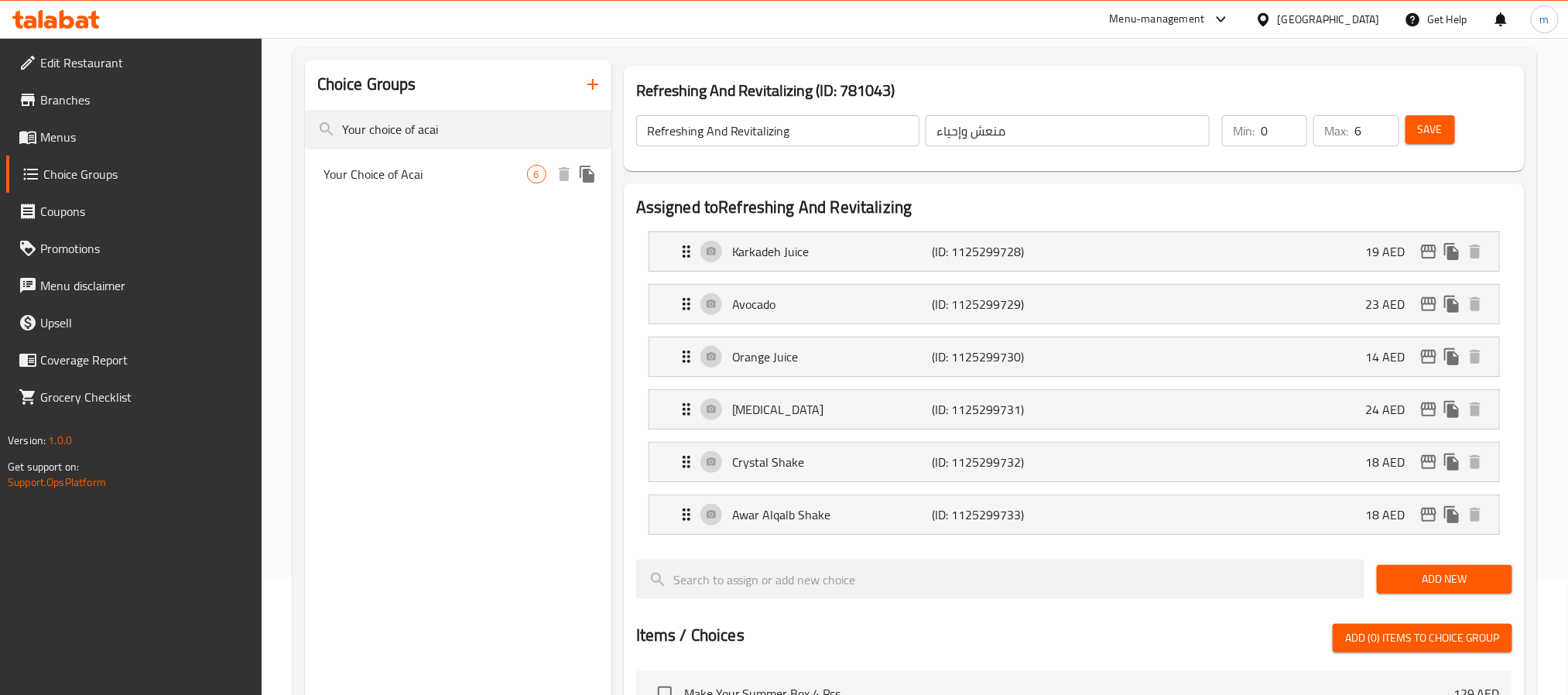
type input "Your choice of acai"
click at [428, 177] on span "Your Choice of Acai" at bounding box center [425, 174] width 203 height 18
type input "Your Choice of Acai"
type input "اختيارك من الاساي"
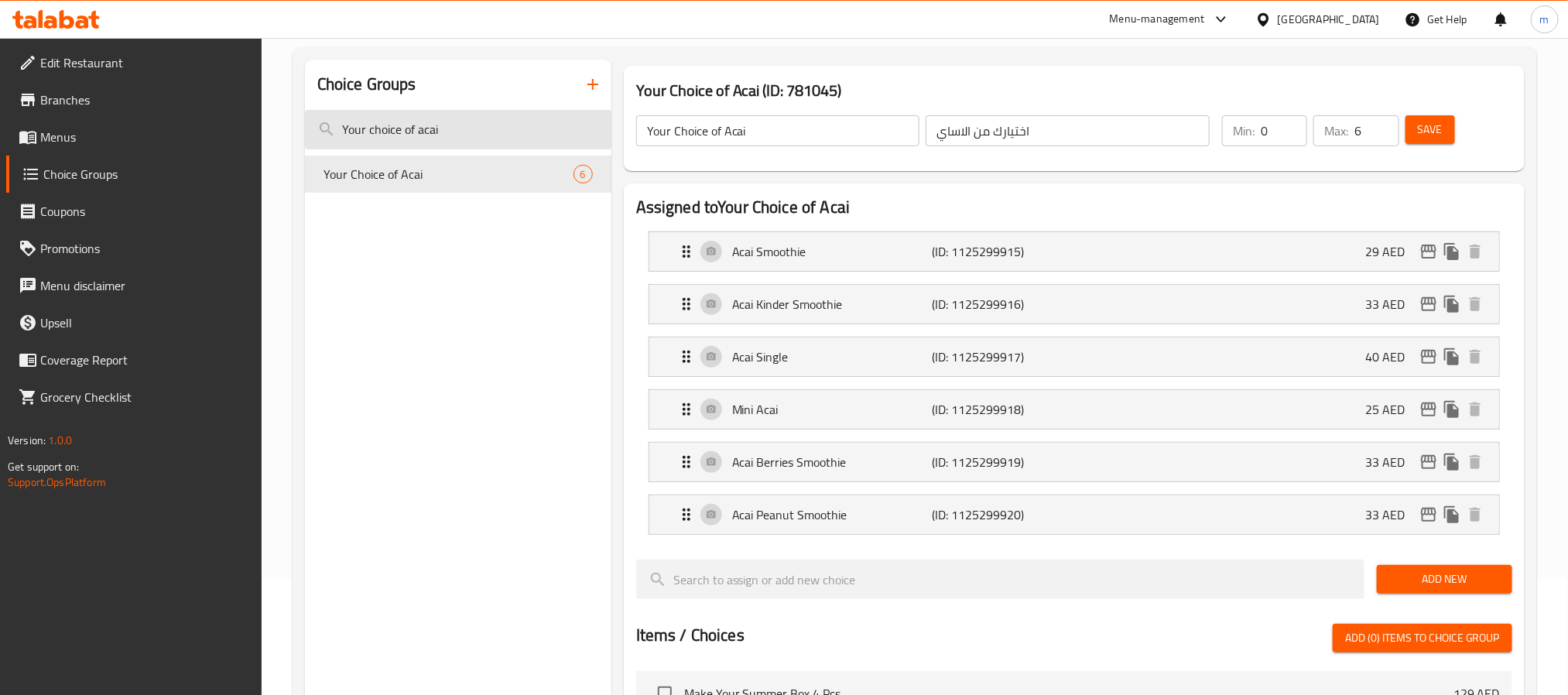
click at [391, 135] on input "Your choice of acai" at bounding box center [458, 129] width 306 height 40
paste input "Add sweetness to it"
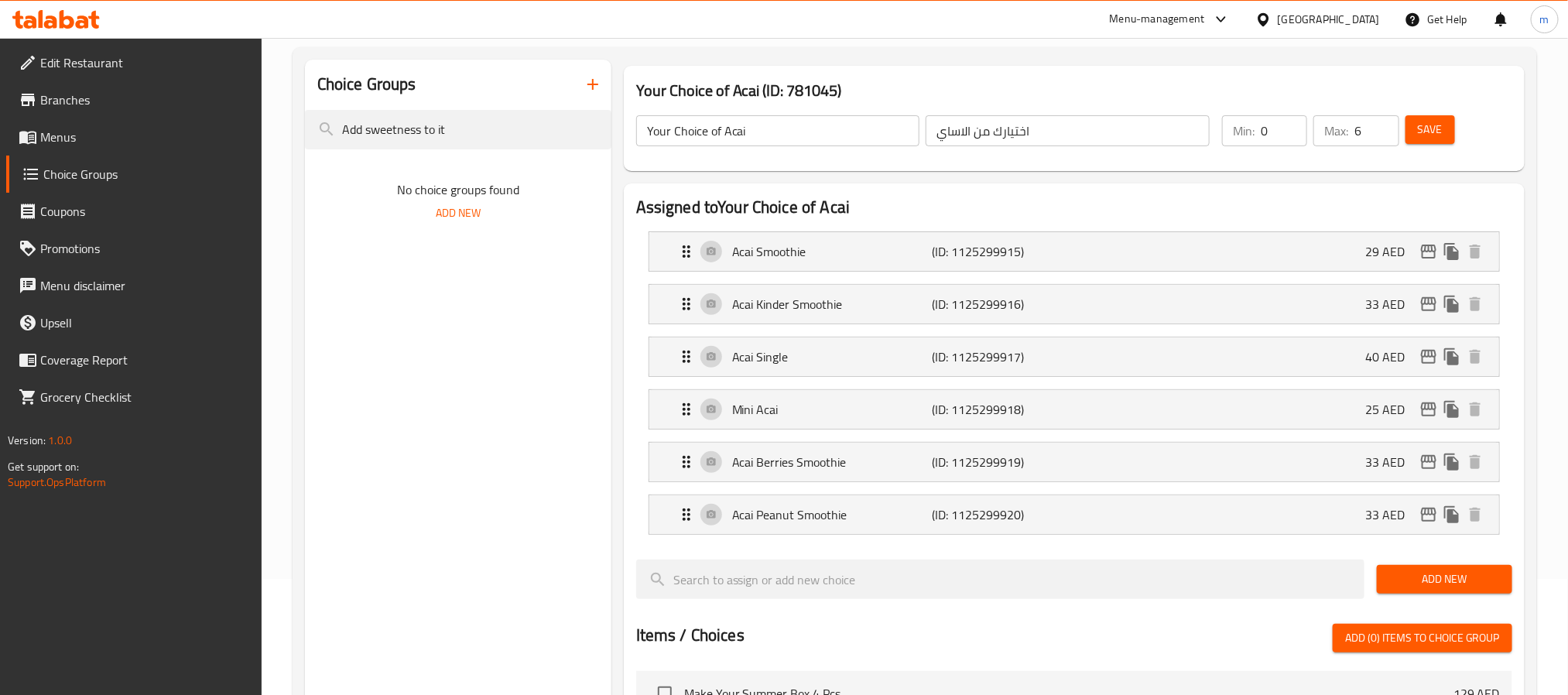
drag, startPoint x: 364, startPoint y: 126, endPoint x: 187, endPoint y: 119, distance: 177.1
click at [188, 121] on div "Edit Restaurant Branches Menus Choice Groups Coupons Promotions Menu disclaimer…" at bounding box center [784, 586] width 1568 height 1330
click at [429, 130] on input "sweetness to it" at bounding box center [458, 129] width 306 height 40
click at [429, 130] on input "sweetness to i" at bounding box center [458, 129] width 306 height 40
type input "sweetness it up"
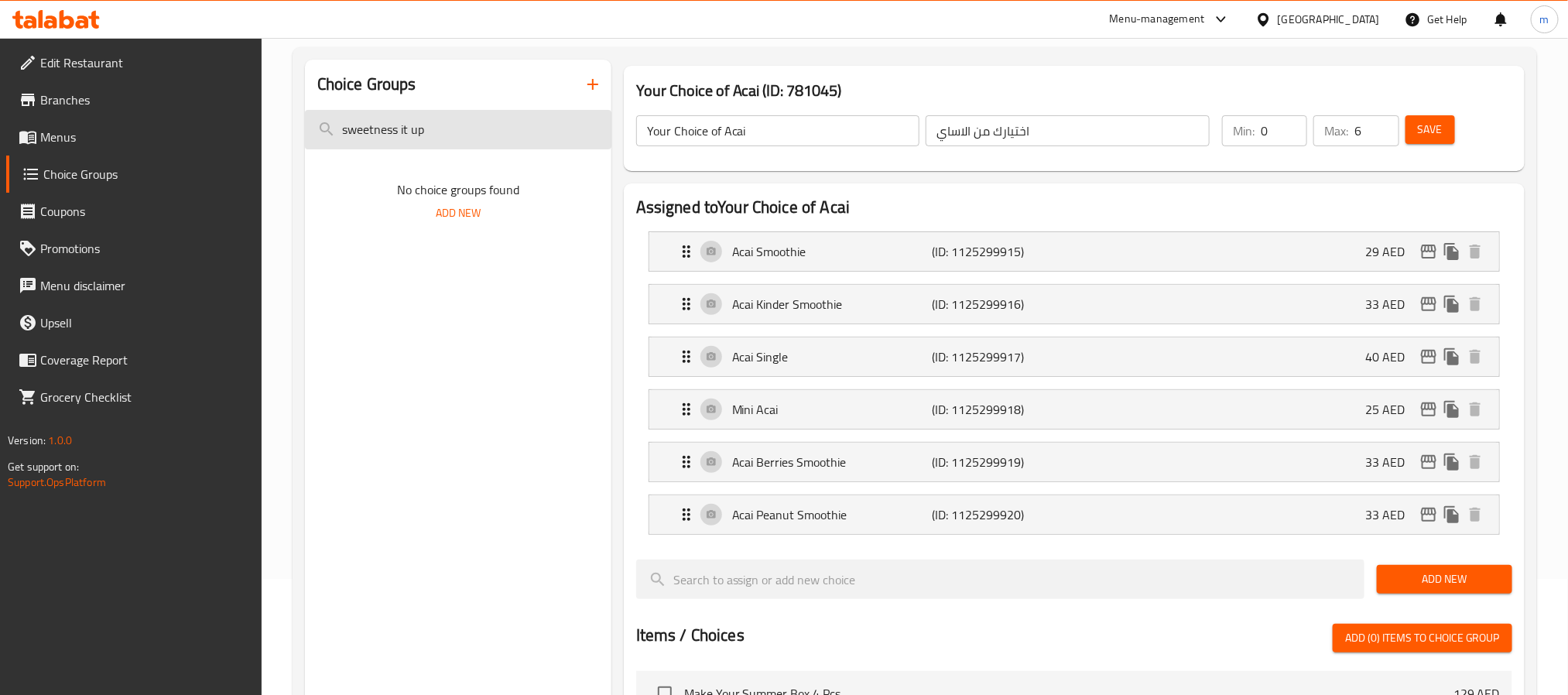
click at [398, 132] on input "sweetness it up" at bounding box center [458, 129] width 306 height 40
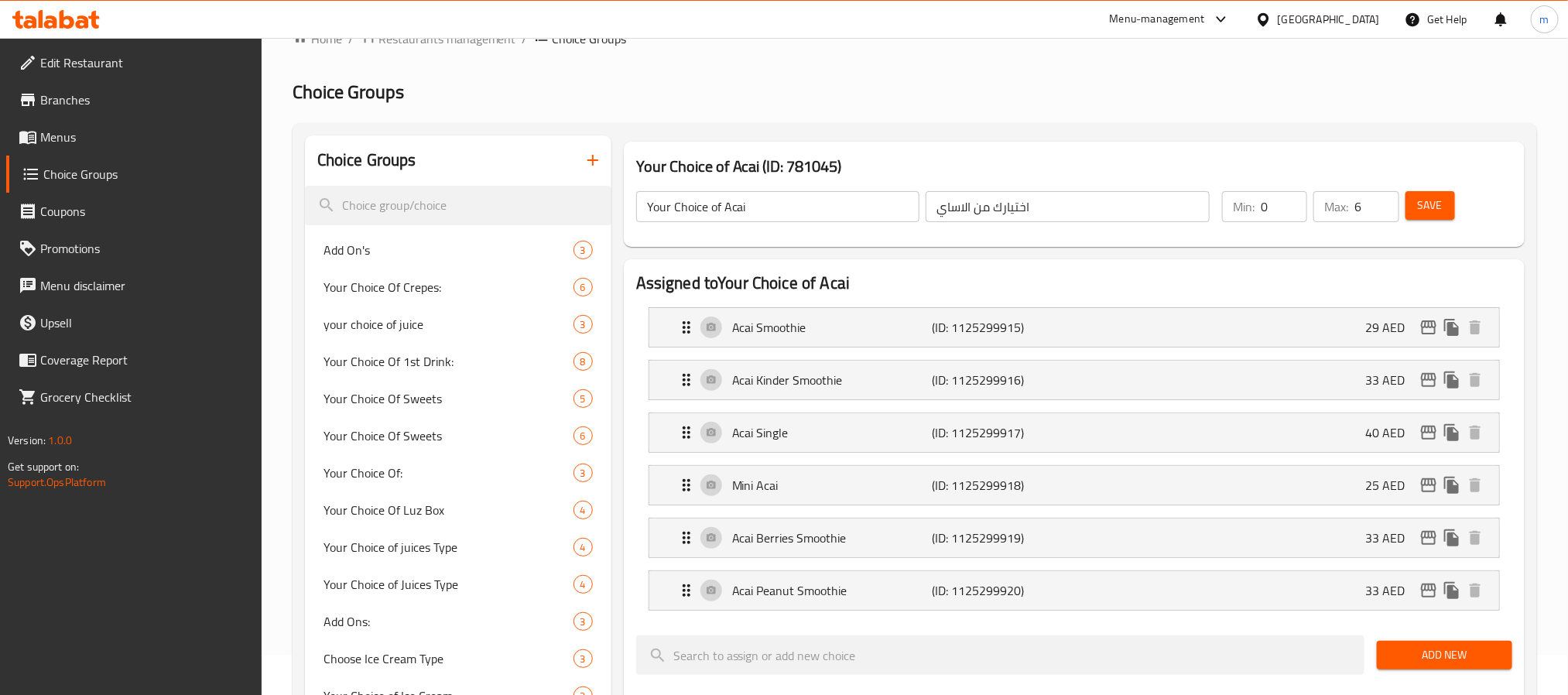
scroll to position [0, 0]
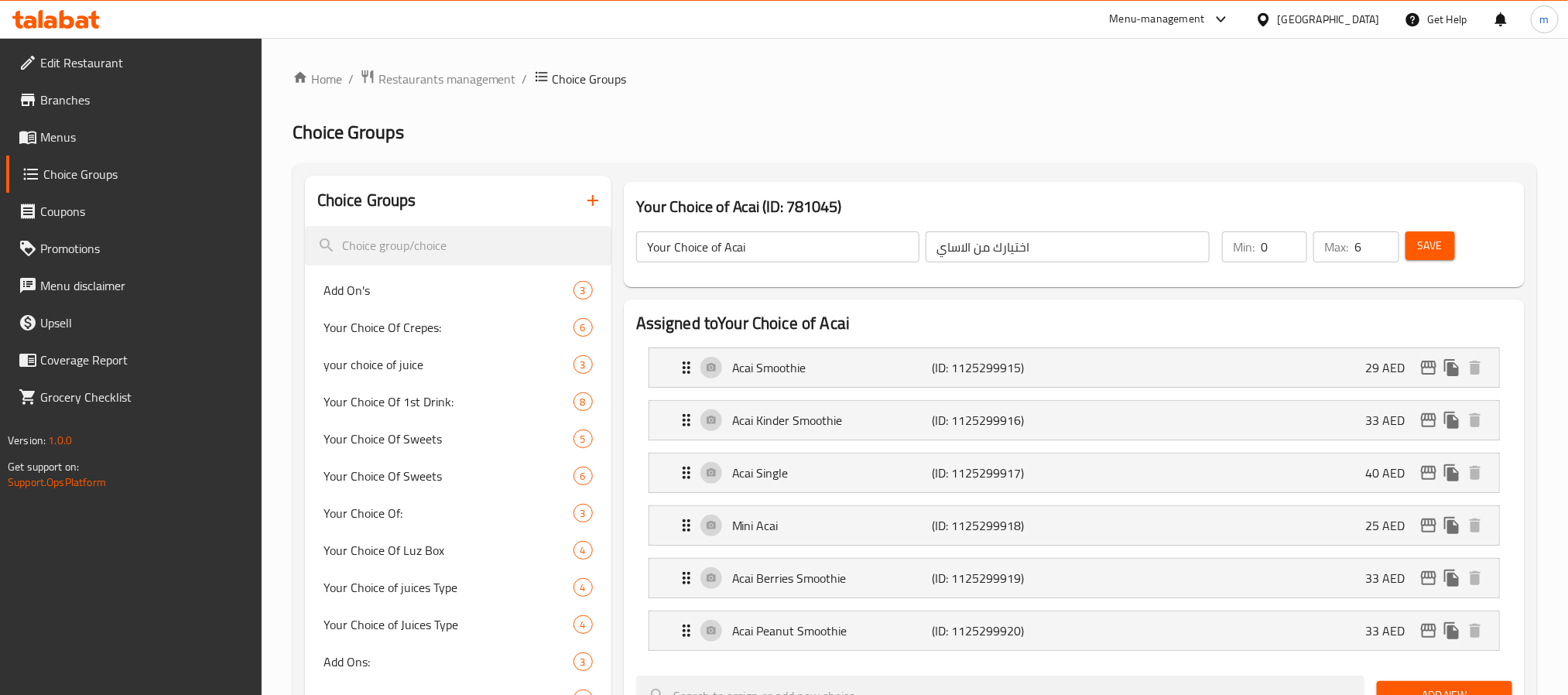
drag, startPoint x: 311, startPoint y: 86, endPoint x: 141, endPoint y: 96, distance: 170.3
click at [311, 86] on link "Home" at bounding box center [317, 79] width 50 height 18
click at [305, 75] on icon "breadcrumb" at bounding box center [300, 77] width 16 height 16
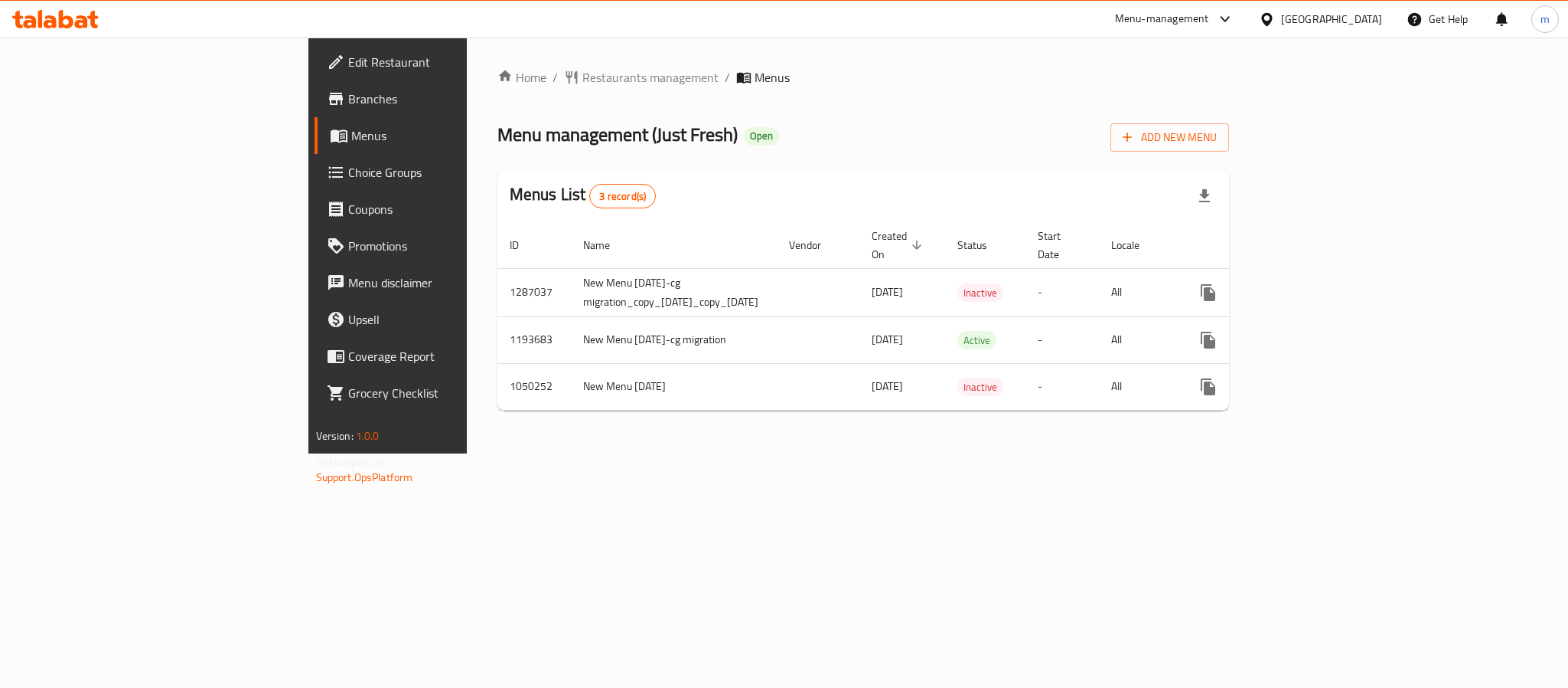
click at [1330, 7] on div "[GEOGRAPHIC_DATA]" at bounding box center [1320, 19] width 148 height 37
click at [1335, 12] on div "[GEOGRAPHIC_DATA]" at bounding box center [1331, 19] width 101 height 16
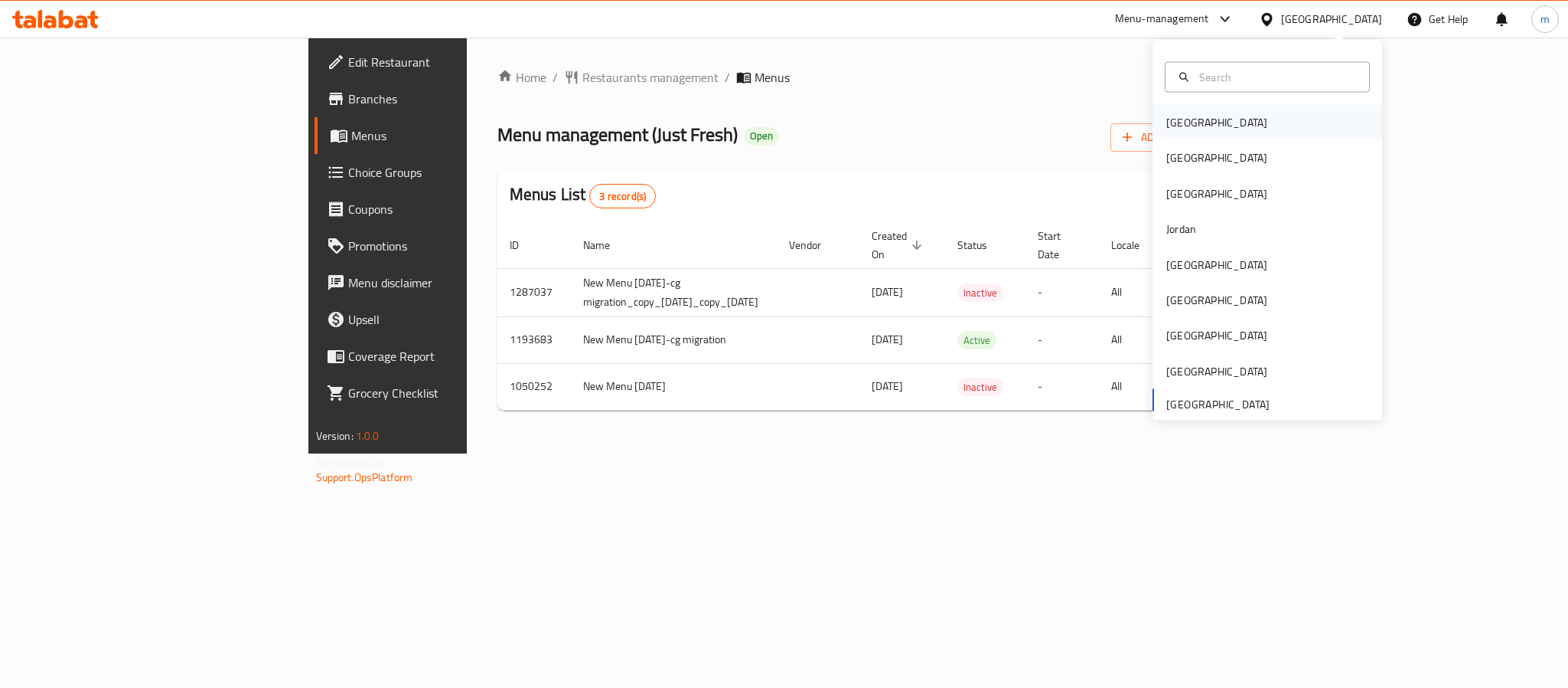
click at [1166, 114] on div "[GEOGRAPHIC_DATA]" at bounding box center [1216, 123] width 101 height 16
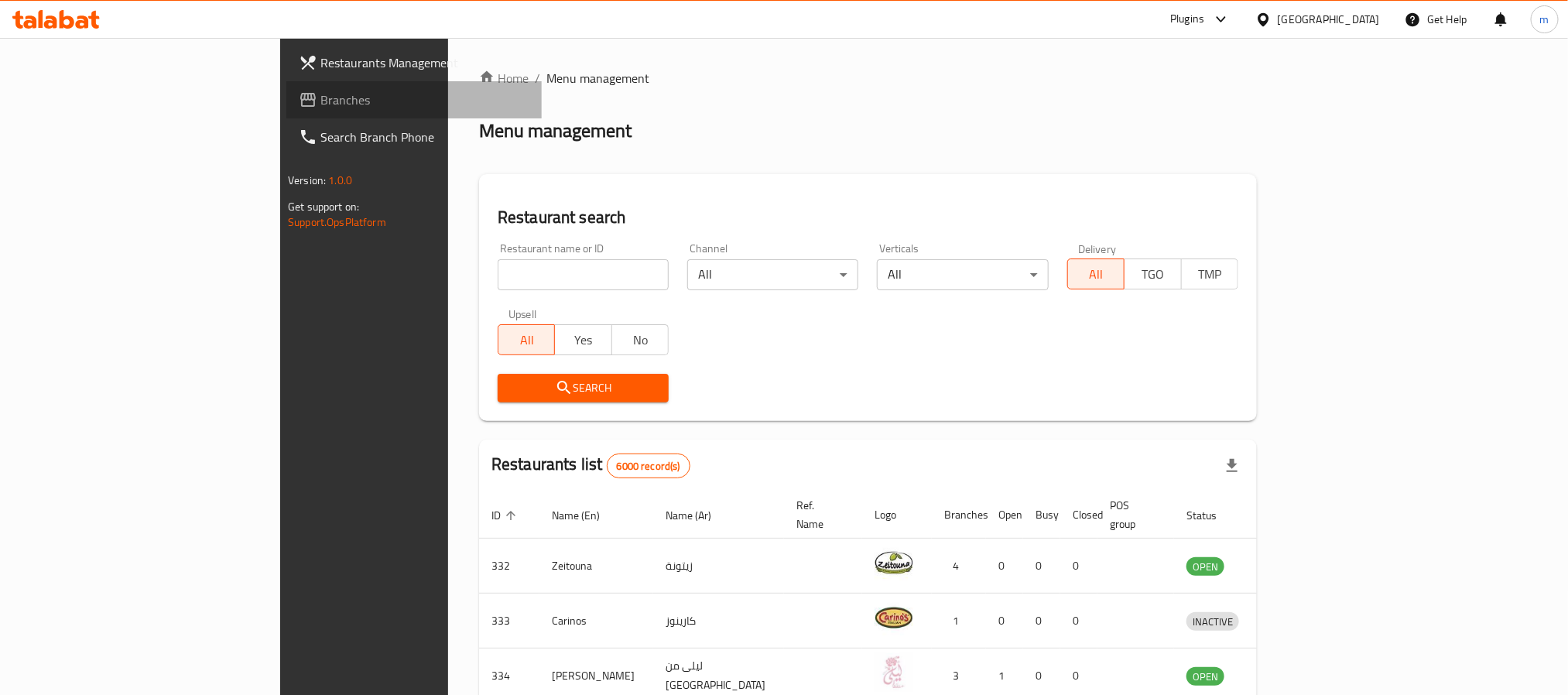
click at [320, 93] on span "Branches" at bounding box center [424, 100] width 209 height 18
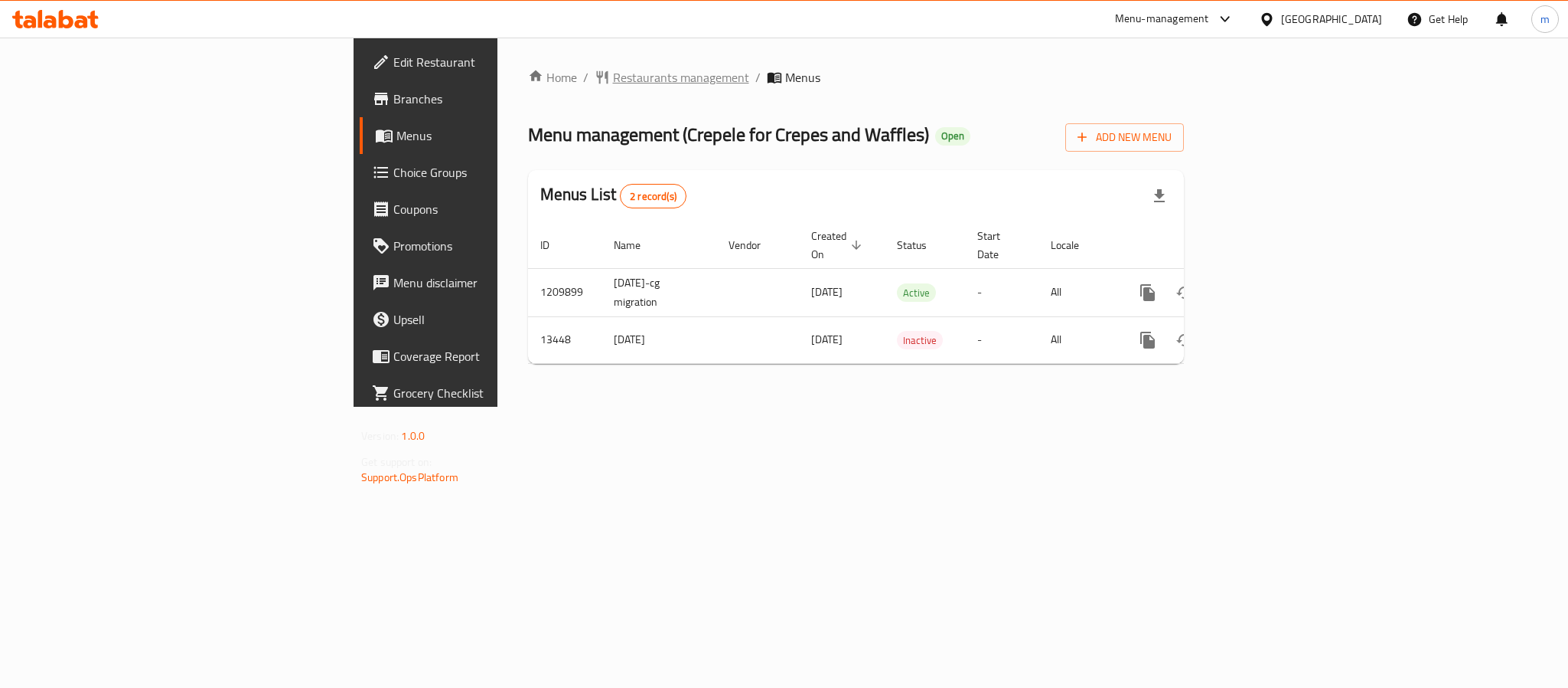
click at [613, 69] on span "Restaurants management" at bounding box center [680, 77] width 136 height 18
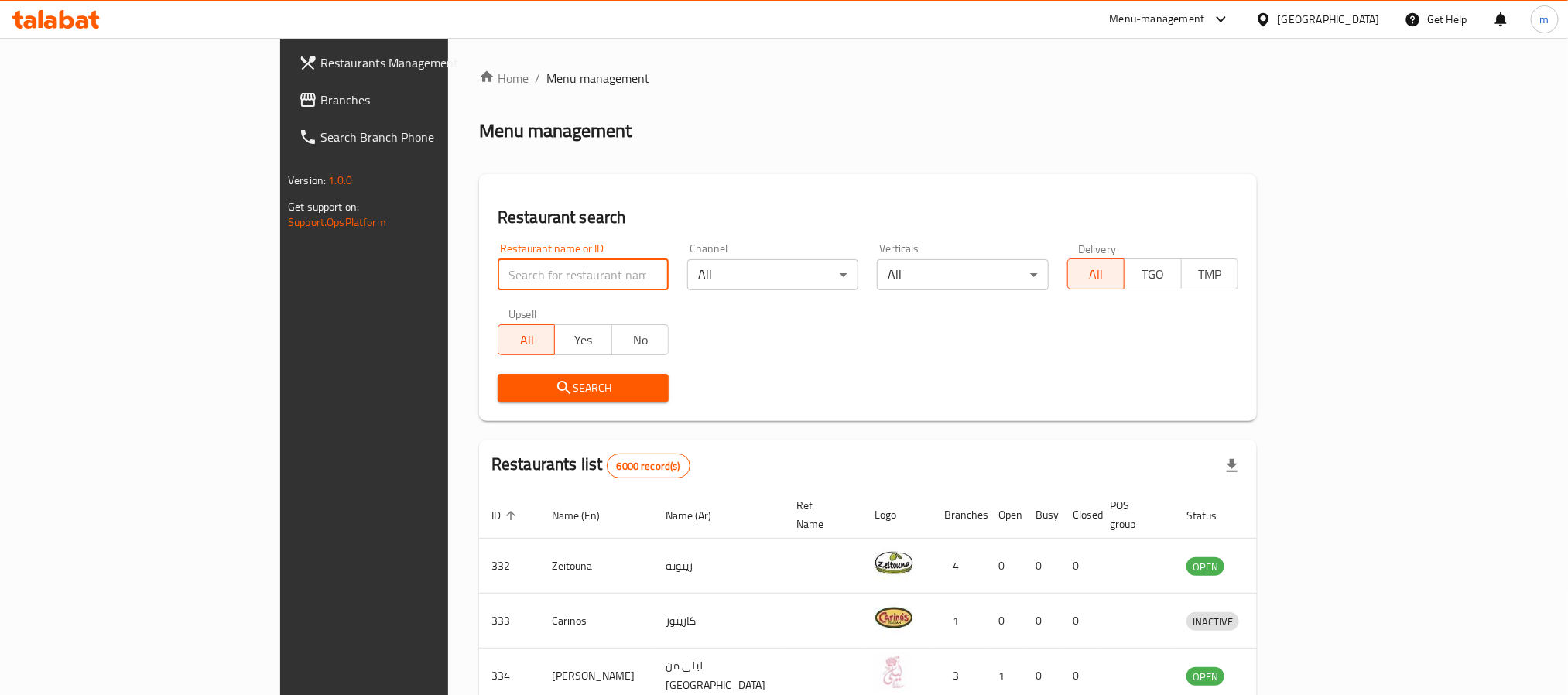
click at [497, 274] on input "search" at bounding box center [582, 274] width 171 height 30
paste input "8206"
type input "8206"
click at [510, 385] on span "Search" at bounding box center [583, 387] width 146 height 19
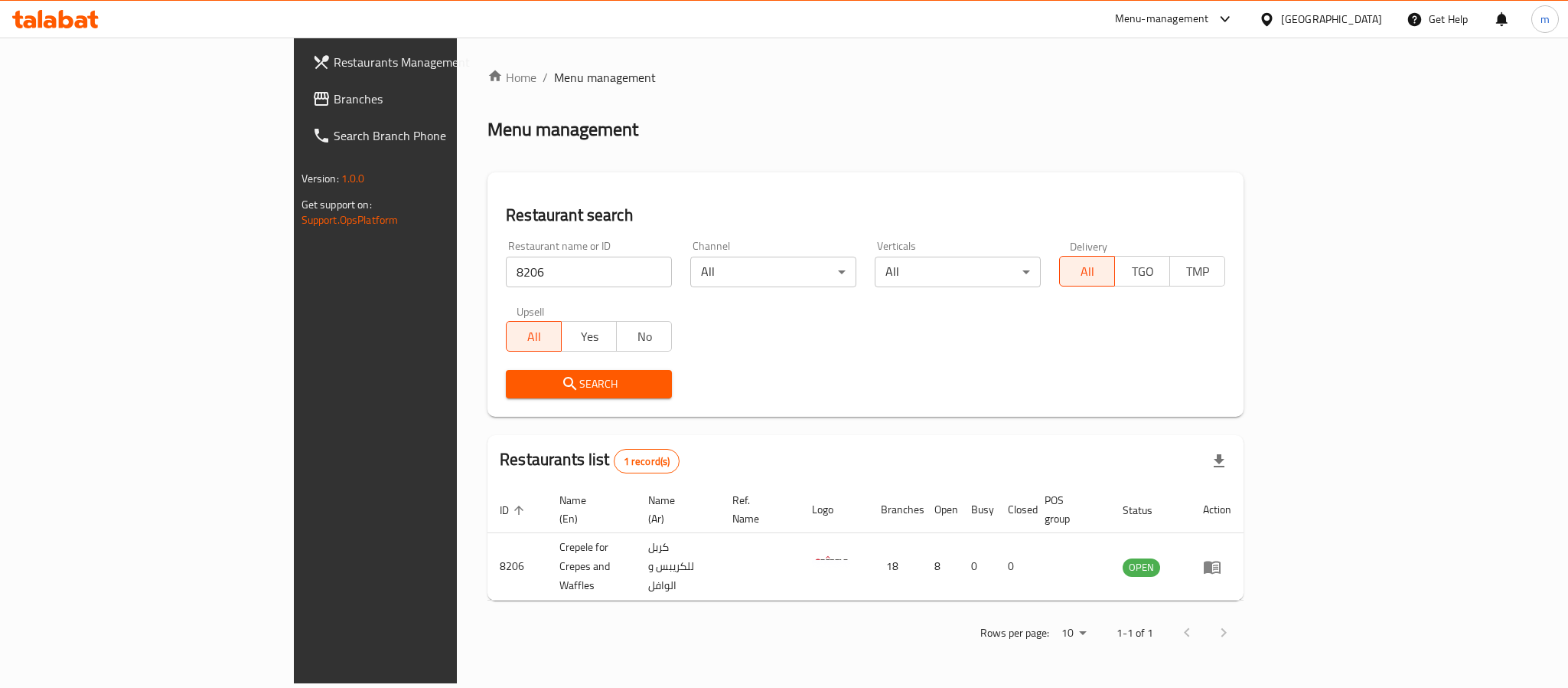
click at [487, 576] on div "Home / Menu management Menu management Restaurant search Restaurant name or ID …" at bounding box center [865, 360] width 756 height 585
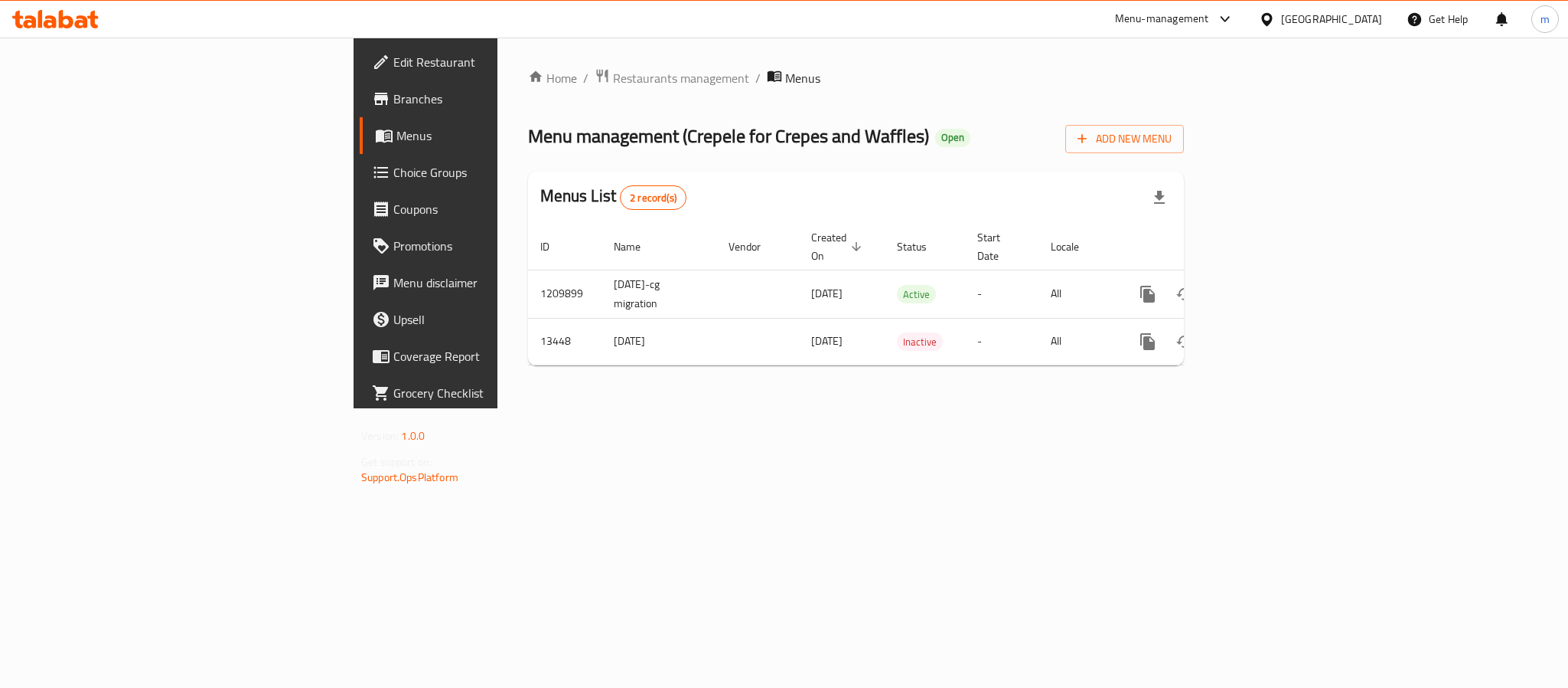
click at [393, 175] on span "Choice Groups" at bounding box center [497, 172] width 209 height 18
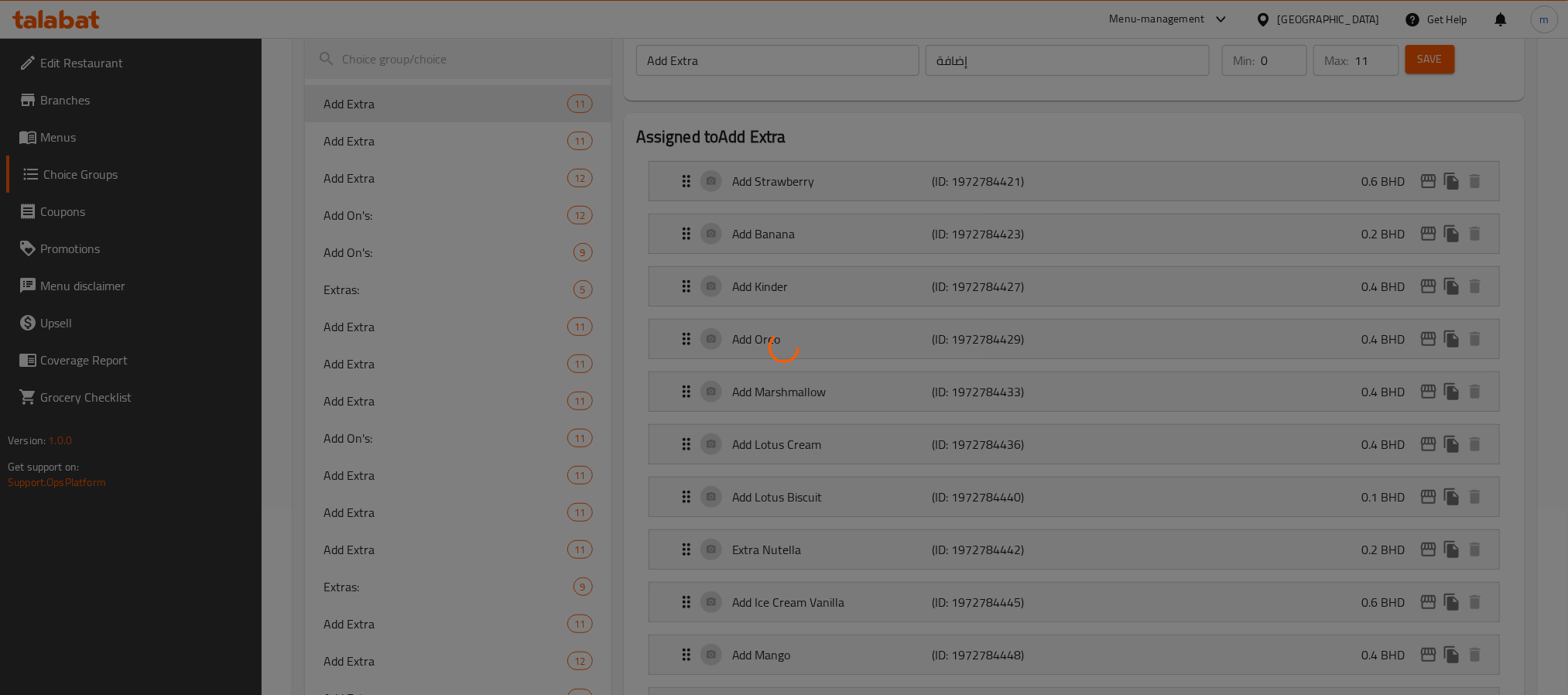
scroll to position [74, 0]
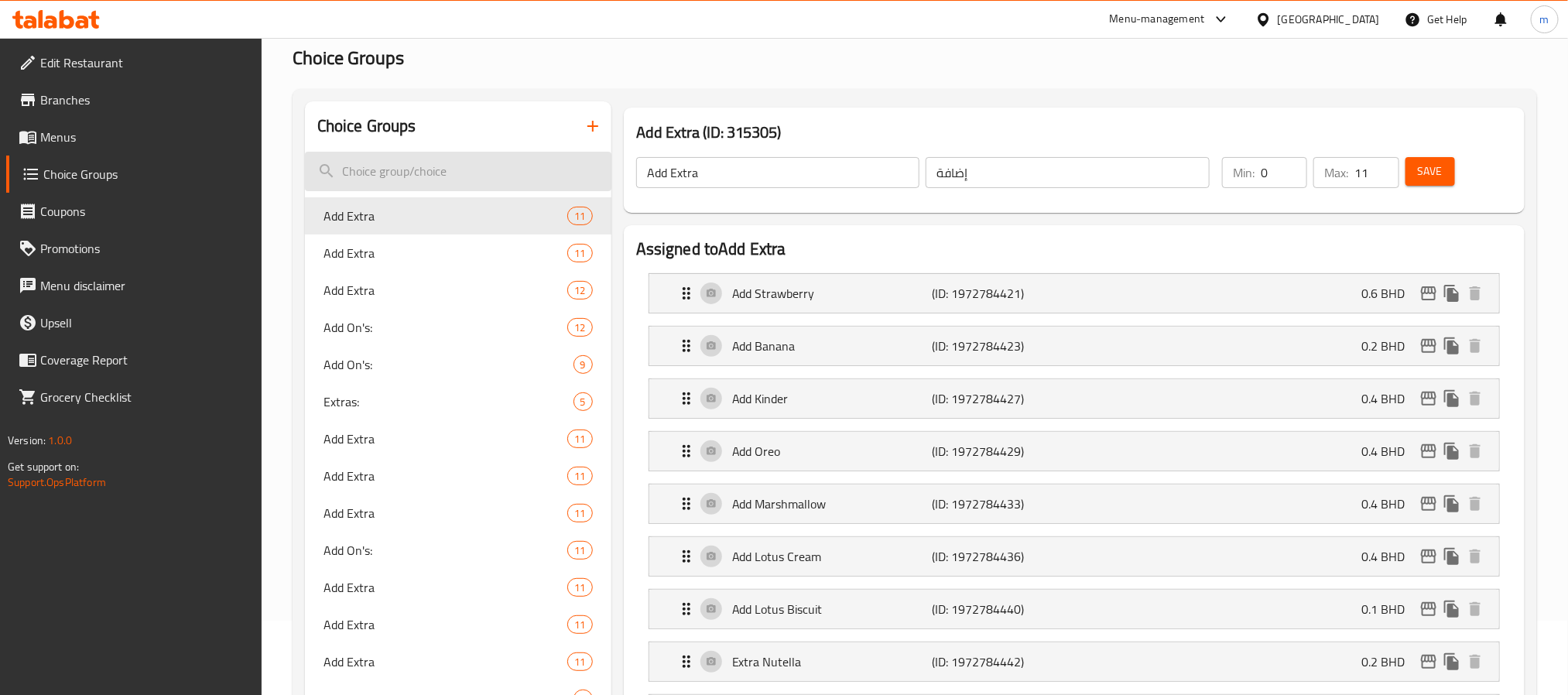
click at [432, 167] on input "search" at bounding box center [458, 171] width 306 height 40
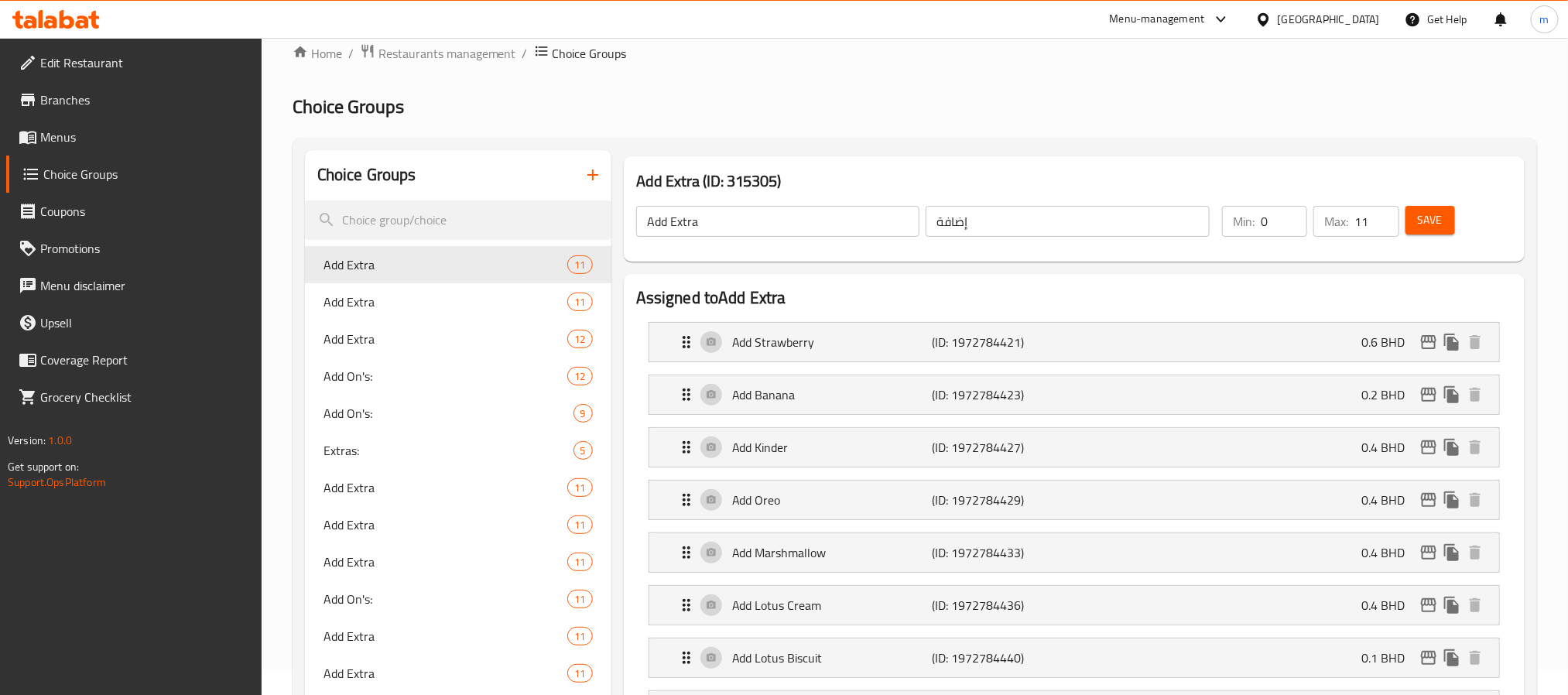
scroll to position [0, 0]
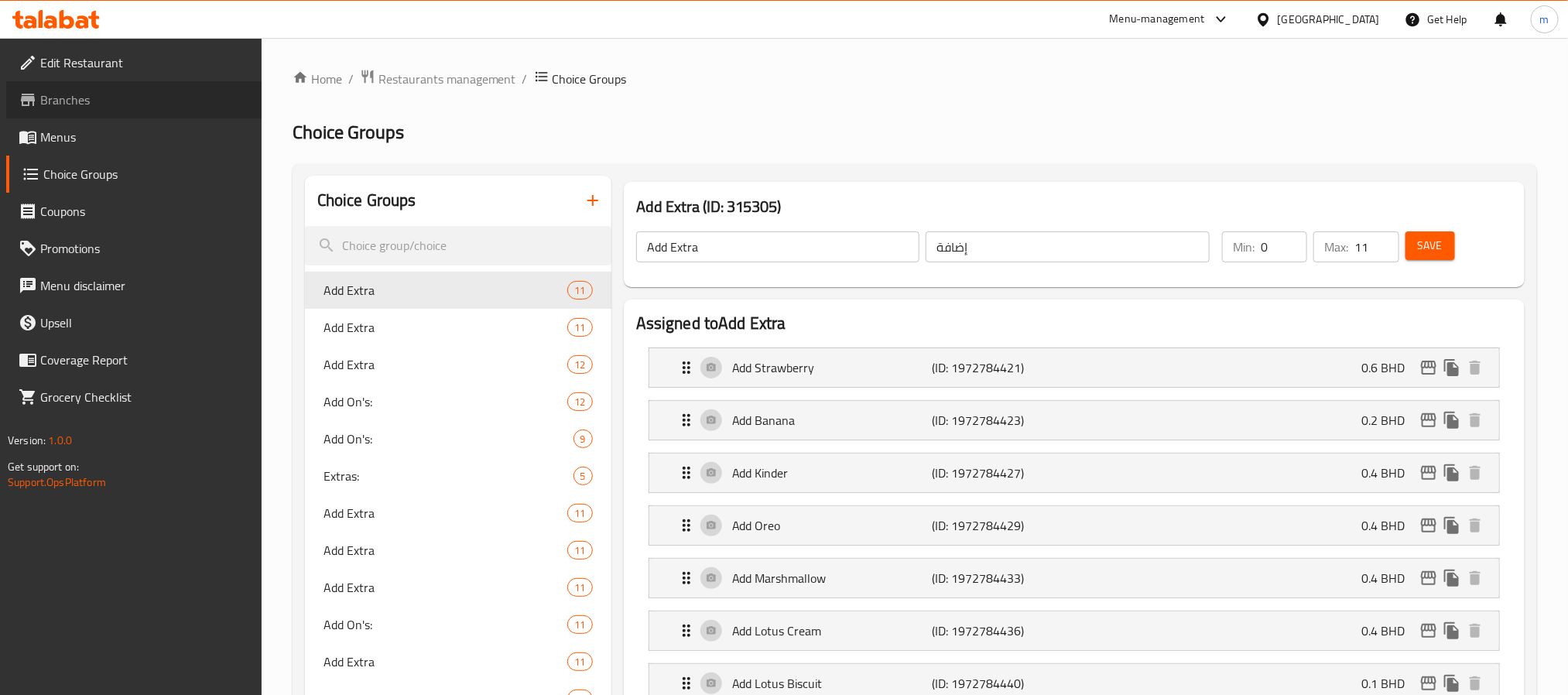
click at [68, 96] on span "Branches" at bounding box center [145, 100] width 209 height 18
